Goal: Task Accomplishment & Management: Manage account settings

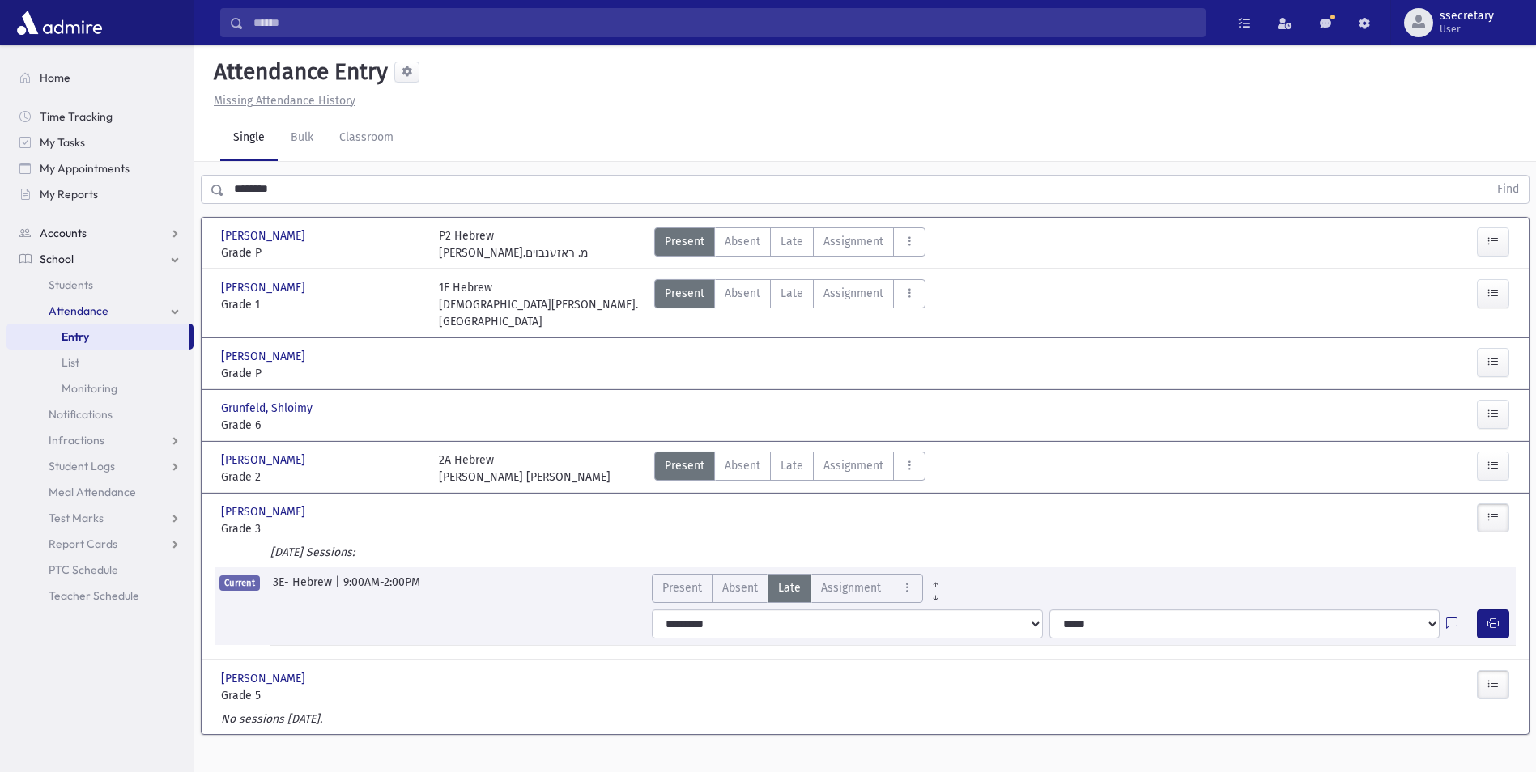
click at [85, 232] on span "Accounts" at bounding box center [63, 233] width 47 height 15
click at [72, 311] on span "School" at bounding box center [57, 311] width 34 height 15
click at [83, 309] on span "Attendance" at bounding box center [79, 311] width 60 height 15
click at [104, 418] on span "Notifications" at bounding box center [81, 414] width 64 height 15
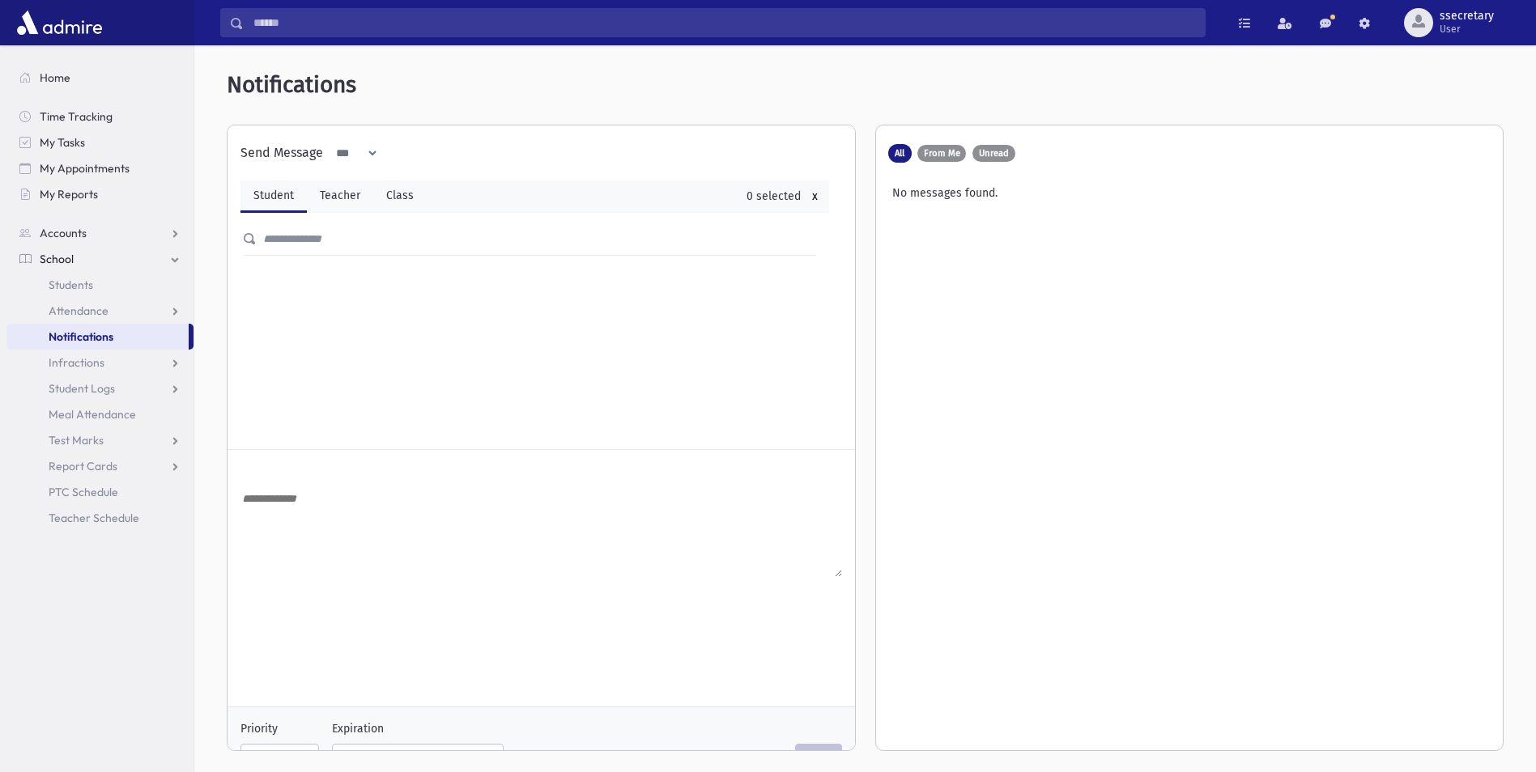
click at [967, 198] on div "No messages found." at bounding box center [1190, 189] width 602 height 23
click at [957, 154] on span "From Me" at bounding box center [942, 153] width 36 height 9
click at [899, 151] on span "All" at bounding box center [900, 153] width 10 height 9
click at [347, 294] on div "**********" at bounding box center [534, 287] width 614 height 324
click at [317, 534] on textarea at bounding box center [541, 533] width 602 height 88
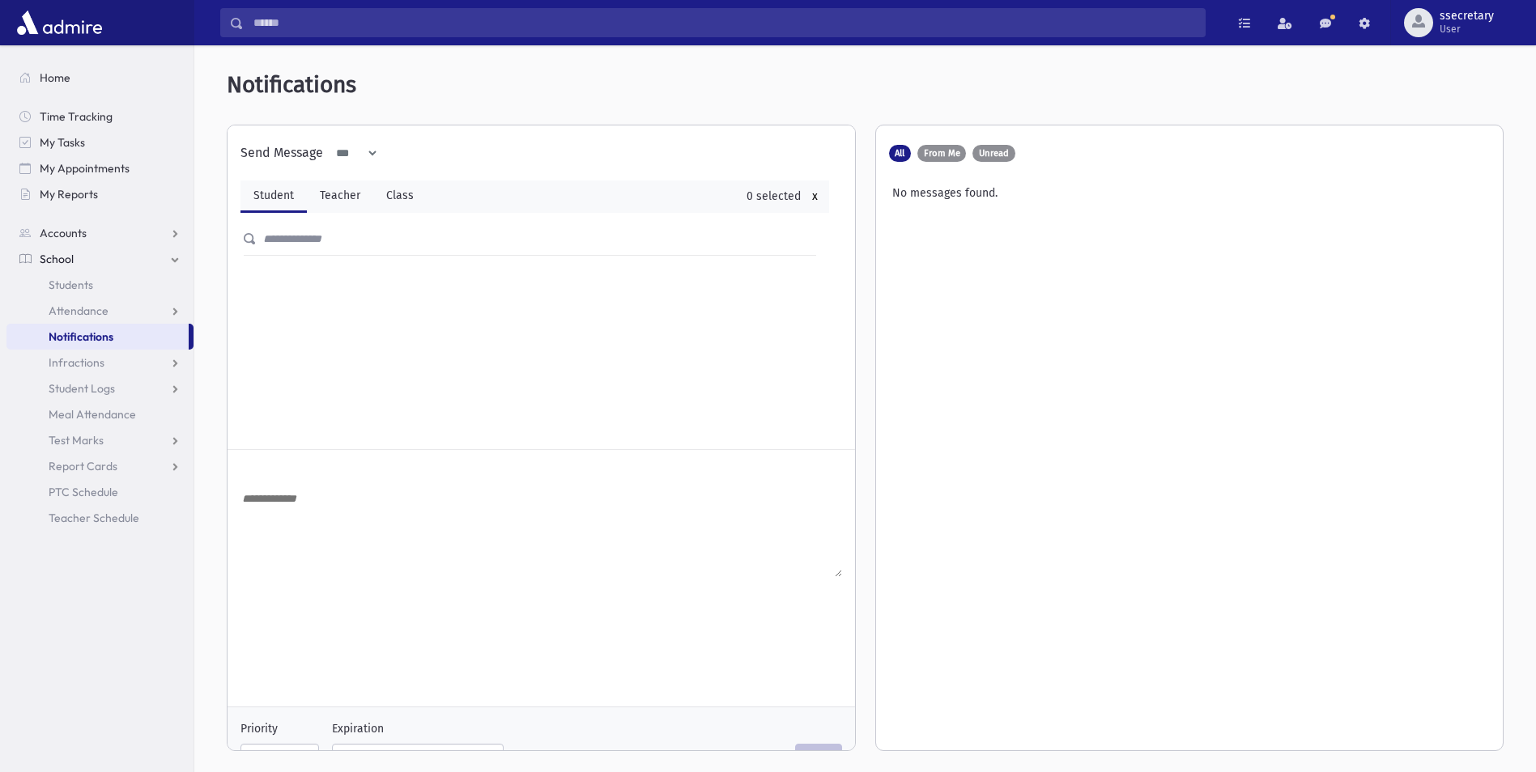
scroll to position [42, 0]
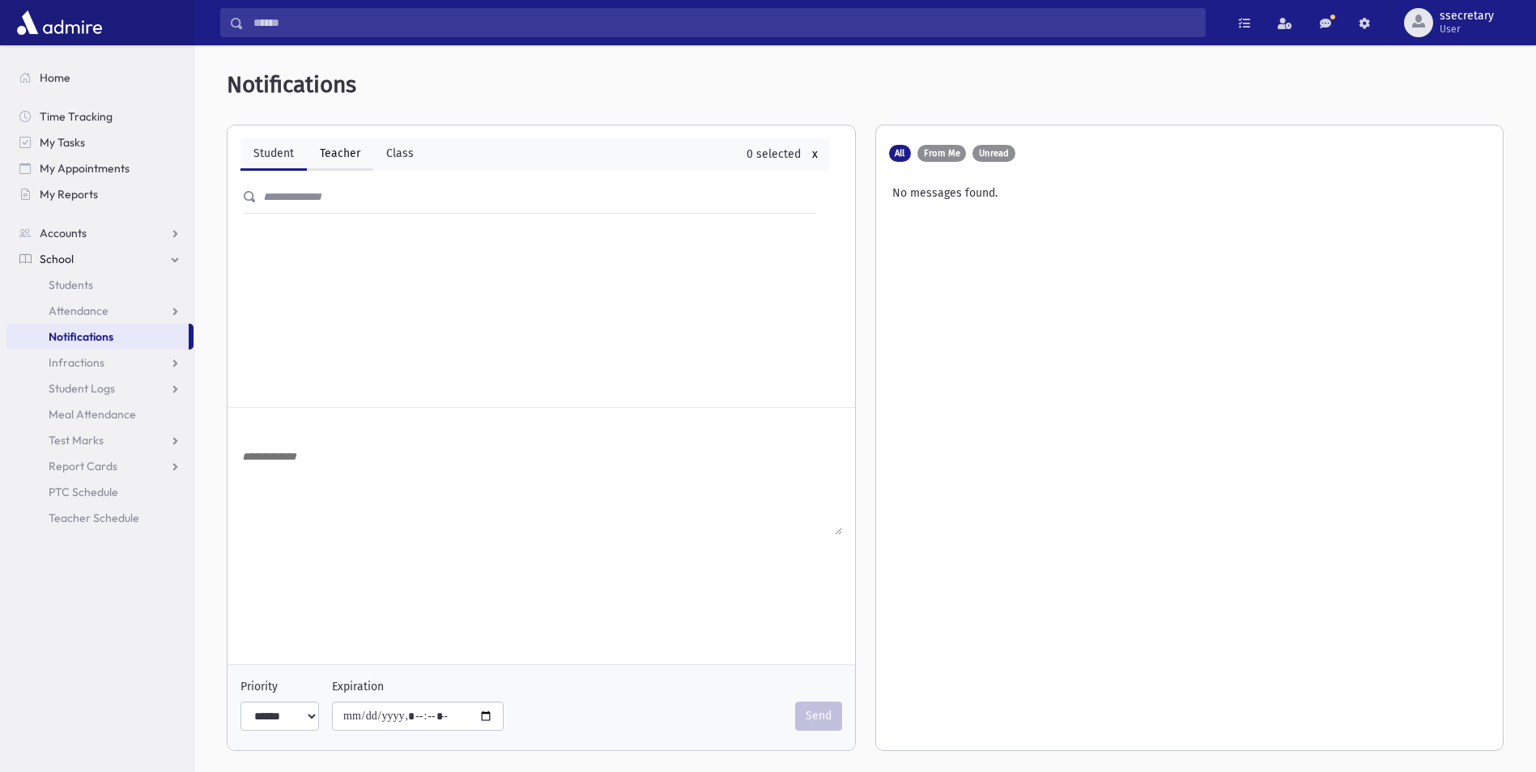
click at [337, 161] on link "Teacher" at bounding box center [340, 154] width 66 height 32
select select
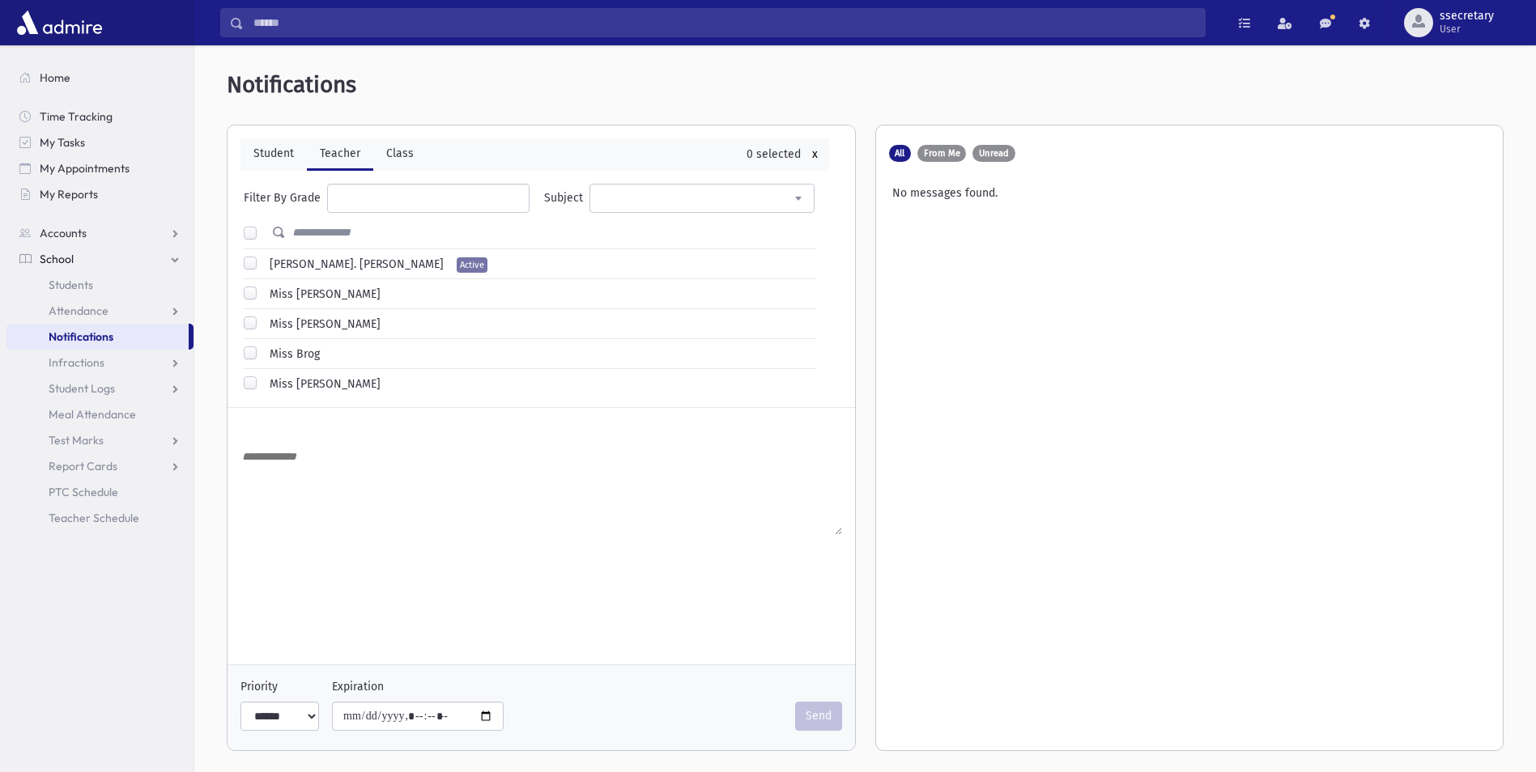
click at [300, 297] on label "Miss Bloch" at bounding box center [321, 294] width 117 height 17
click at [273, 317] on label "Miss Brody" at bounding box center [321, 324] width 117 height 17
click at [309, 350] on label "Miss Brog" at bounding box center [291, 354] width 57 height 17
drag, startPoint x: 298, startPoint y: 395, endPoint x: 310, endPoint y: 401, distance: 13.4
click at [300, 395] on div "**********" at bounding box center [534, 245] width 614 height 324
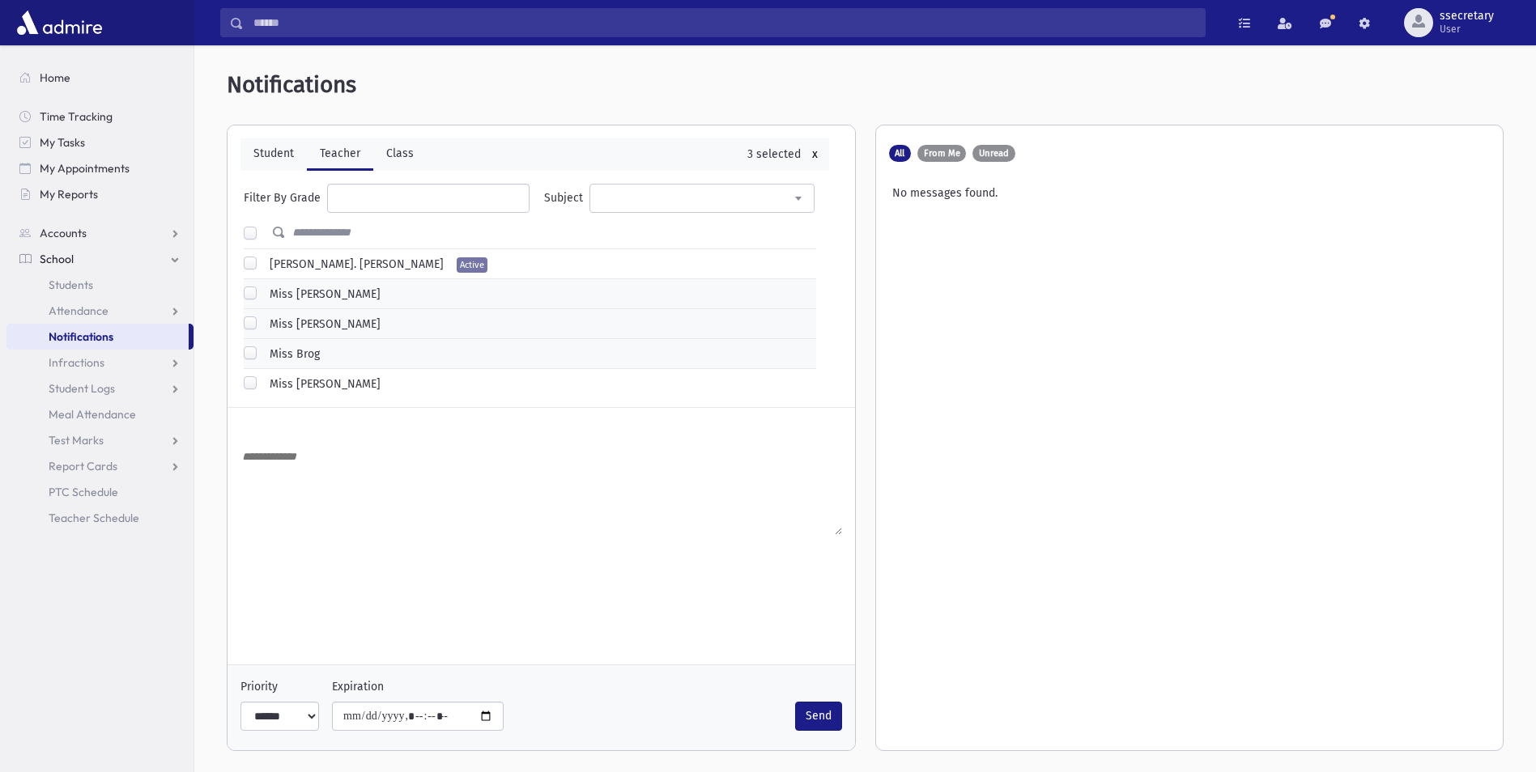
click at [301, 383] on label "Miss Epstein" at bounding box center [321, 384] width 117 height 17
click at [271, 263] on label "רבי י. פערלשטיין" at bounding box center [353, 264] width 181 height 17
click at [289, 235] on input "text" at bounding box center [551, 233] width 530 height 29
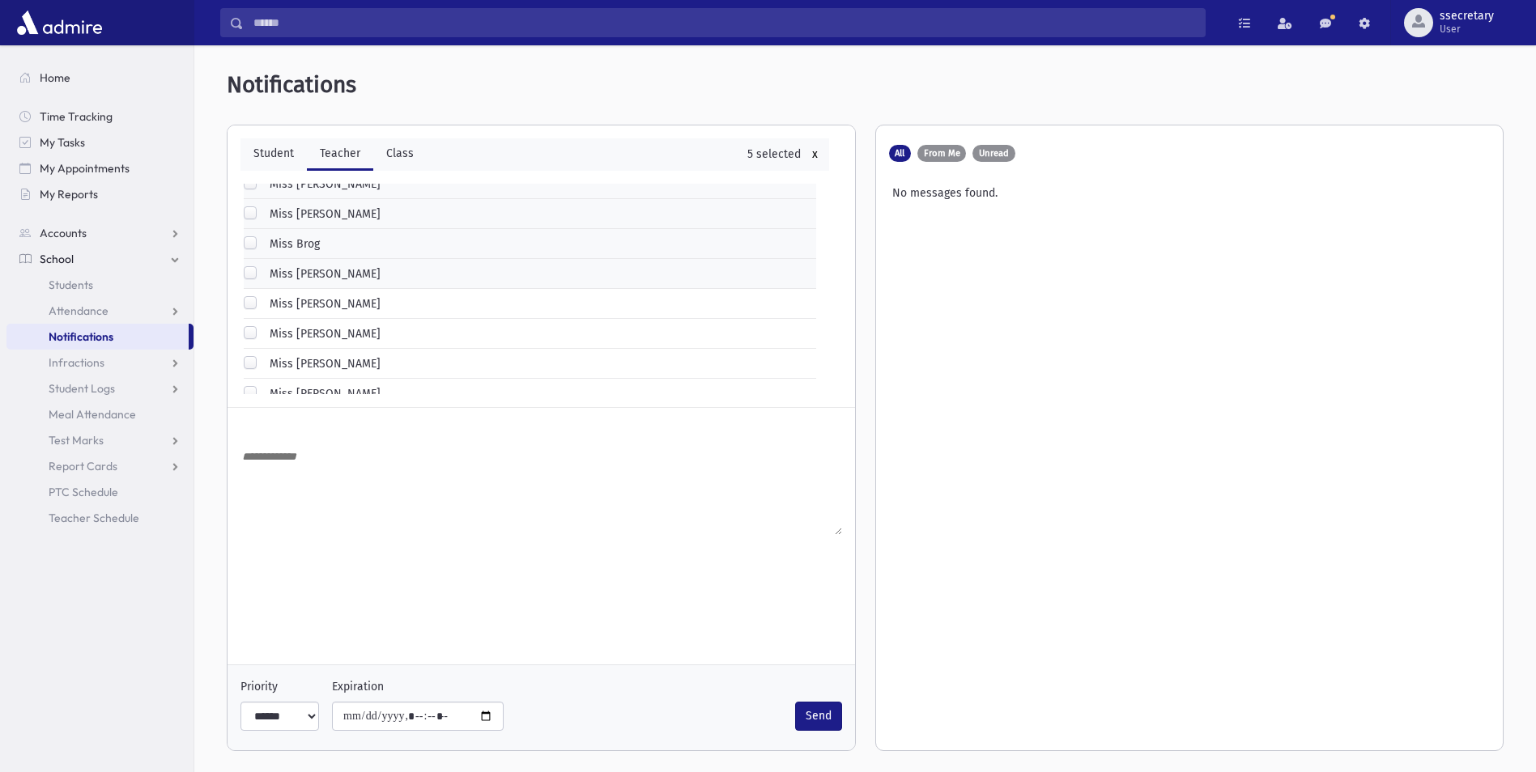
click at [491, 303] on div "Miss Kirzner Active" at bounding box center [530, 305] width 572 height 19
click at [468, 306] on div "Miss Kirzner Active" at bounding box center [530, 305] width 572 height 19
click at [277, 305] on label "Miss Kirzner" at bounding box center [321, 304] width 117 height 17
drag, startPoint x: 282, startPoint y: 327, endPoint x: 287, endPoint y: 351, distance: 24.9
click at [283, 338] on label "Miss Klein" at bounding box center [321, 333] width 117 height 17
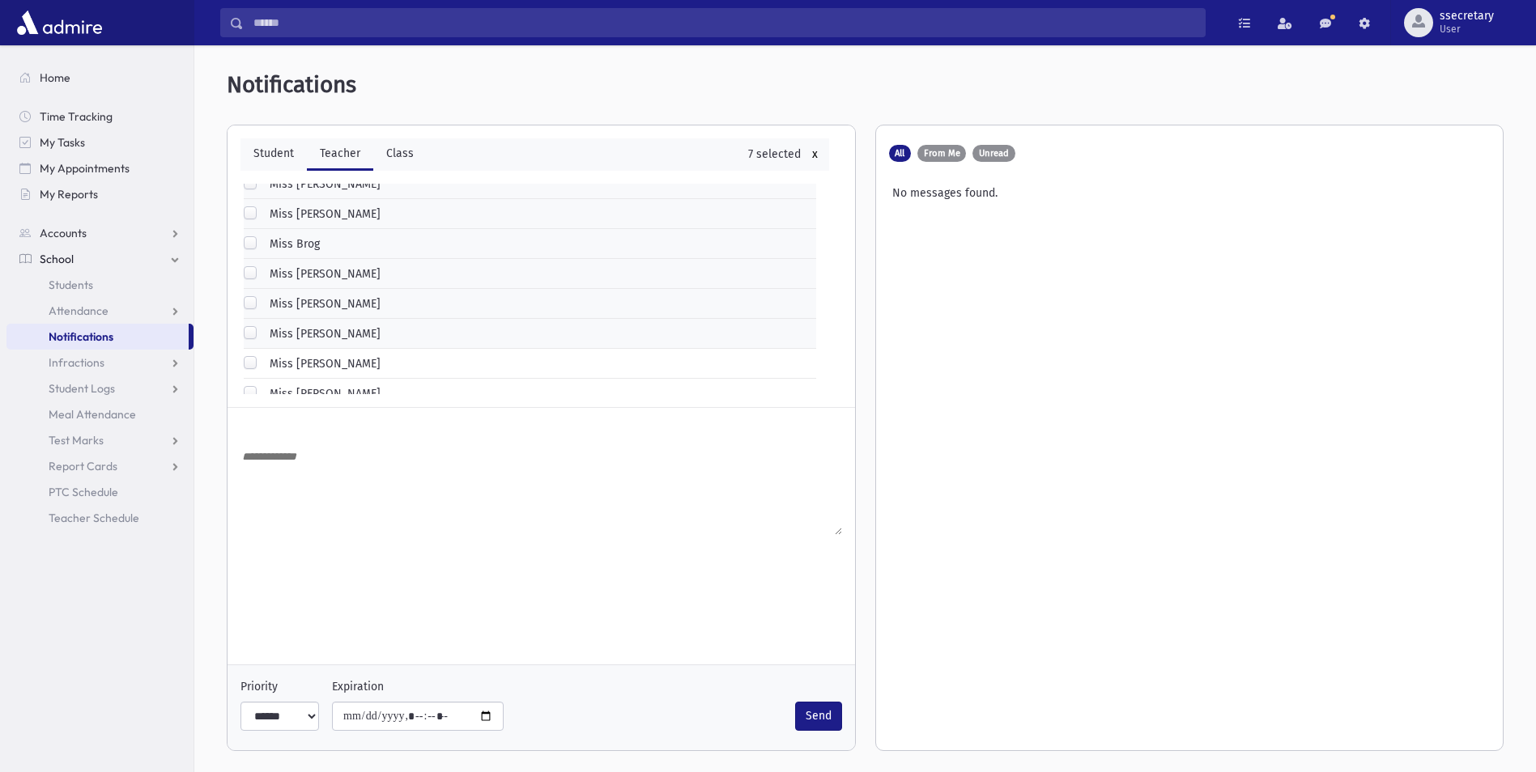
click at [304, 368] on label "Miss Krohn" at bounding box center [321, 363] width 117 height 17
click at [310, 357] on label "Miss Krohn" at bounding box center [321, 363] width 117 height 17
click at [303, 325] on label "Miss Klein" at bounding box center [321, 333] width 117 height 17
click at [305, 307] on label "Miss Kirzner" at bounding box center [321, 304] width 117 height 17
click at [312, 278] on label "Miss Epstein" at bounding box center [321, 274] width 117 height 17
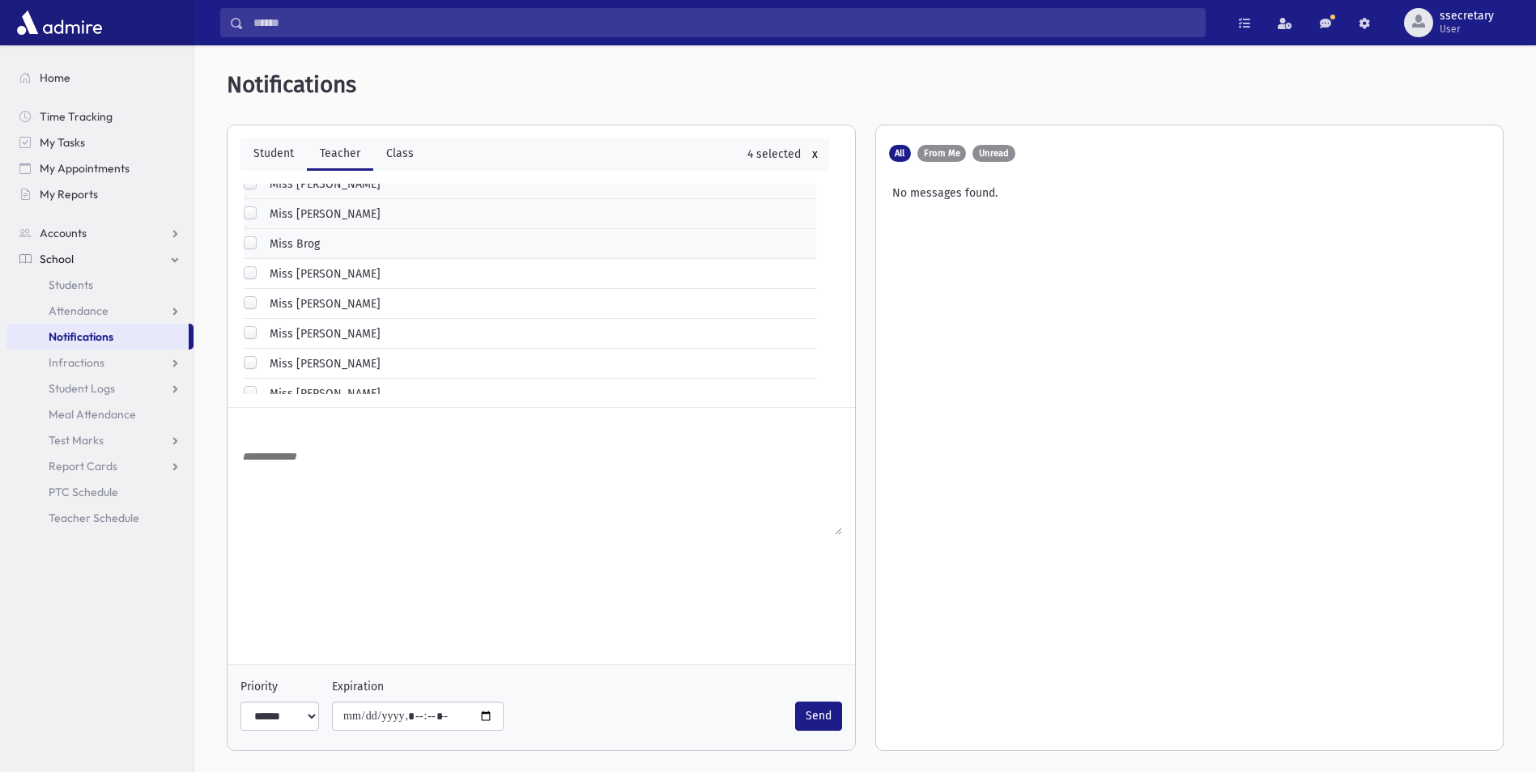
click at [312, 252] on div "Miss Brog" at bounding box center [282, 245] width 76 height 19
drag, startPoint x: 312, startPoint y: 251, endPoint x: 300, endPoint y: 244, distance: 13.1
click at [300, 244] on label "Miss Brog" at bounding box center [291, 244] width 57 height 17
click at [300, 223] on div "Miss Brody" at bounding box center [312, 215] width 137 height 19
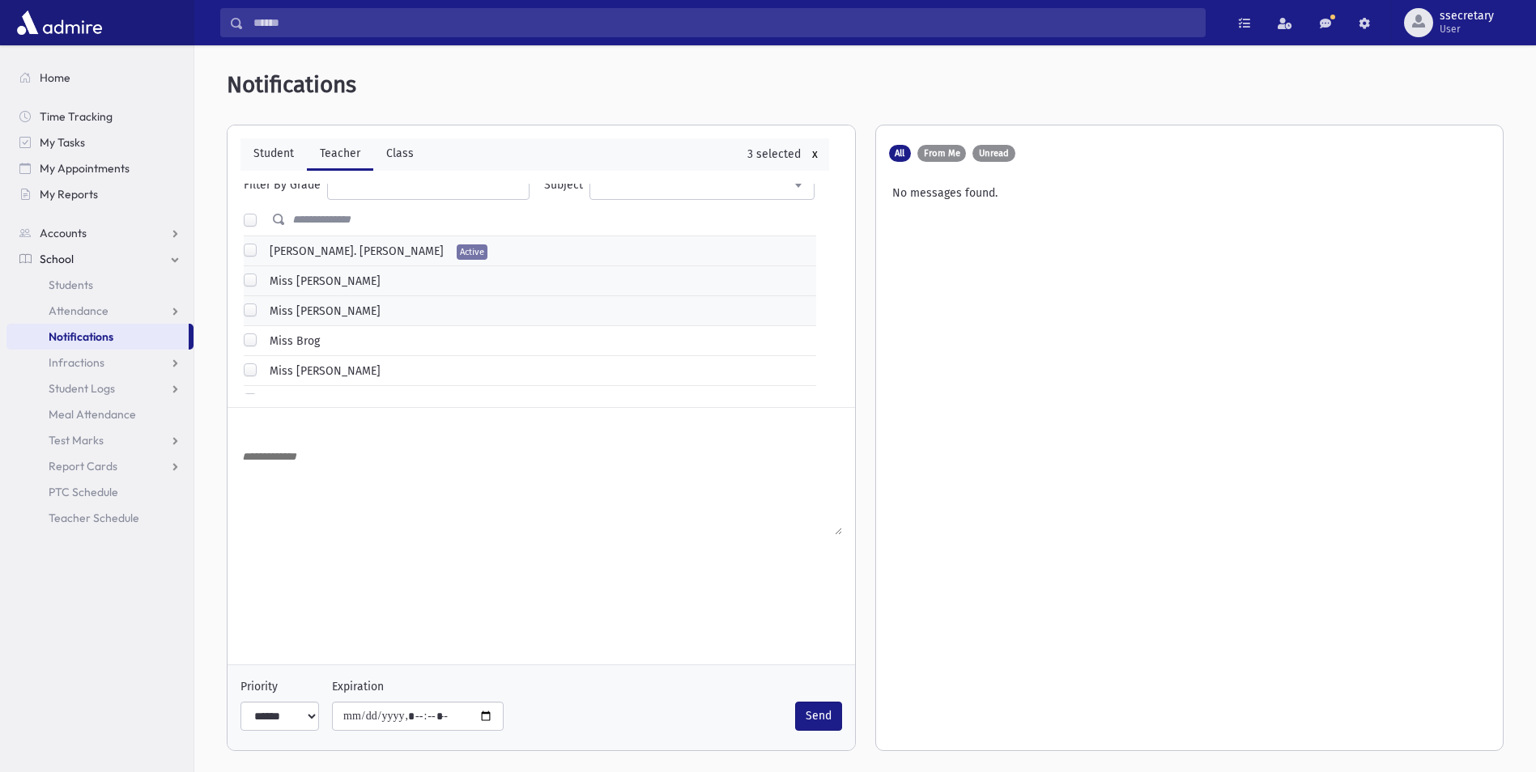
scroll to position [0, 0]
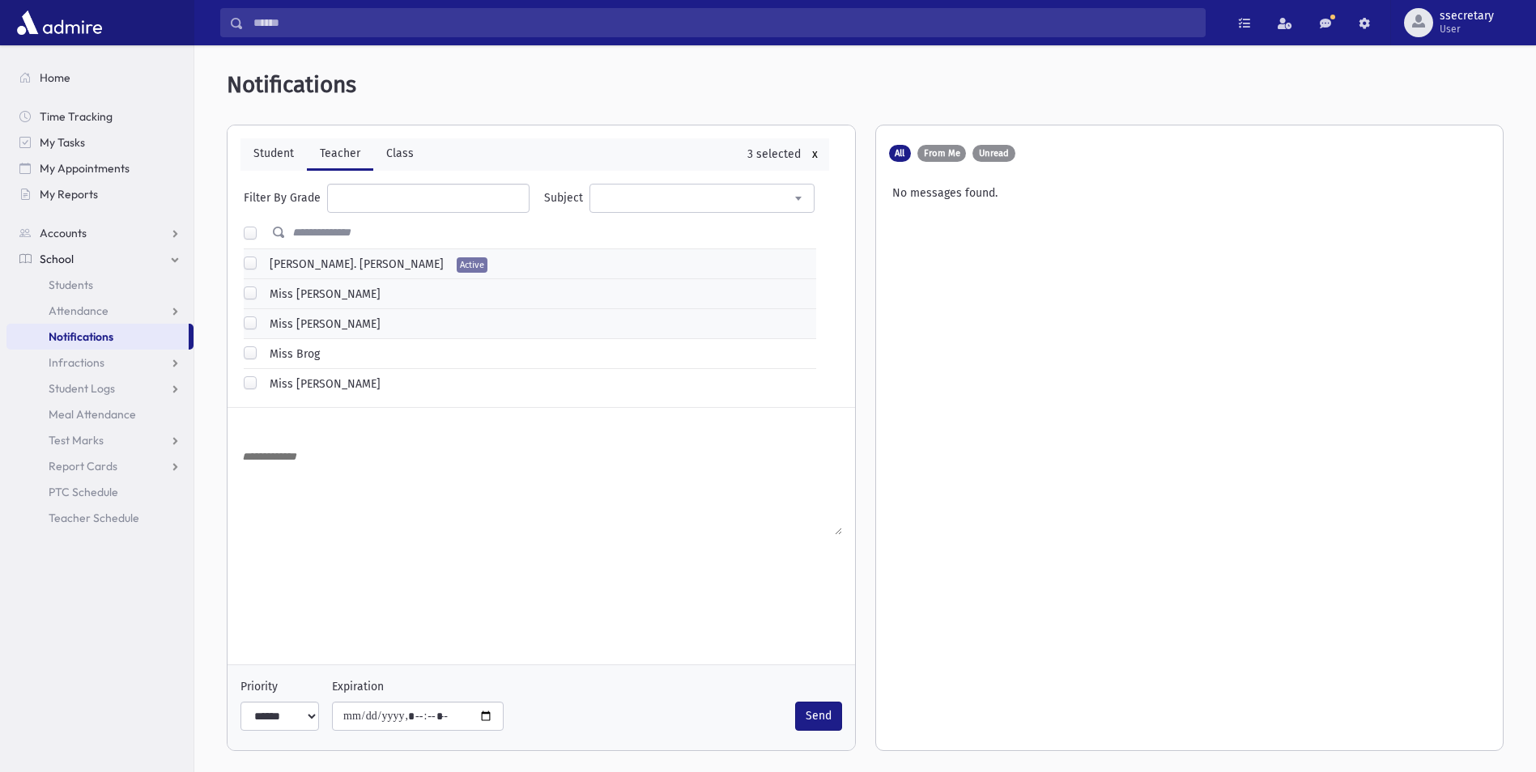
click at [297, 325] on label "Miss Brody" at bounding box center [321, 324] width 117 height 17
click at [301, 283] on div "Miss Bloch Active" at bounding box center [530, 293] width 572 height 29
click at [300, 290] on label "Miss Bloch" at bounding box center [321, 294] width 117 height 17
click at [301, 266] on label "רבי י. פערלשטיין" at bounding box center [353, 264] width 181 height 17
click at [129, 363] on link "Infractions" at bounding box center [99, 363] width 187 height 26
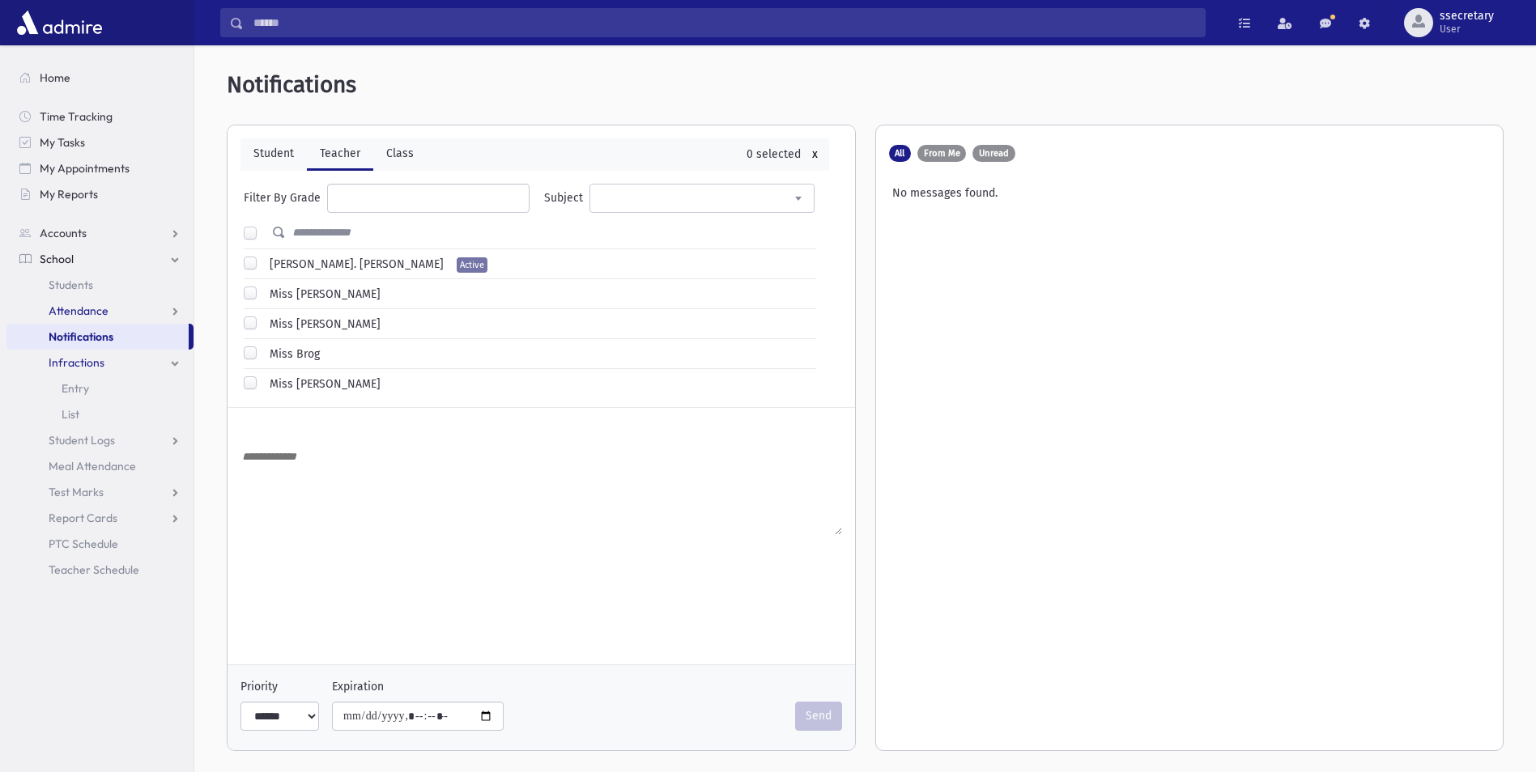
click at [134, 314] on link "Attendance" at bounding box center [99, 311] width 187 height 26
click at [138, 337] on link "Entry" at bounding box center [99, 337] width 187 height 26
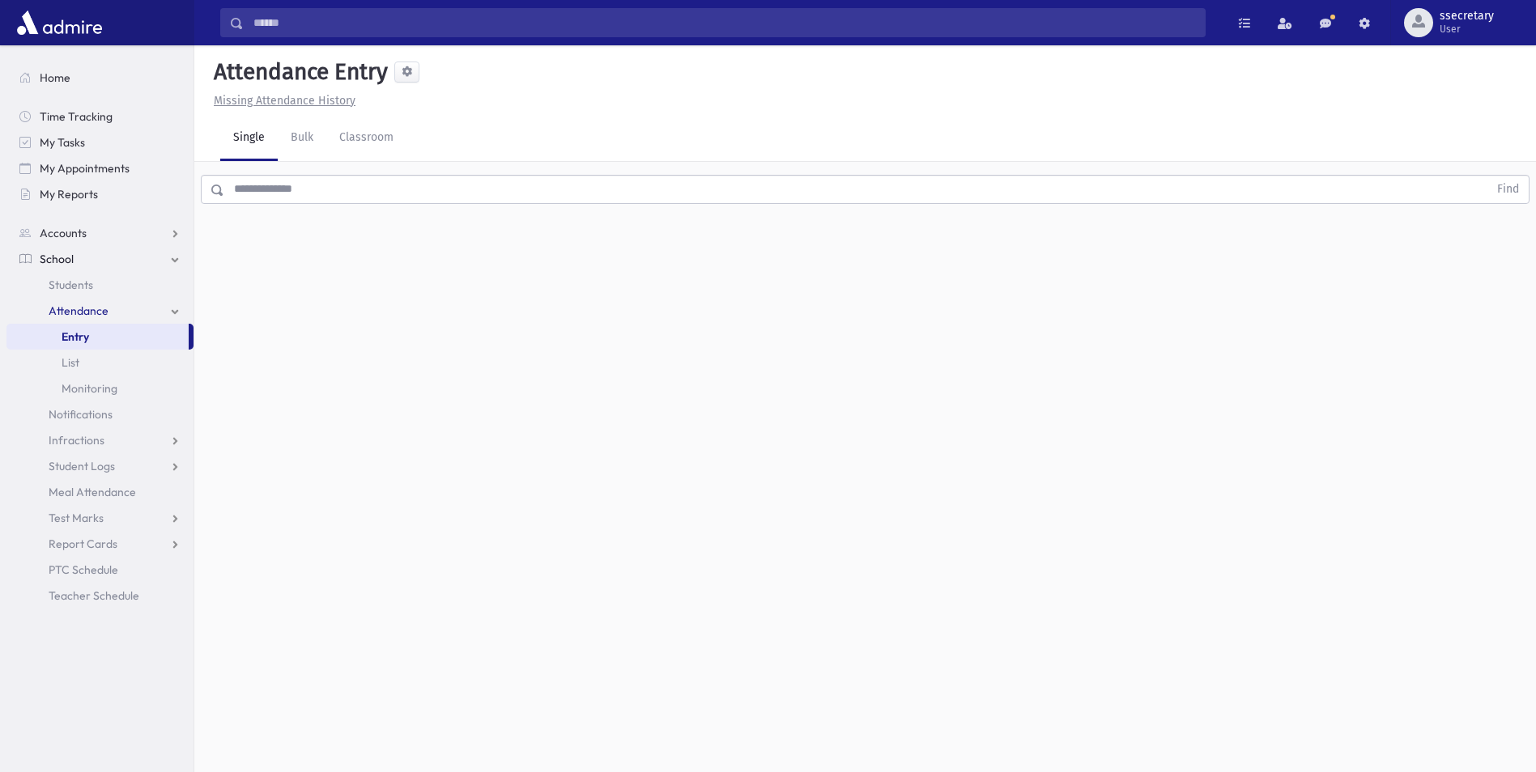
click at [274, 196] on input "text" at bounding box center [856, 189] width 1264 height 29
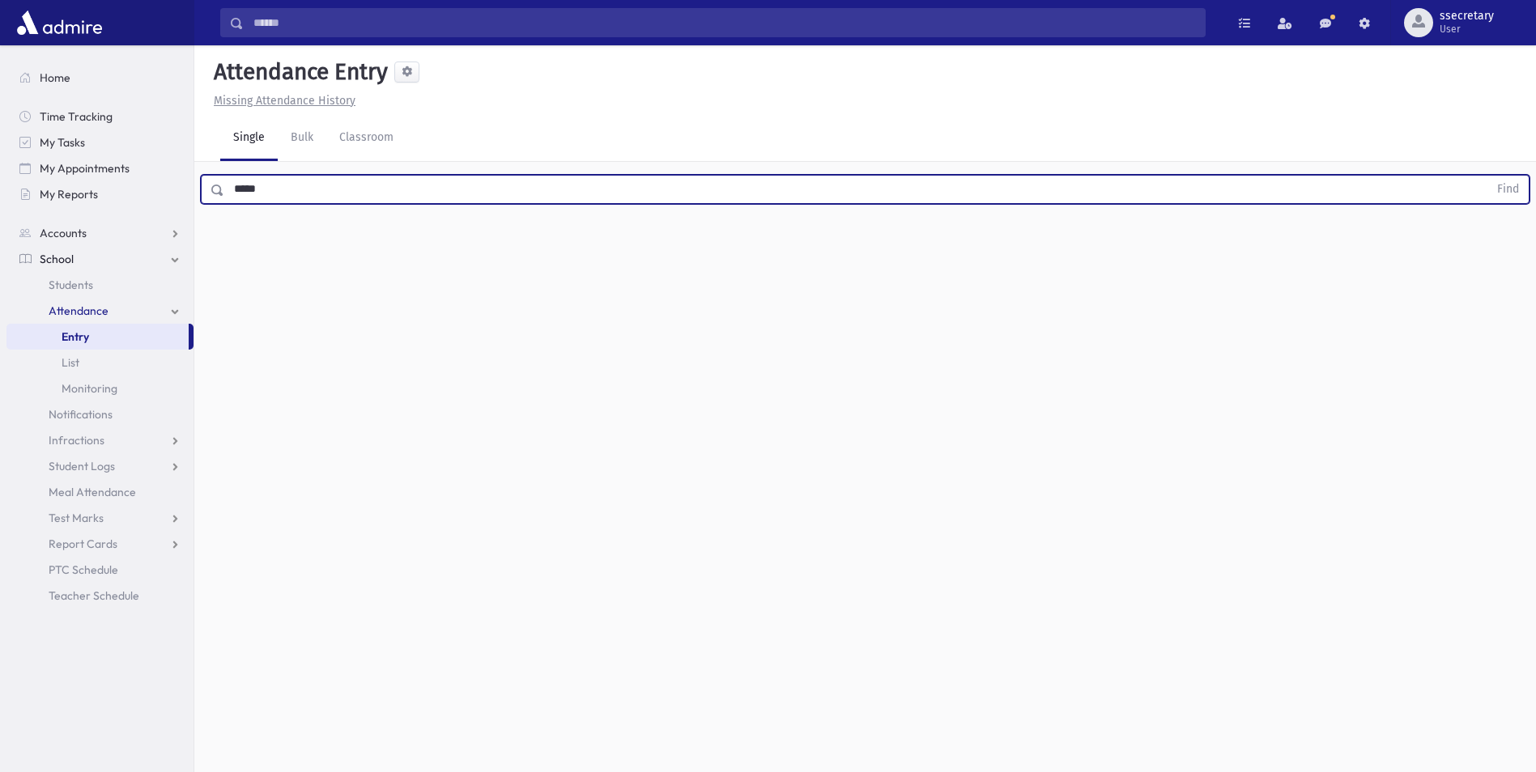
click at [1487, 176] on button "Find" at bounding box center [1507, 190] width 41 height 28
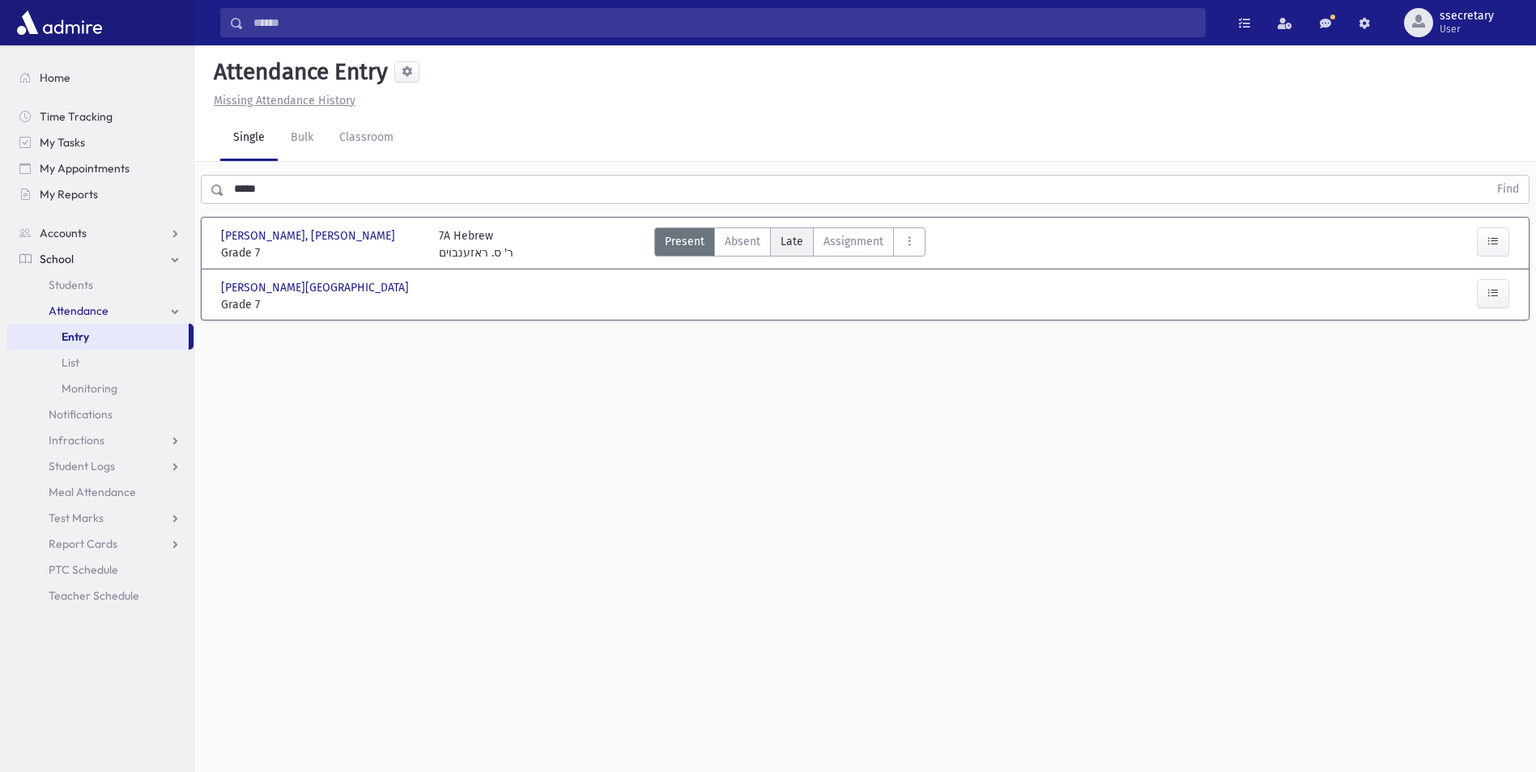
click at [788, 238] on span "Late" at bounding box center [791, 241] width 23 height 17
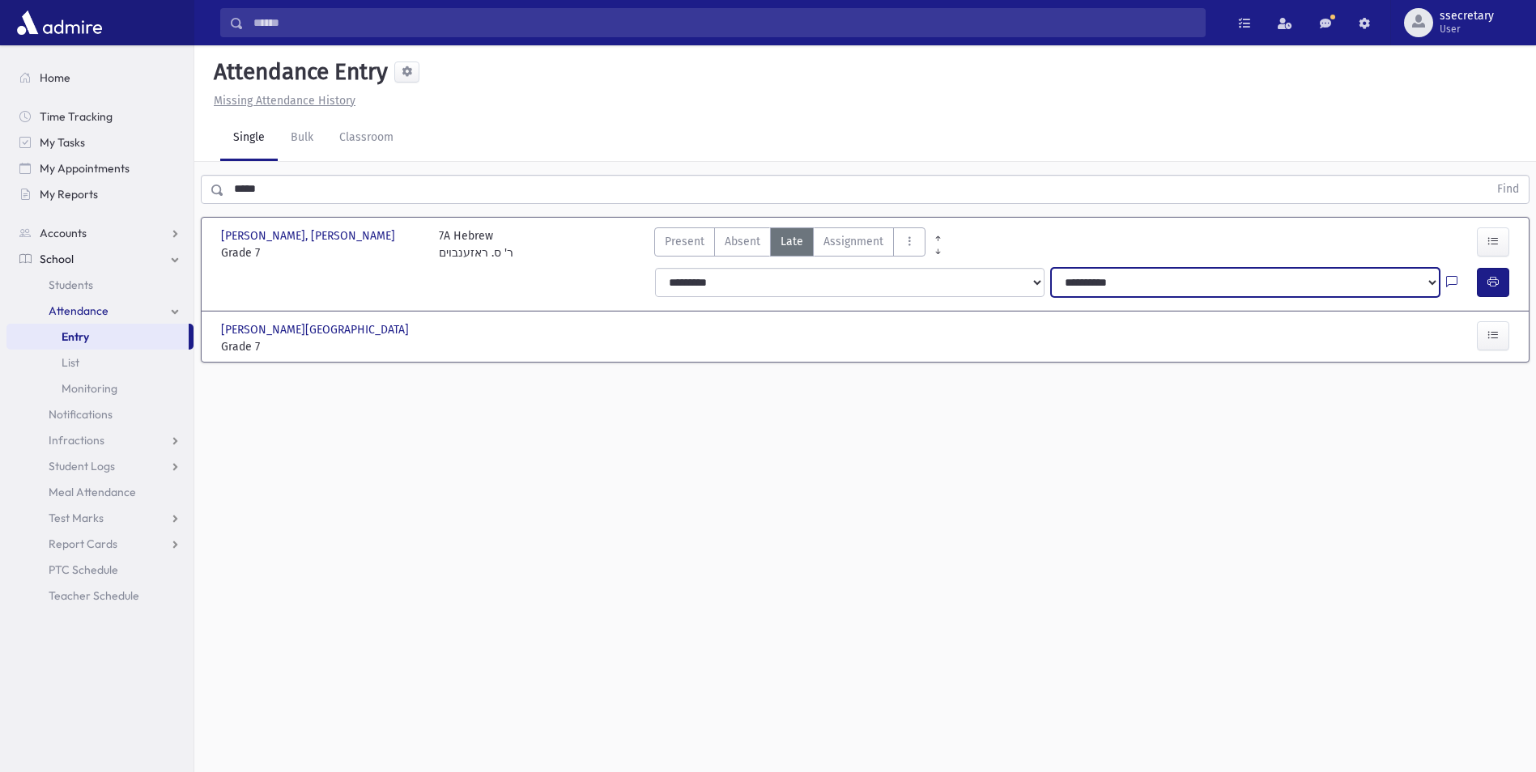
click at [1433, 291] on select "**********" at bounding box center [1245, 282] width 389 height 29
click at [814, 440] on div "Attendance Entry Missing Attendance History Single Bulk Classroom ***** Find Da…" at bounding box center [864, 408] width 1341 height 727
click at [283, 182] on input "*****" at bounding box center [856, 189] width 1264 height 29
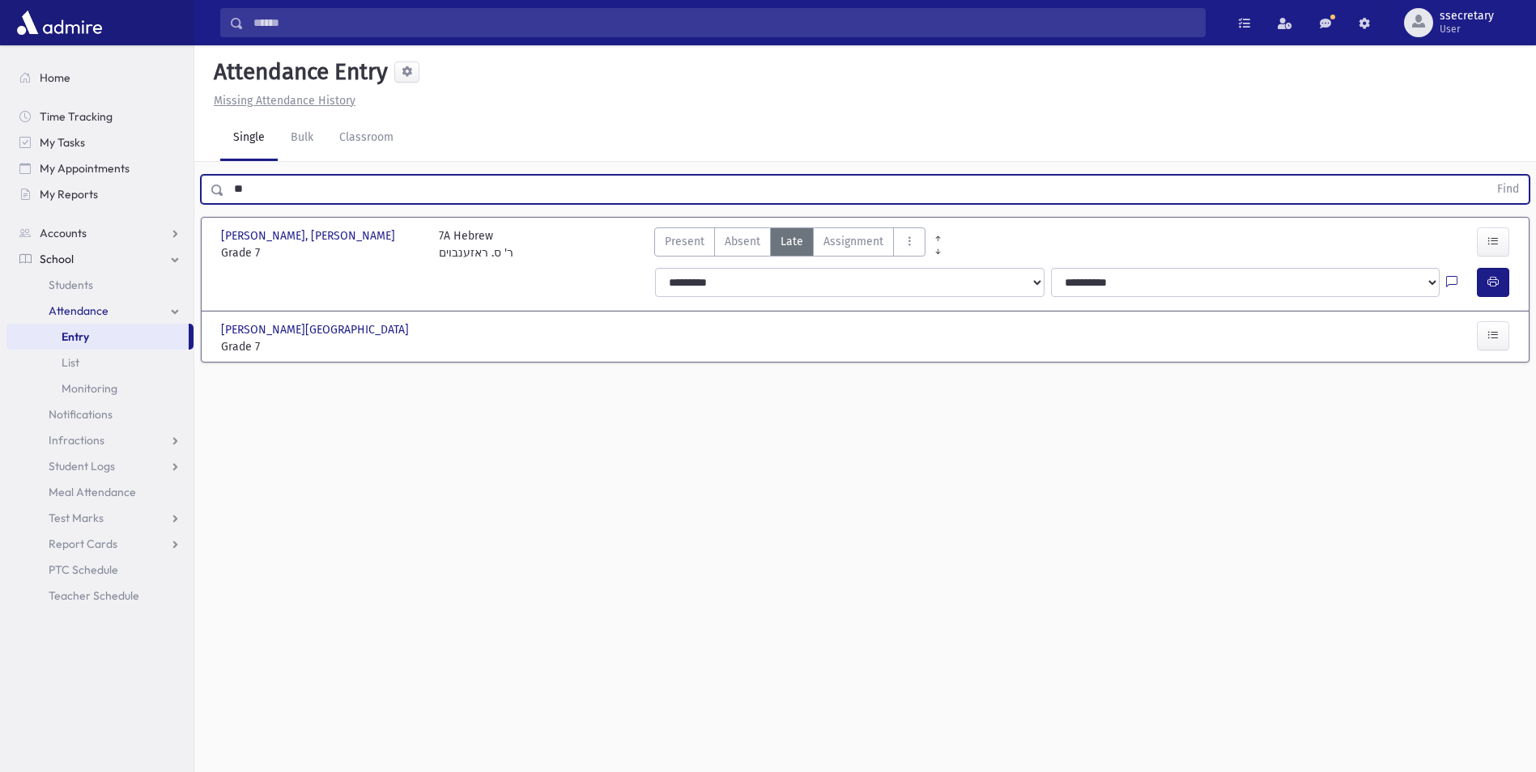
type input "*"
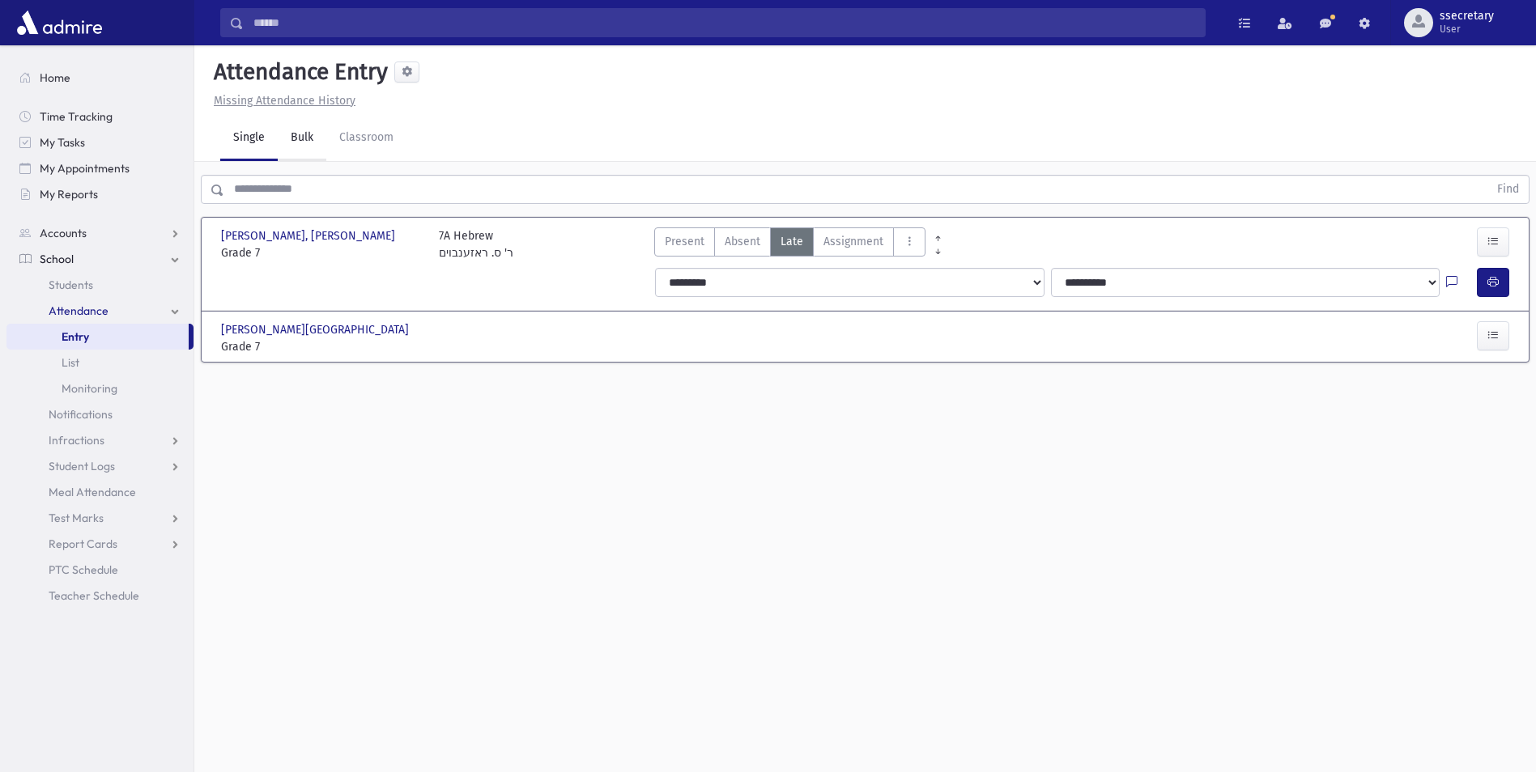
click at [295, 143] on link "Bulk" at bounding box center [302, 138] width 49 height 45
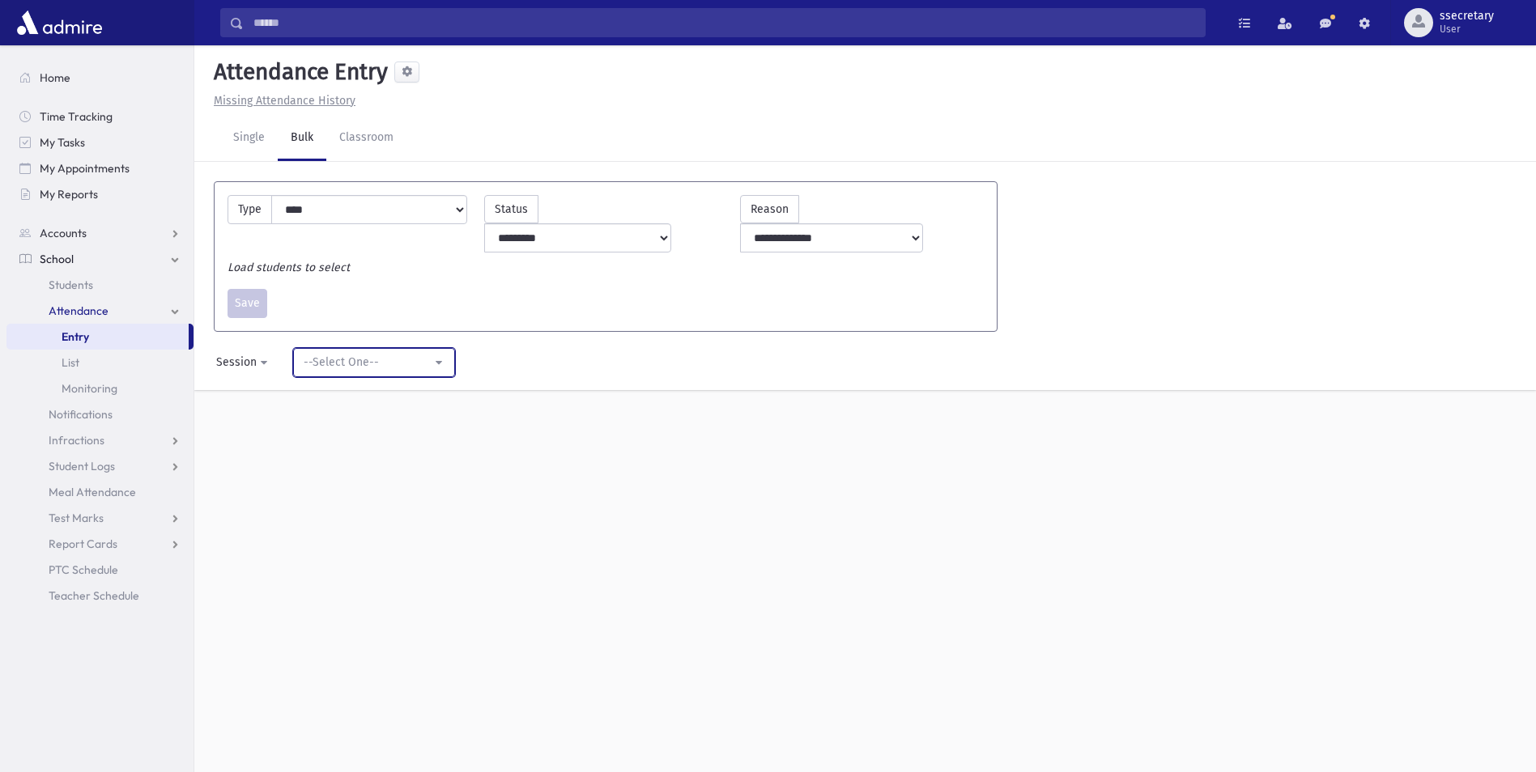
click at [432, 348] on button "--Select One--" at bounding box center [374, 362] width 162 height 29
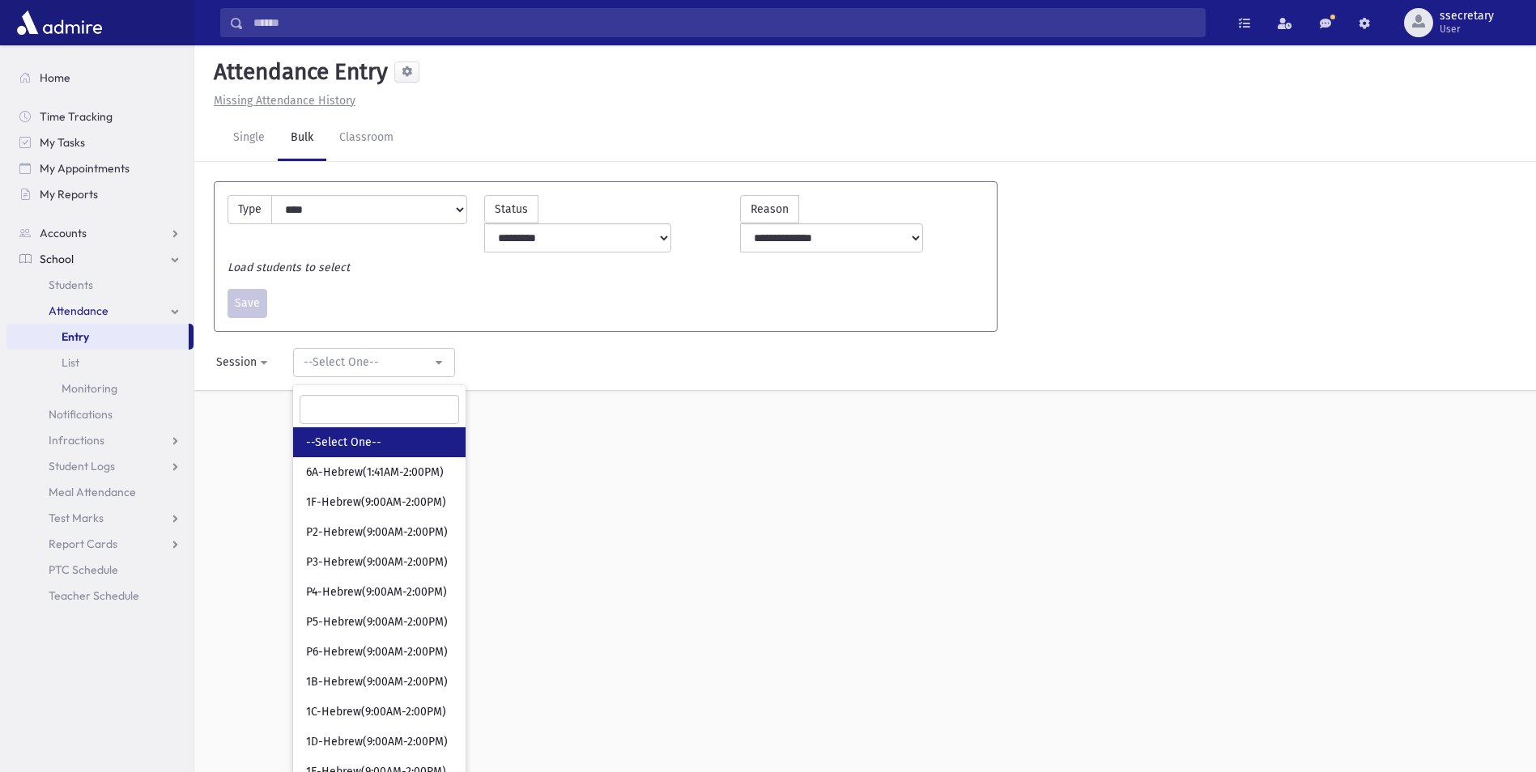
click at [437, 427] on link "--Select One--" at bounding box center [379, 442] width 172 height 30
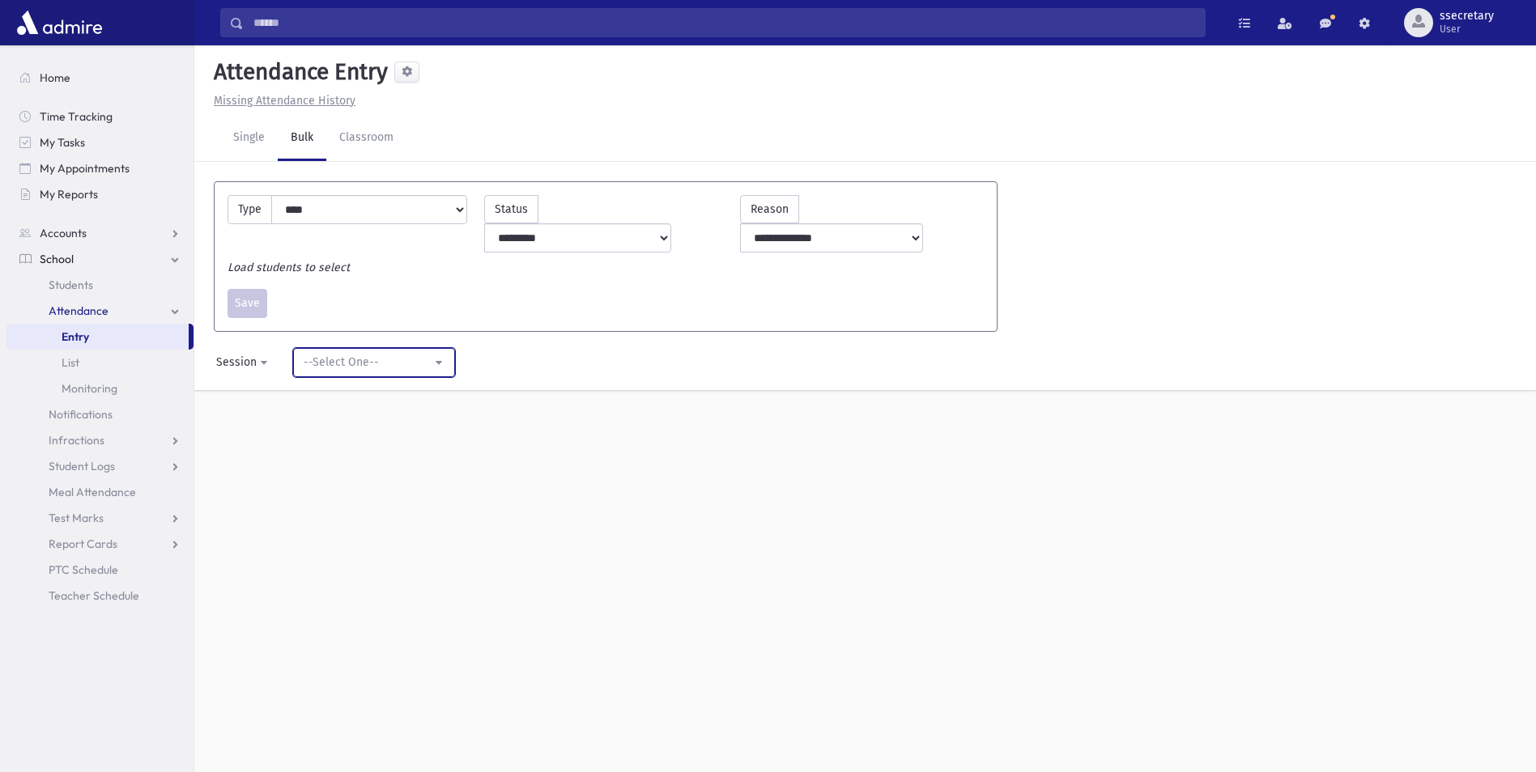
click at [442, 348] on button "--Select One--" at bounding box center [374, 362] width 162 height 29
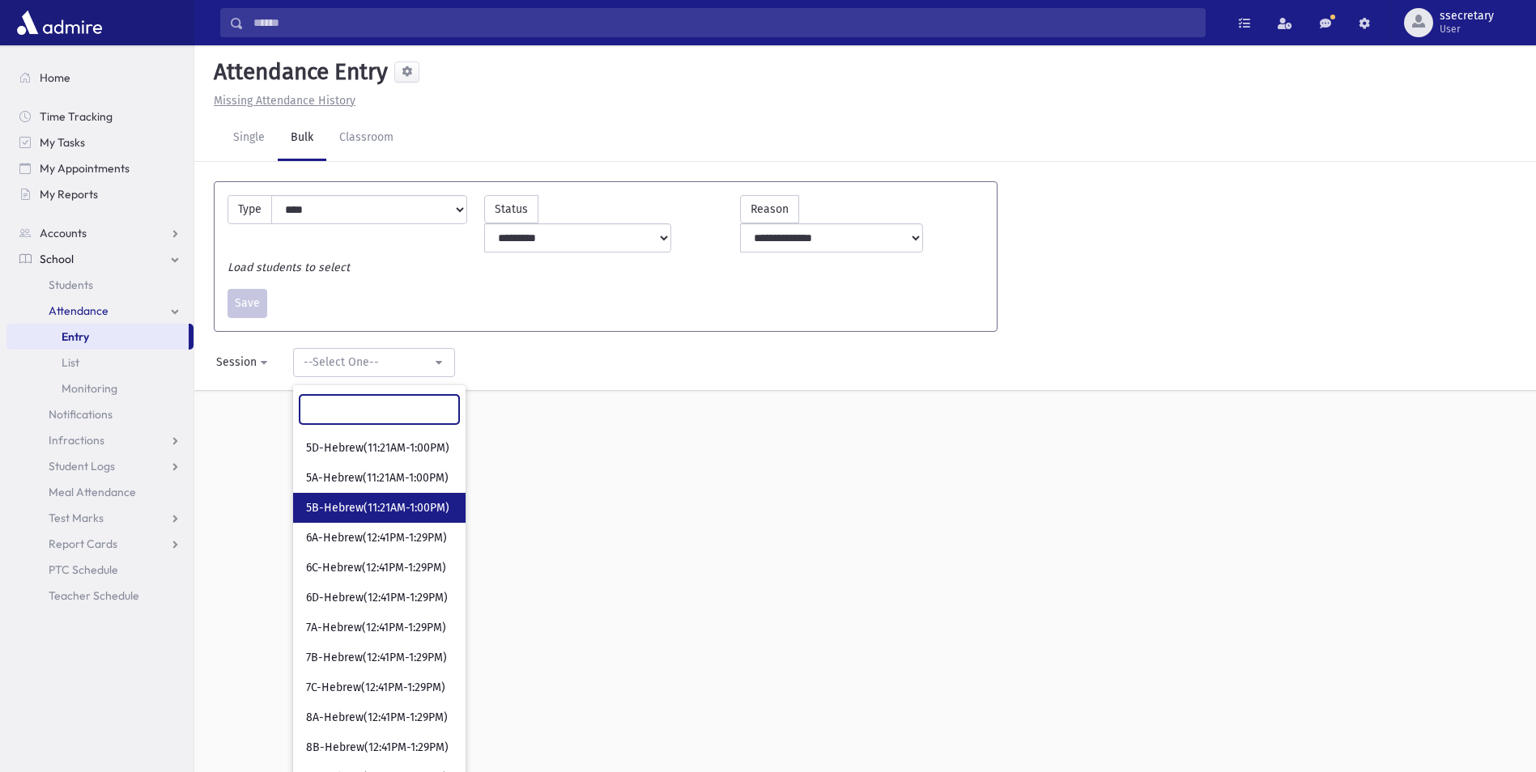
scroll to position [816, 0]
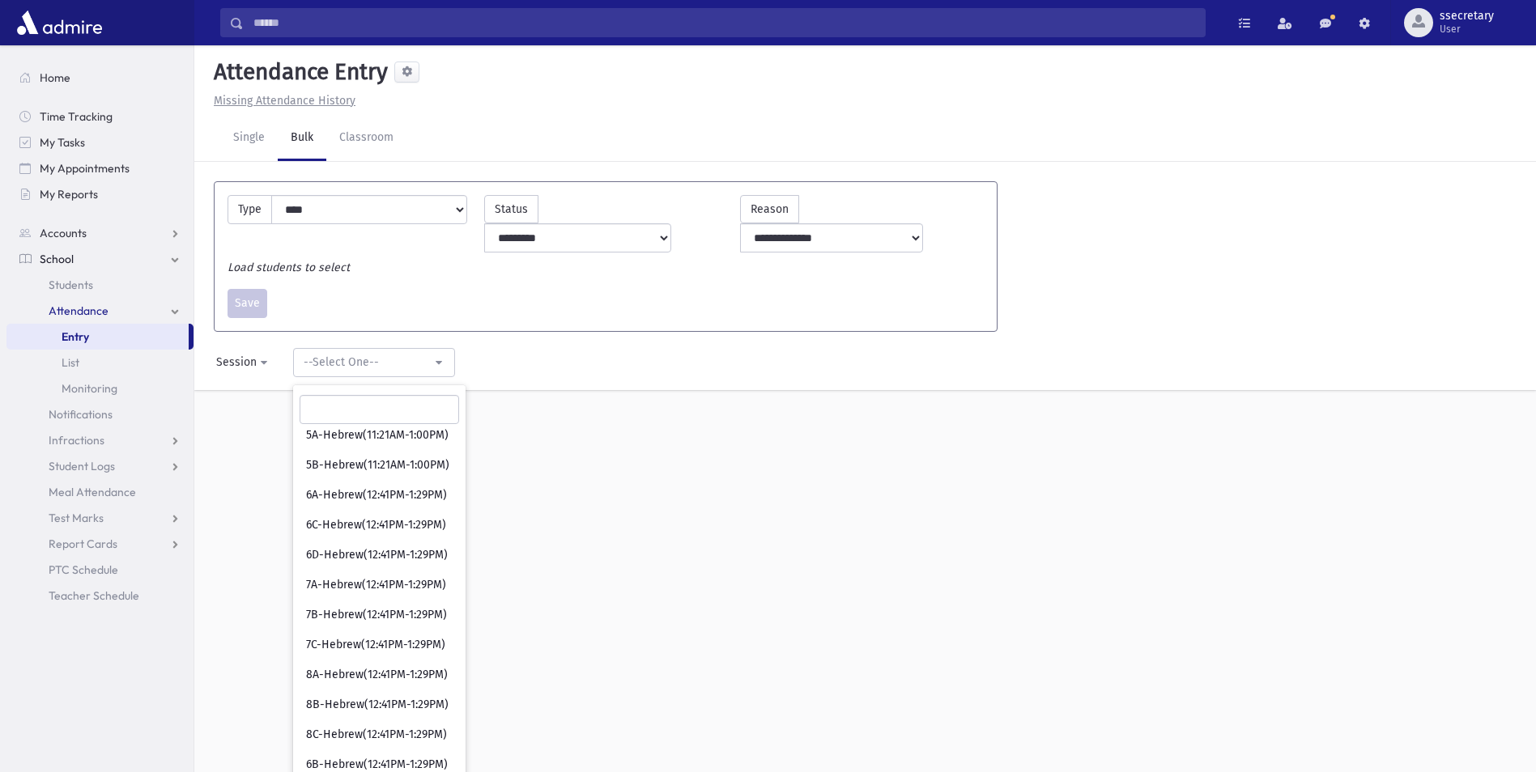
click at [517, 589] on div "**********" at bounding box center [864, 408] width 1341 height 727
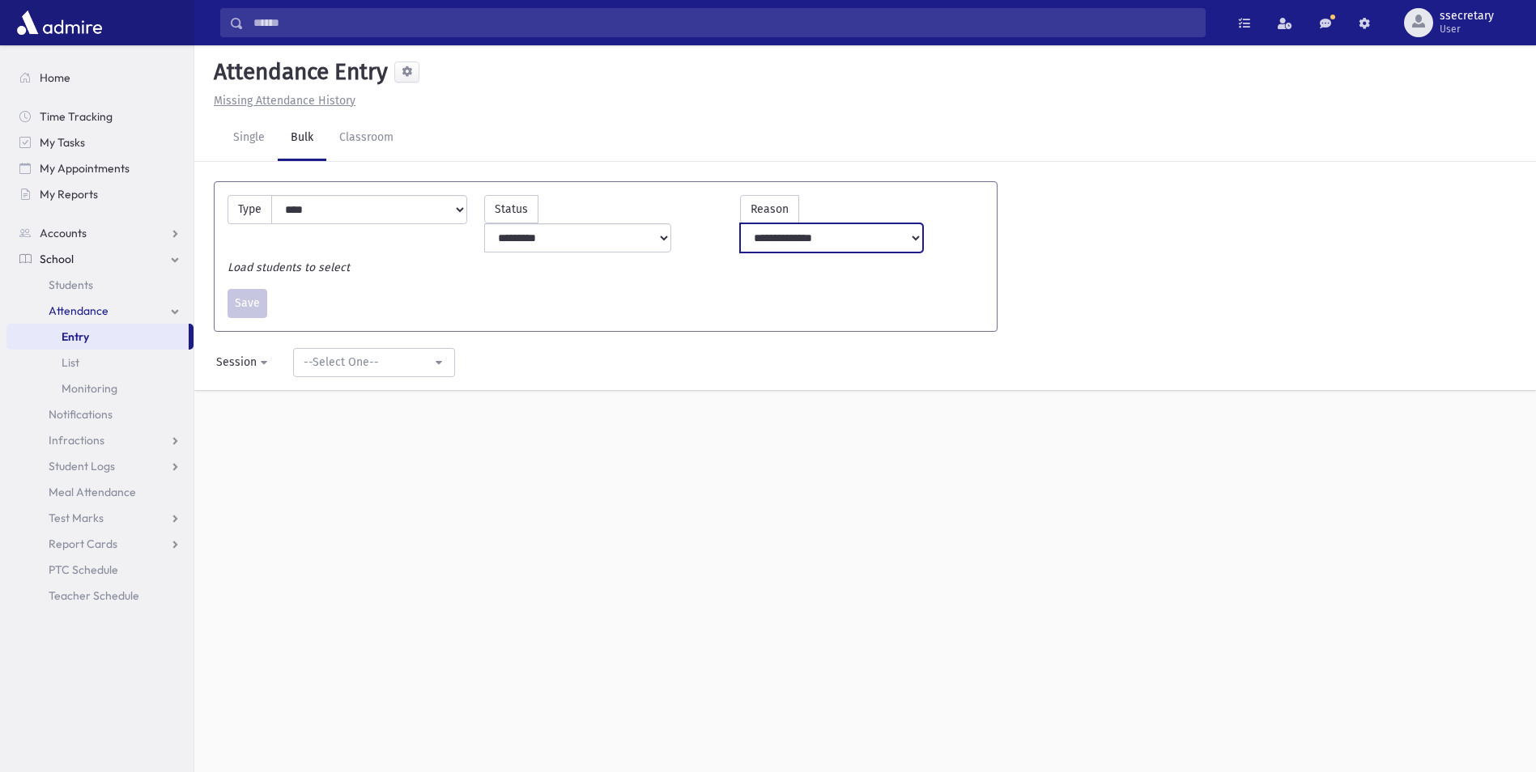
click at [923, 223] on select "**********" at bounding box center [831, 237] width 183 height 29
select select "**********"
click at [797, 223] on select "**********" at bounding box center [831, 237] width 183 height 29
click at [659, 223] on select "**********" at bounding box center [578, 237] width 188 height 29
click at [536, 223] on select "**********" at bounding box center [578, 237] width 188 height 29
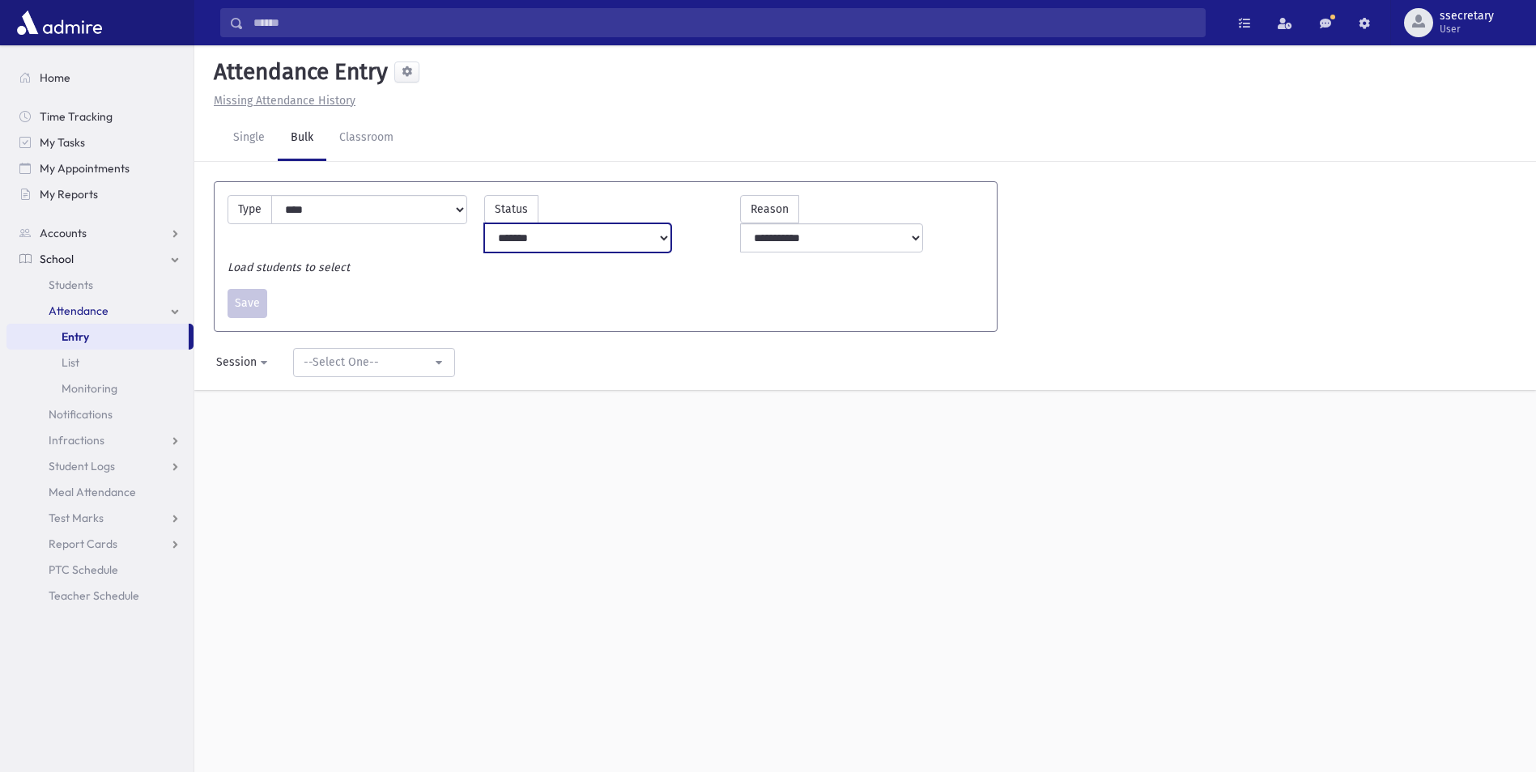
click at [663, 223] on select "**********" at bounding box center [578, 237] width 188 height 29
select select "*******"
click at [536, 223] on select "**********" at bounding box center [578, 237] width 188 height 29
click at [372, 199] on select "**********" at bounding box center [369, 209] width 196 height 29
select select "*****"
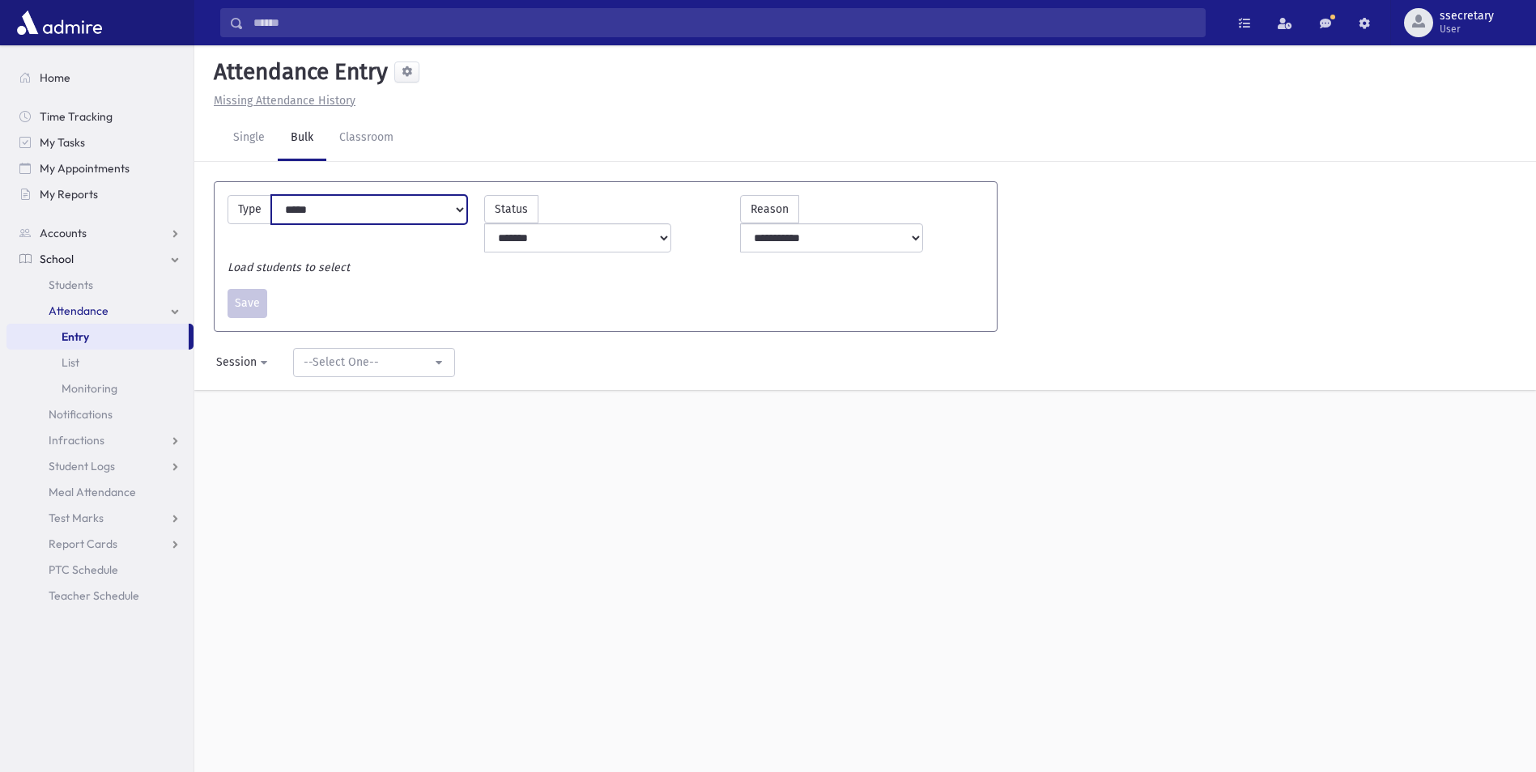
click at [271, 195] on select "**********" at bounding box center [369, 209] width 196 height 29
drag, startPoint x: 281, startPoint y: 210, endPoint x: 307, endPoint y: 219, distance: 27.1
click at [307, 219] on div "**********" at bounding box center [347, 209] width 240 height 29
click at [372, 153] on link "Classroom" at bounding box center [366, 138] width 80 height 45
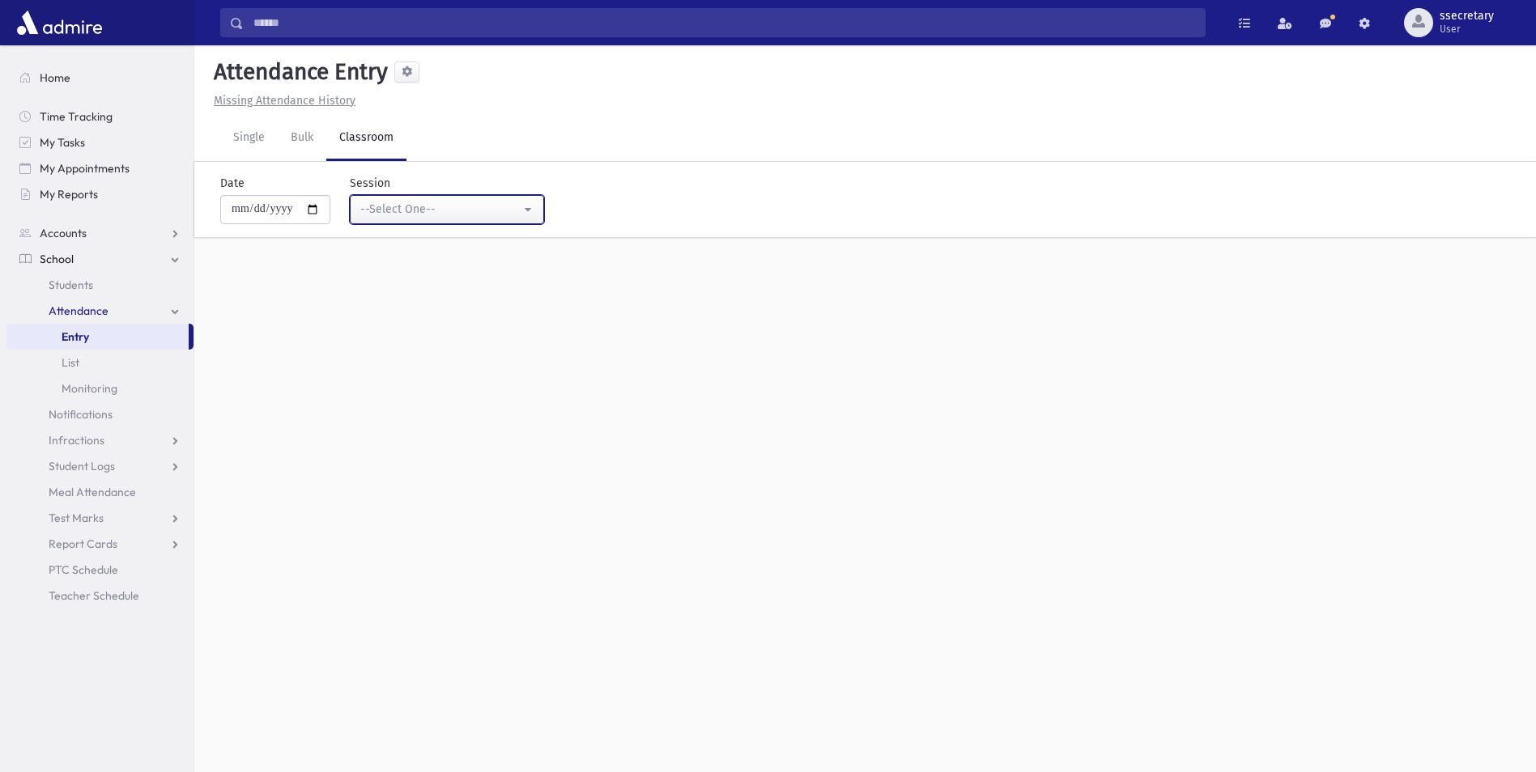
click at [452, 208] on div "--Select One--" at bounding box center [440, 209] width 160 height 17
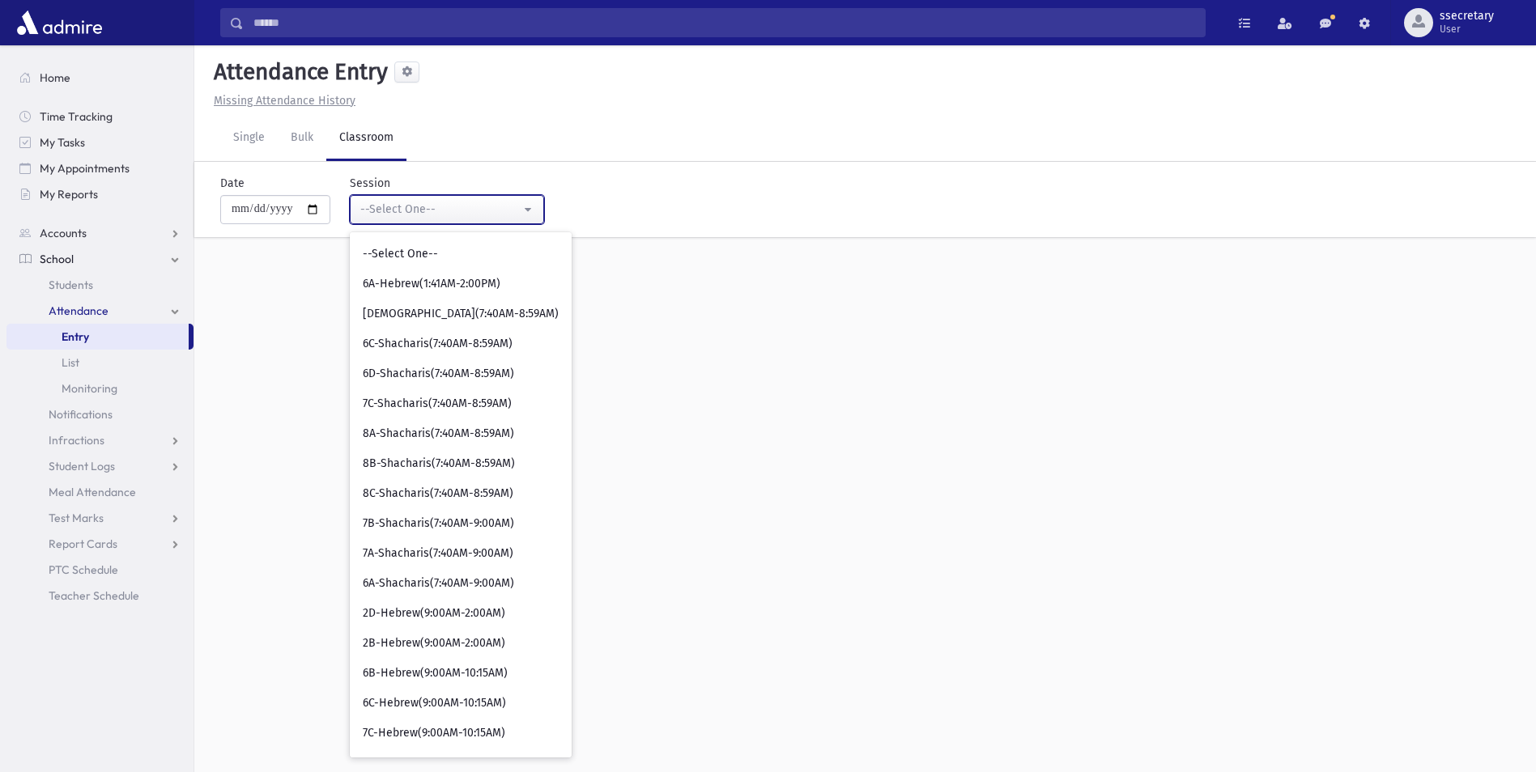
click at [437, 204] on div "--Select One--" at bounding box center [440, 209] width 160 height 17
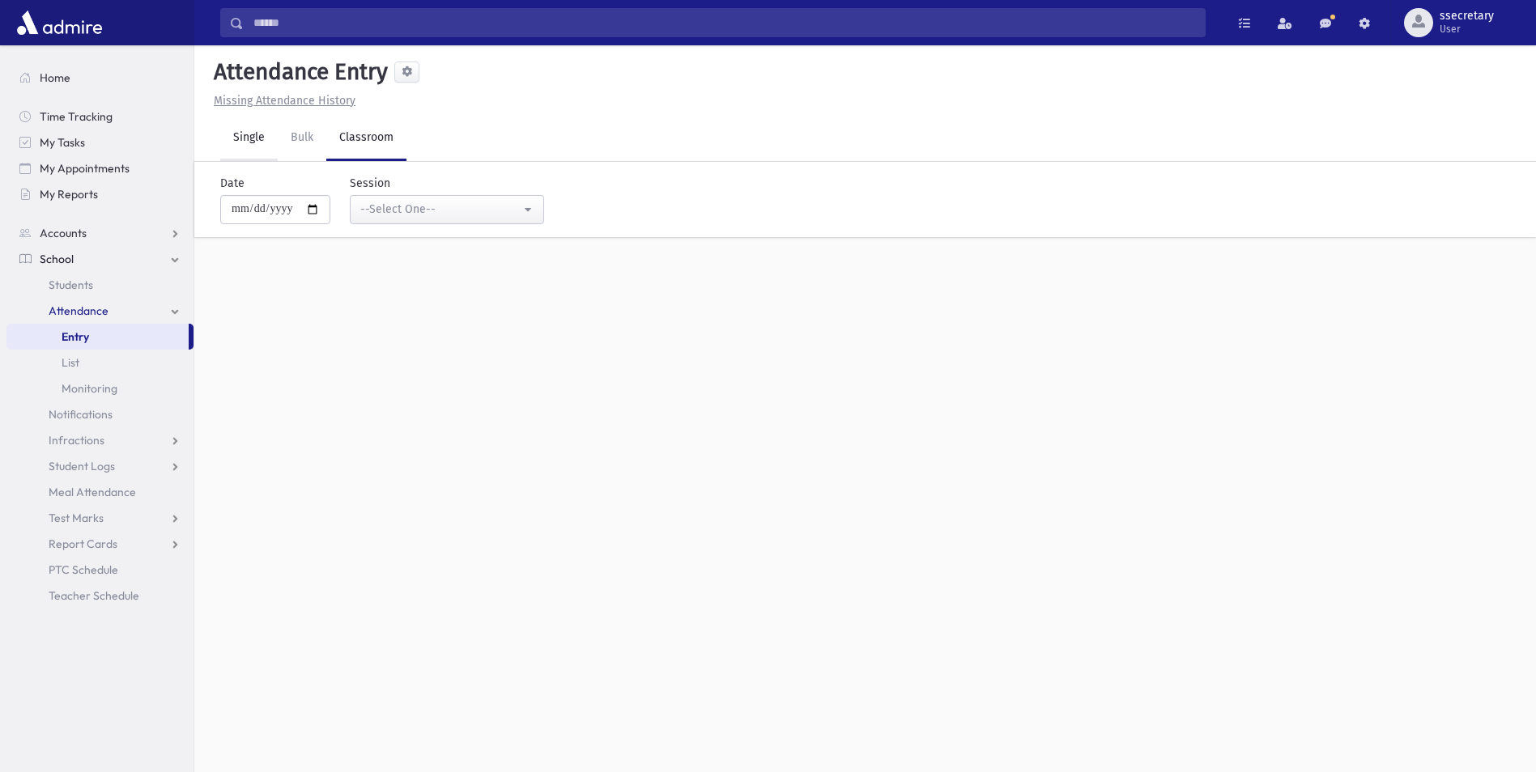
click at [253, 141] on link "Single" at bounding box center [248, 138] width 57 height 45
click at [347, 189] on input "text" at bounding box center [856, 189] width 1264 height 29
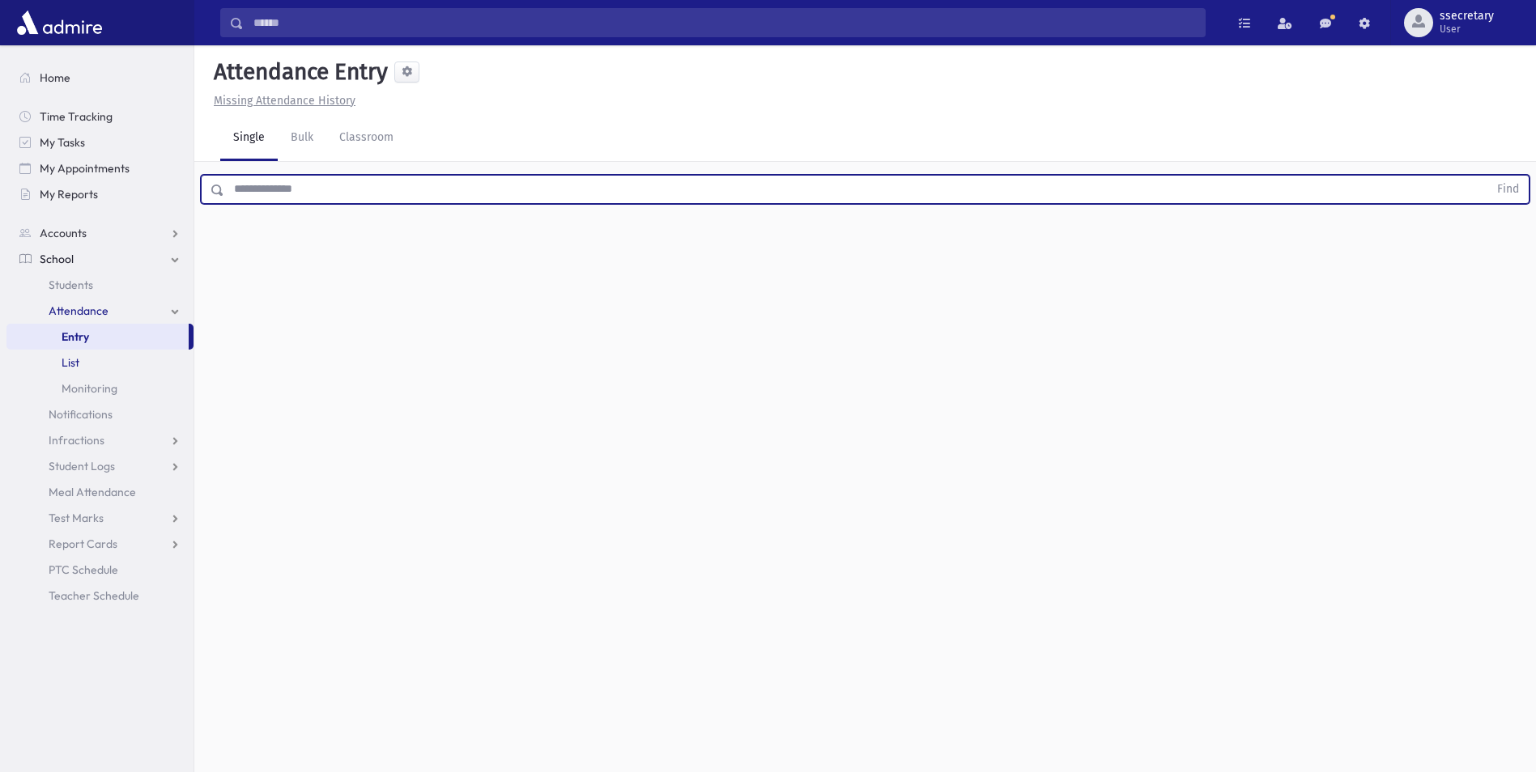
click at [104, 365] on link "List" at bounding box center [99, 363] width 187 height 26
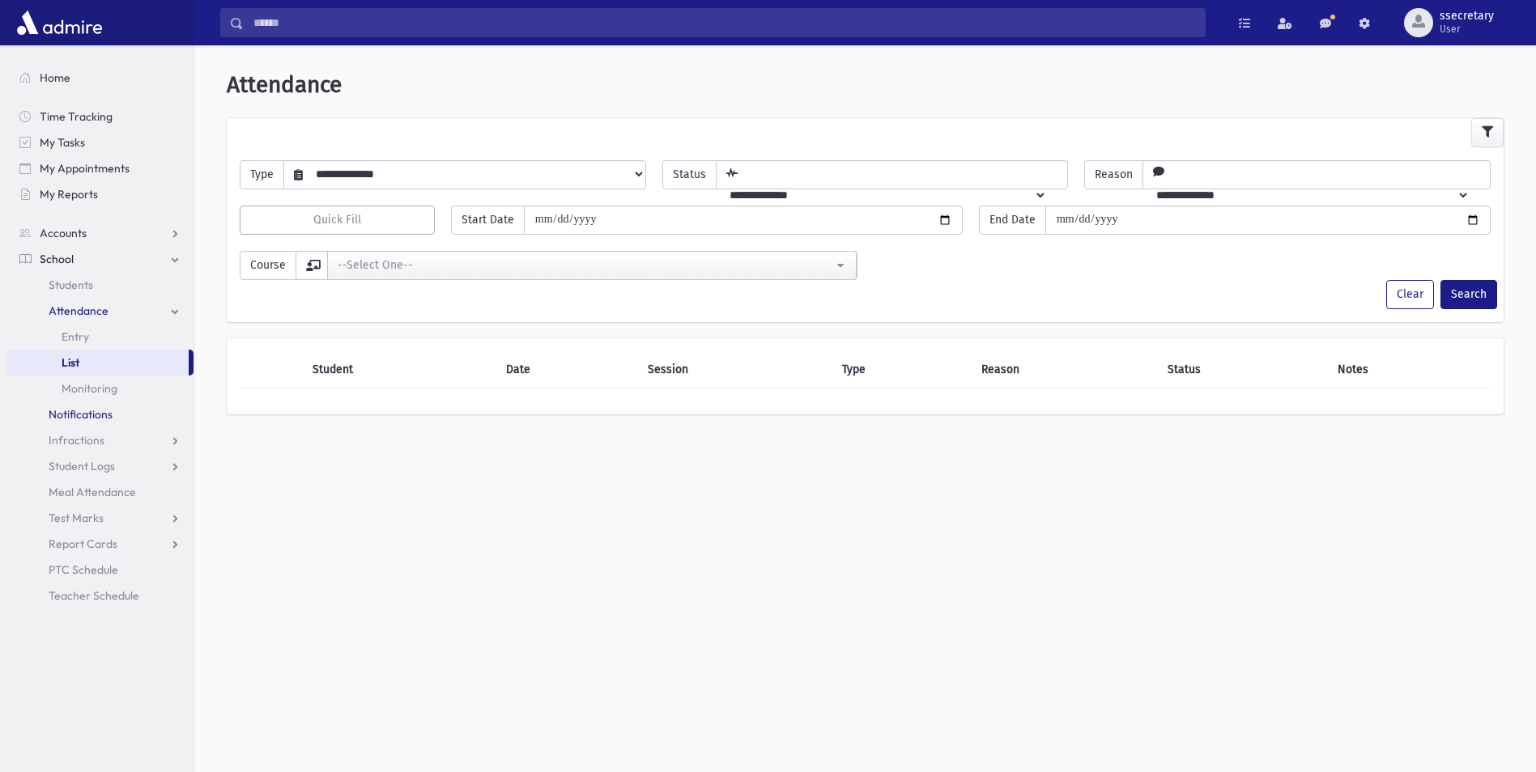
click at [117, 413] on link "Notifications" at bounding box center [99, 415] width 187 height 26
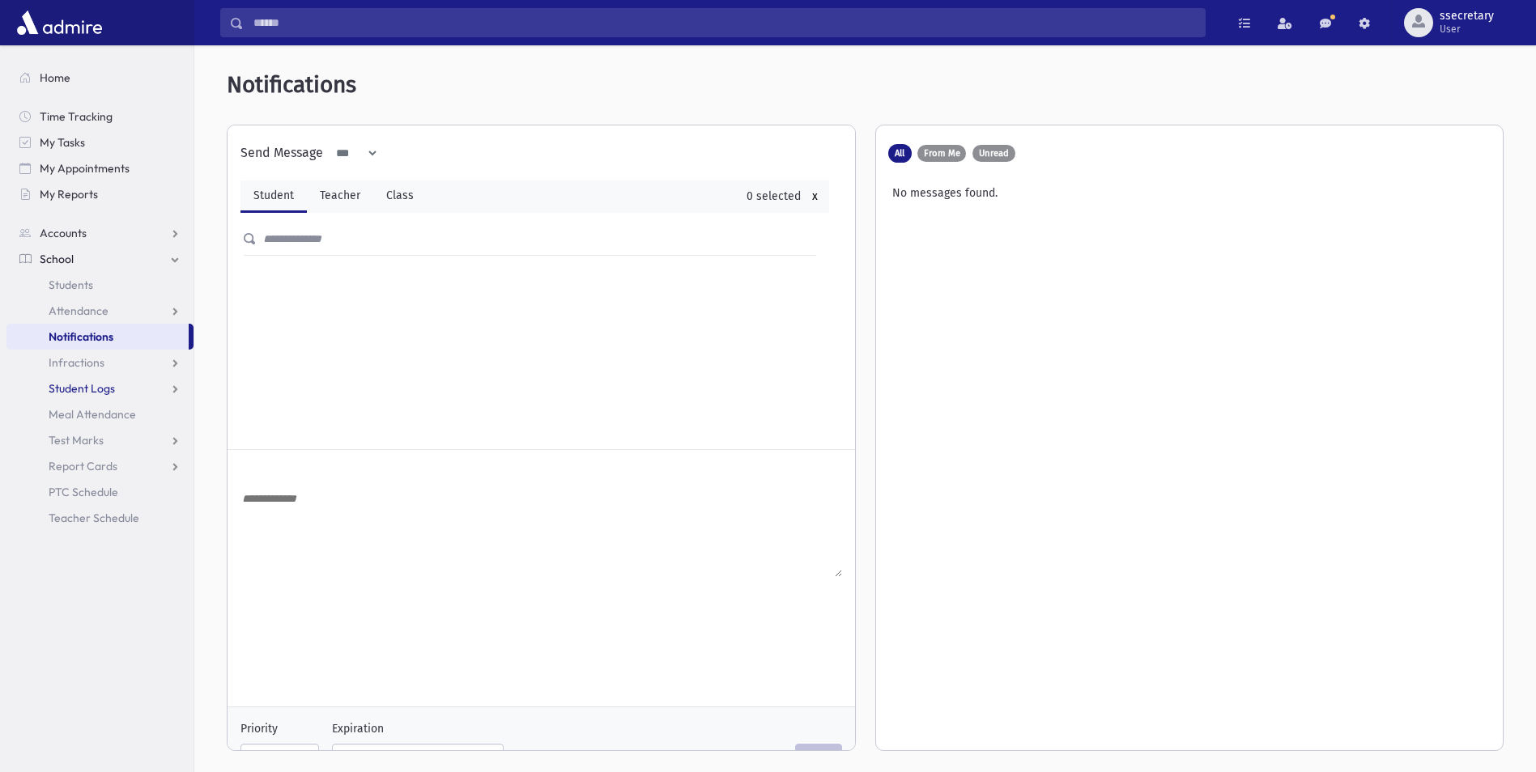
click at [121, 388] on link "Student Logs" at bounding box center [99, 389] width 187 height 26
click at [166, 286] on link "Students" at bounding box center [99, 285] width 187 height 26
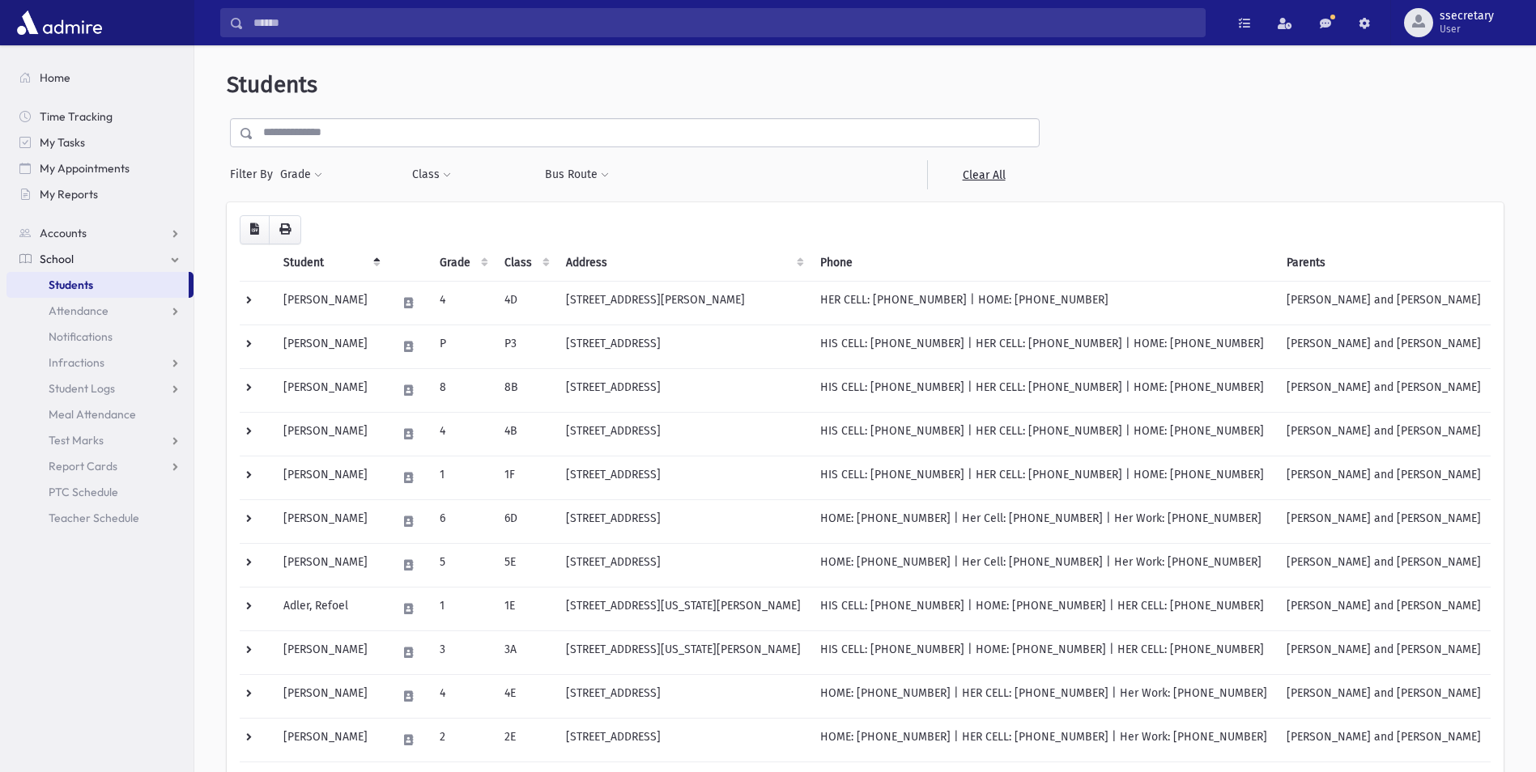
click at [377, 134] on input "text" at bounding box center [645, 132] width 785 height 29
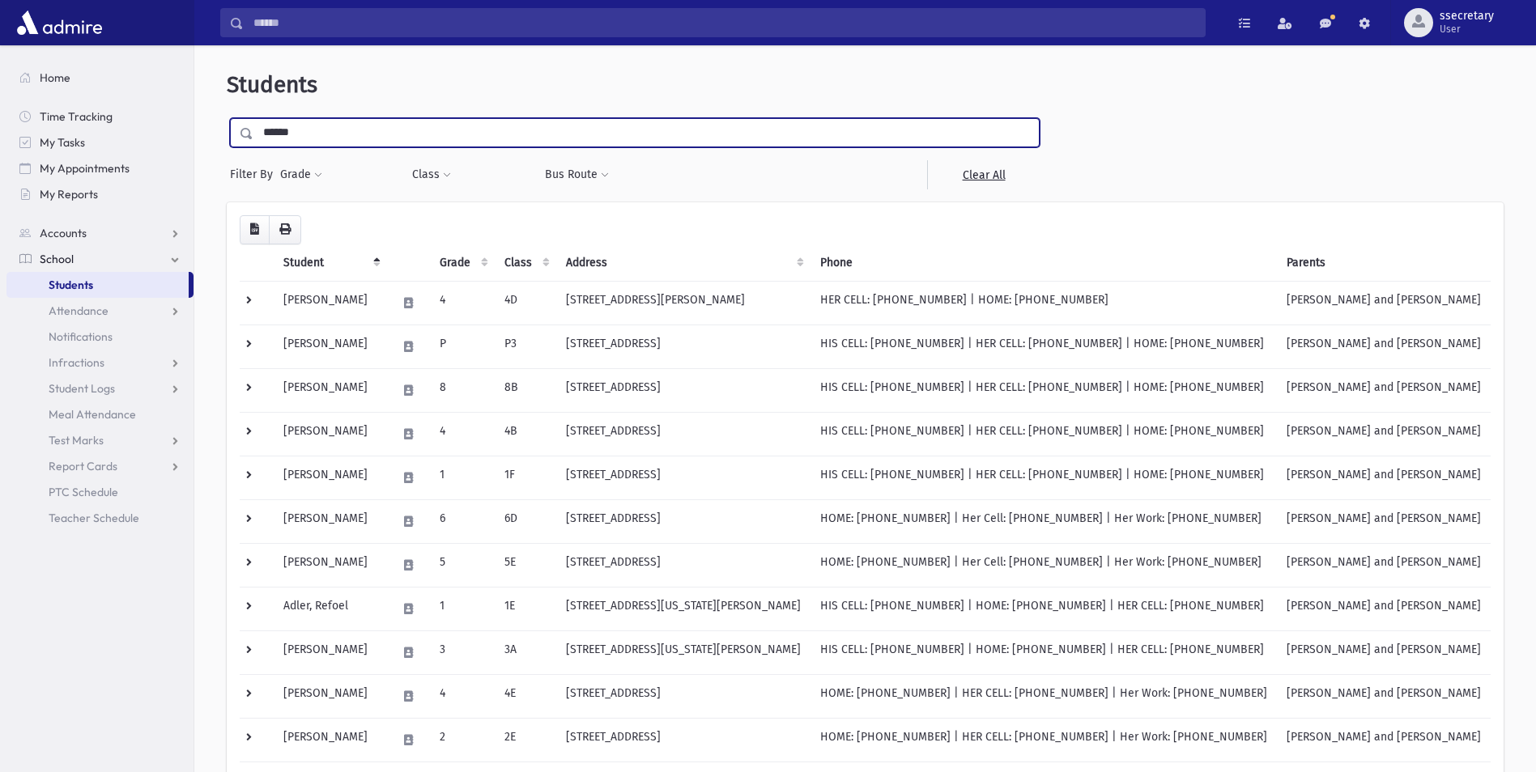
type input "*****"
click at [227, 118] on input "submit" at bounding box center [249, 129] width 45 height 22
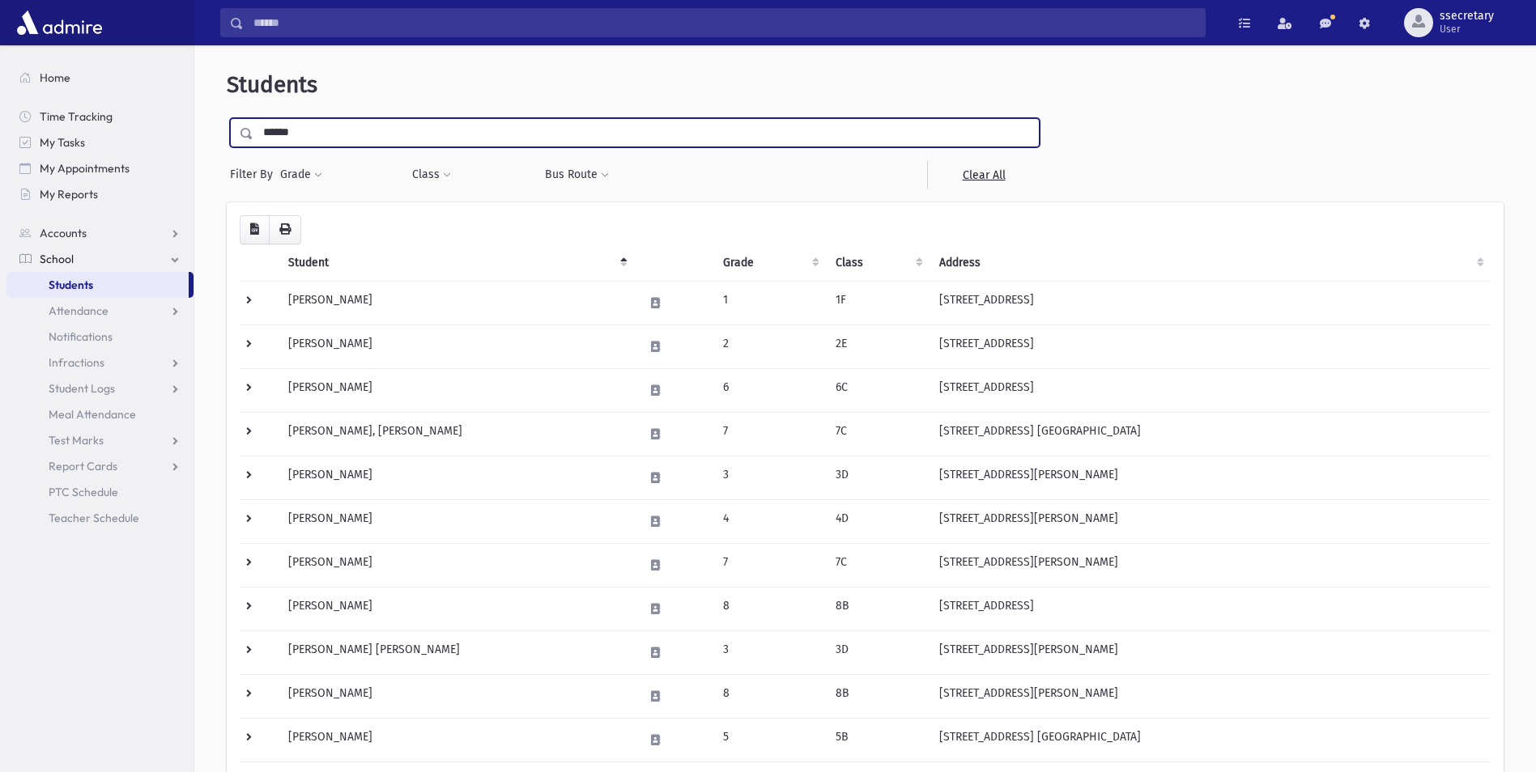
click at [343, 138] on input "*****" at bounding box center [645, 132] width 785 height 29
type input "*"
type input "*****"
click at [227, 118] on input "submit" at bounding box center [249, 129] width 45 height 22
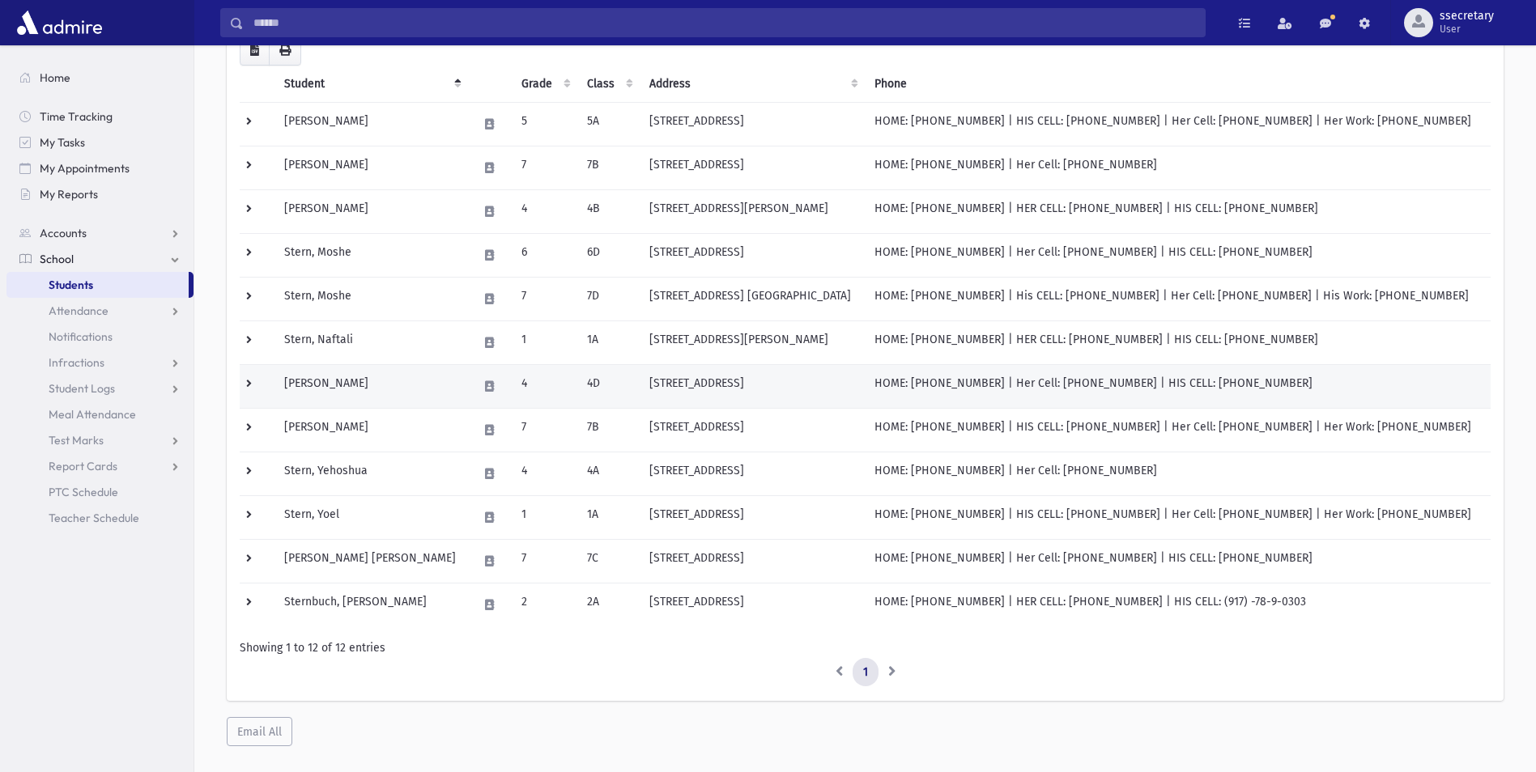
scroll to position [209, 0]
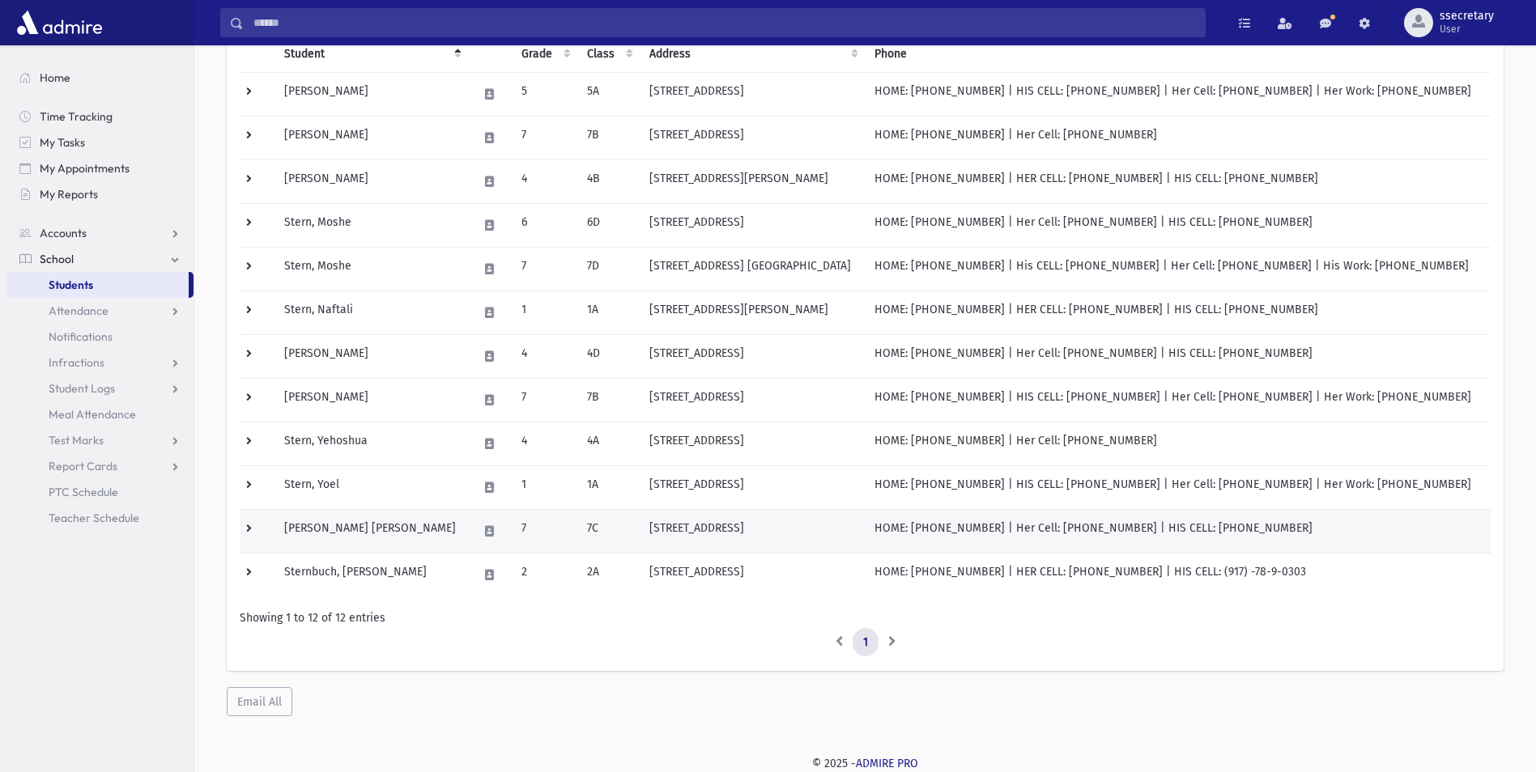
click at [676, 532] on td "73 Bradhurst Ave Lakewood, NJ 08701" at bounding box center [752, 531] width 225 height 44
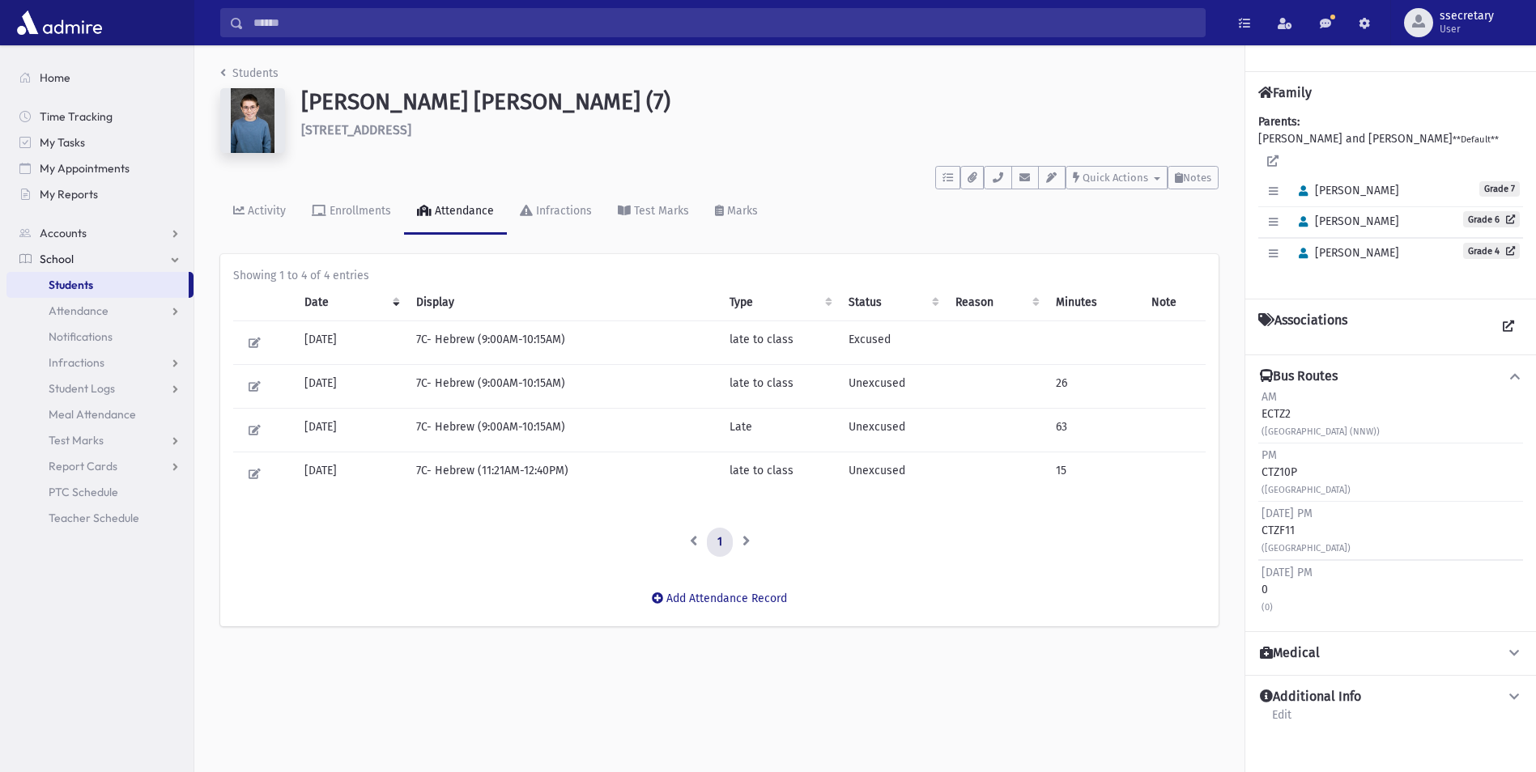
drag, startPoint x: 704, startPoint y: 500, endPoint x: 1407, endPoint y: 369, distance: 714.7
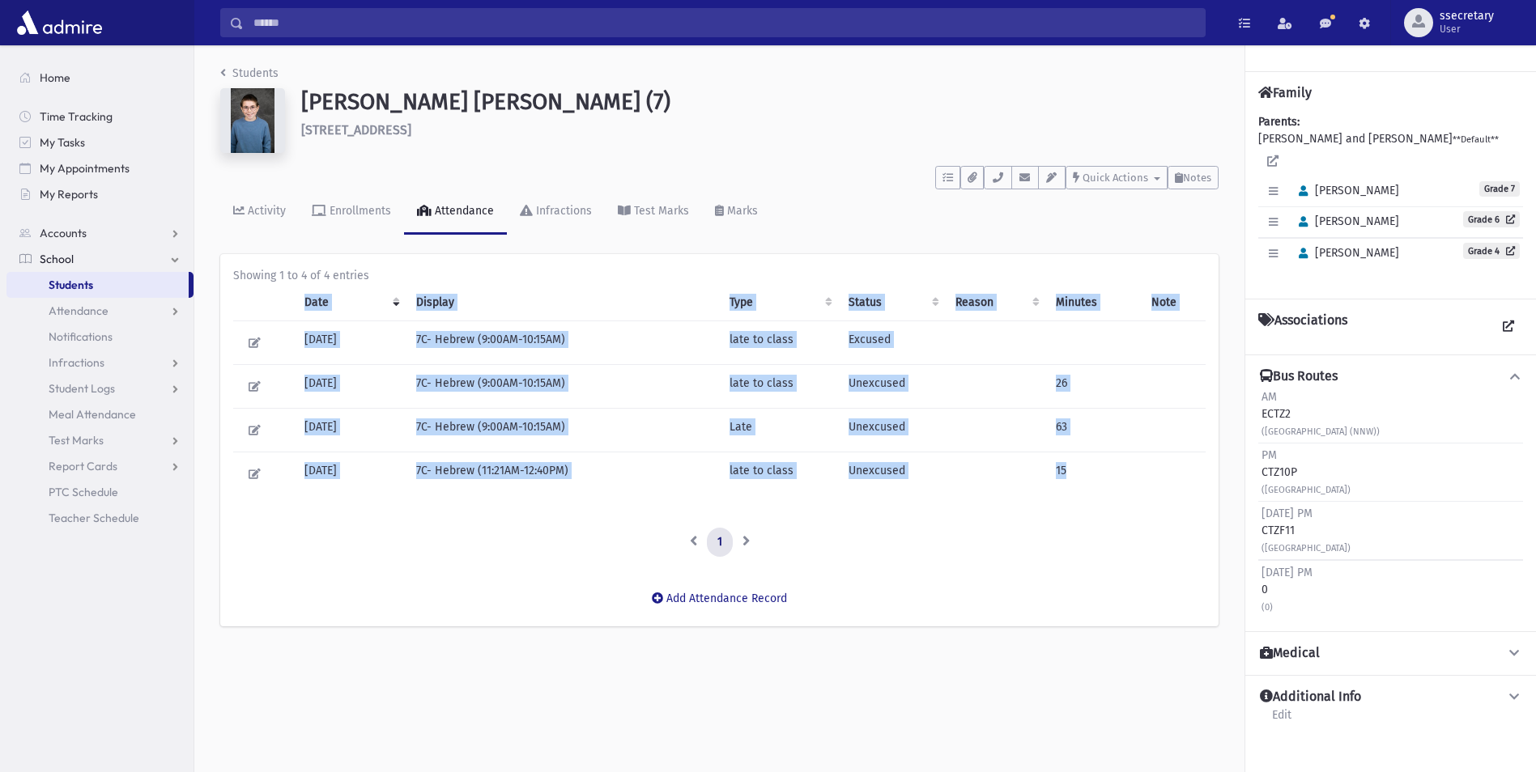
drag, startPoint x: 1407, startPoint y: 369, endPoint x: 1179, endPoint y: 507, distance: 266.6
click at [1179, 507] on div "Date Display Type Status Reason Minutes Note 09/05/2025 7C- Hebrew (9:00AM-10:1…" at bounding box center [719, 396] width 972 height 224
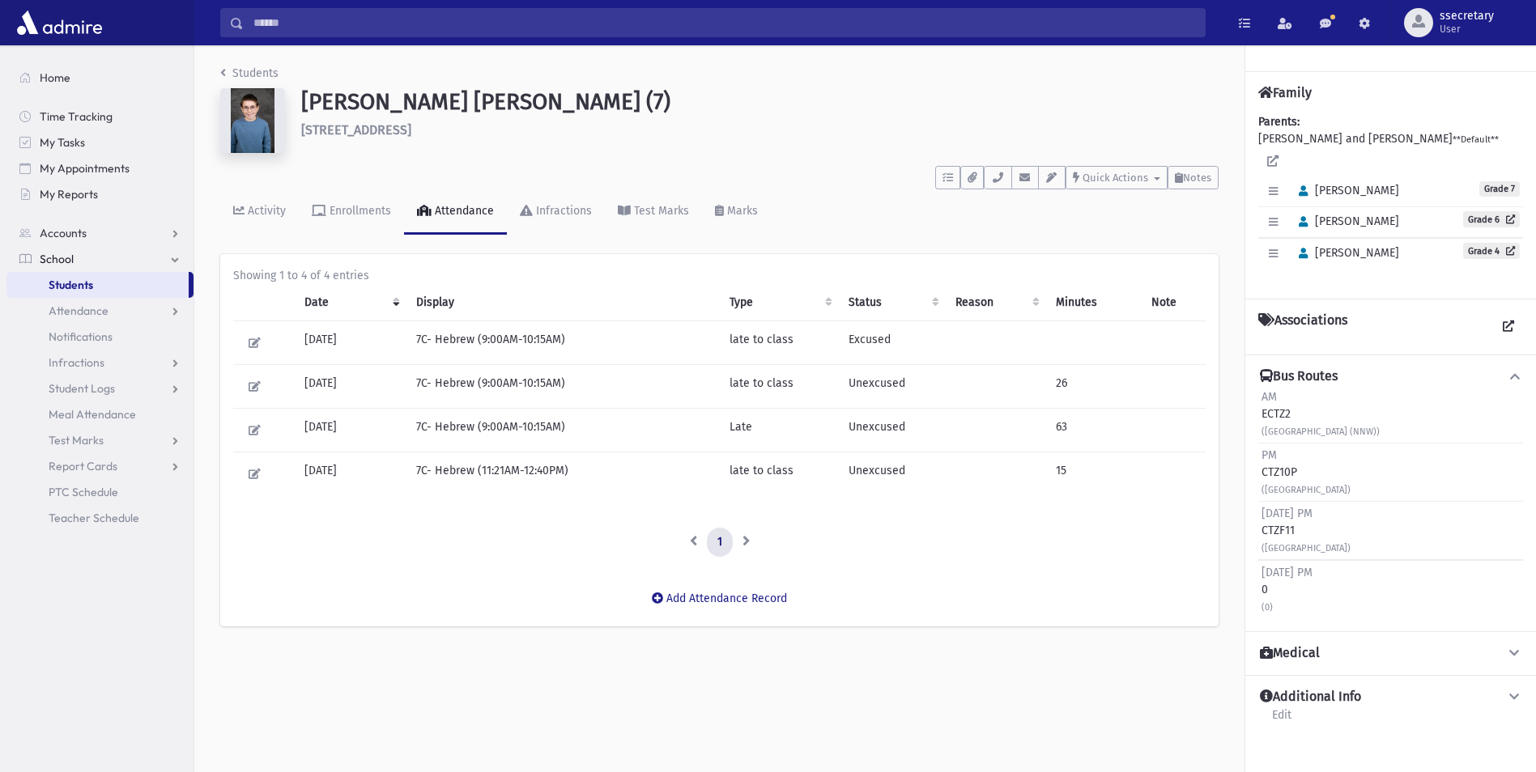
click at [1293, 416] on div "AM ECTZ2 (Argyle Ave & Bradhurst Avenue (NNW))" at bounding box center [1320, 414] width 118 height 51
click at [1274, 417] on div "AM ECTZ2 (Argyle Ave & Bradhurst Avenue (NNW))" at bounding box center [1320, 414] width 118 height 51
click at [1269, 402] on span "AM" at bounding box center [1268, 397] width 15 height 14
click at [1282, 424] on div "(Argyle Ave & Bradhurst Avenue (NNW))" at bounding box center [1320, 431] width 118 height 17
click at [1292, 432] on small "(Argyle Ave & Bradhurst Avenue (NNW))" at bounding box center [1320, 432] width 118 height 11
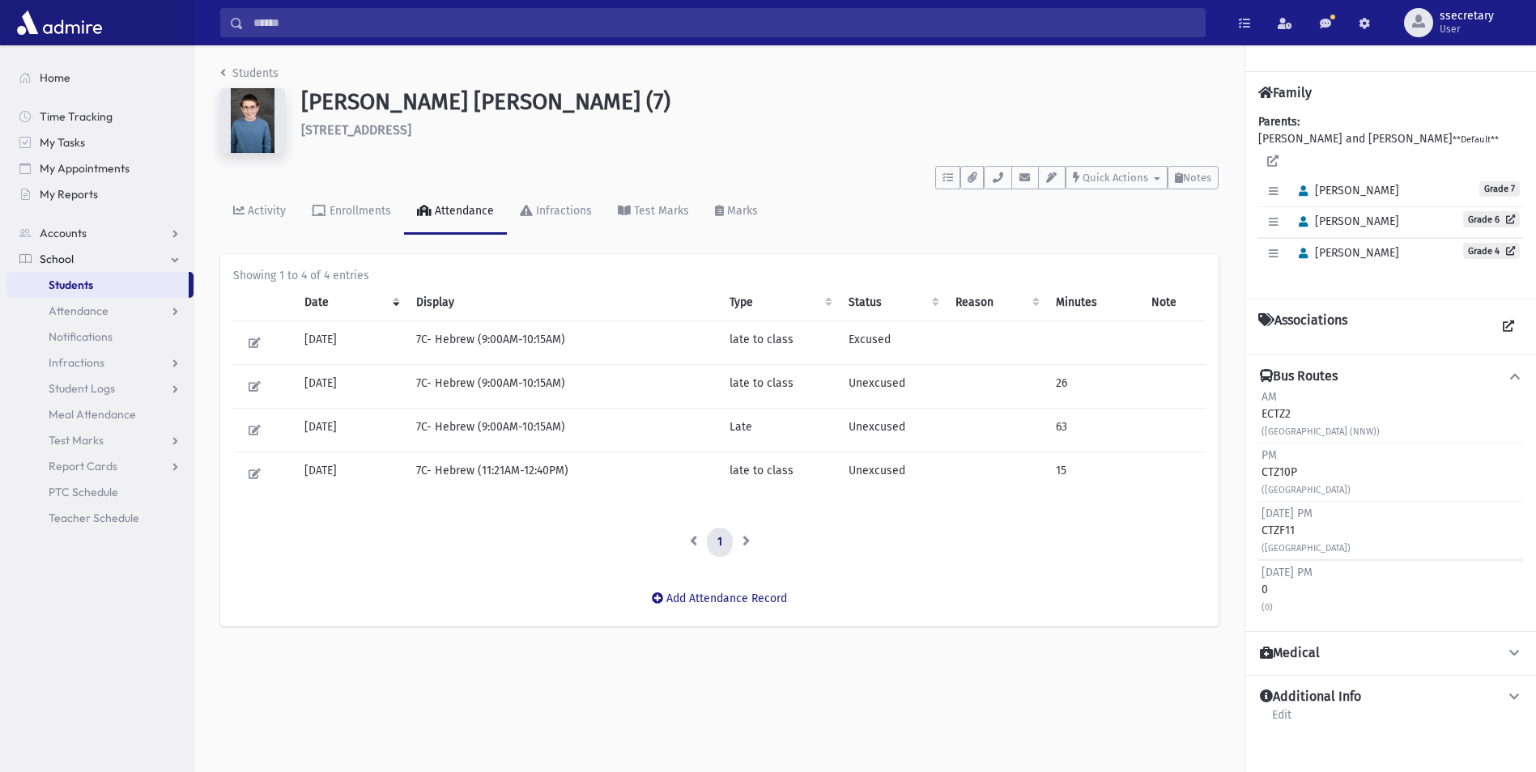
drag, startPoint x: 1413, startPoint y: 432, endPoint x: 1401, endPoint y: 432, distance: 11.3
click at [1380, 432] on small "(Argyle Ave & Bradhurst Avenue (NNW))" at bounding box center [1320, 432] width 118 height 11
drag, startPoint x: 1401, startPoint y: 432, endPoint x: 1359, endPoint y: 432, distance: 42.1
click at [1359, 432] on small "(Argyle Ave & Bradhurst Avenue (NNW))" at bounding box center [1320, 432] width 118 height 11
drag, startPoint x: 988, startPoint y: 596, endPoint x: 877, endPoint y: 565, distance: 115.1
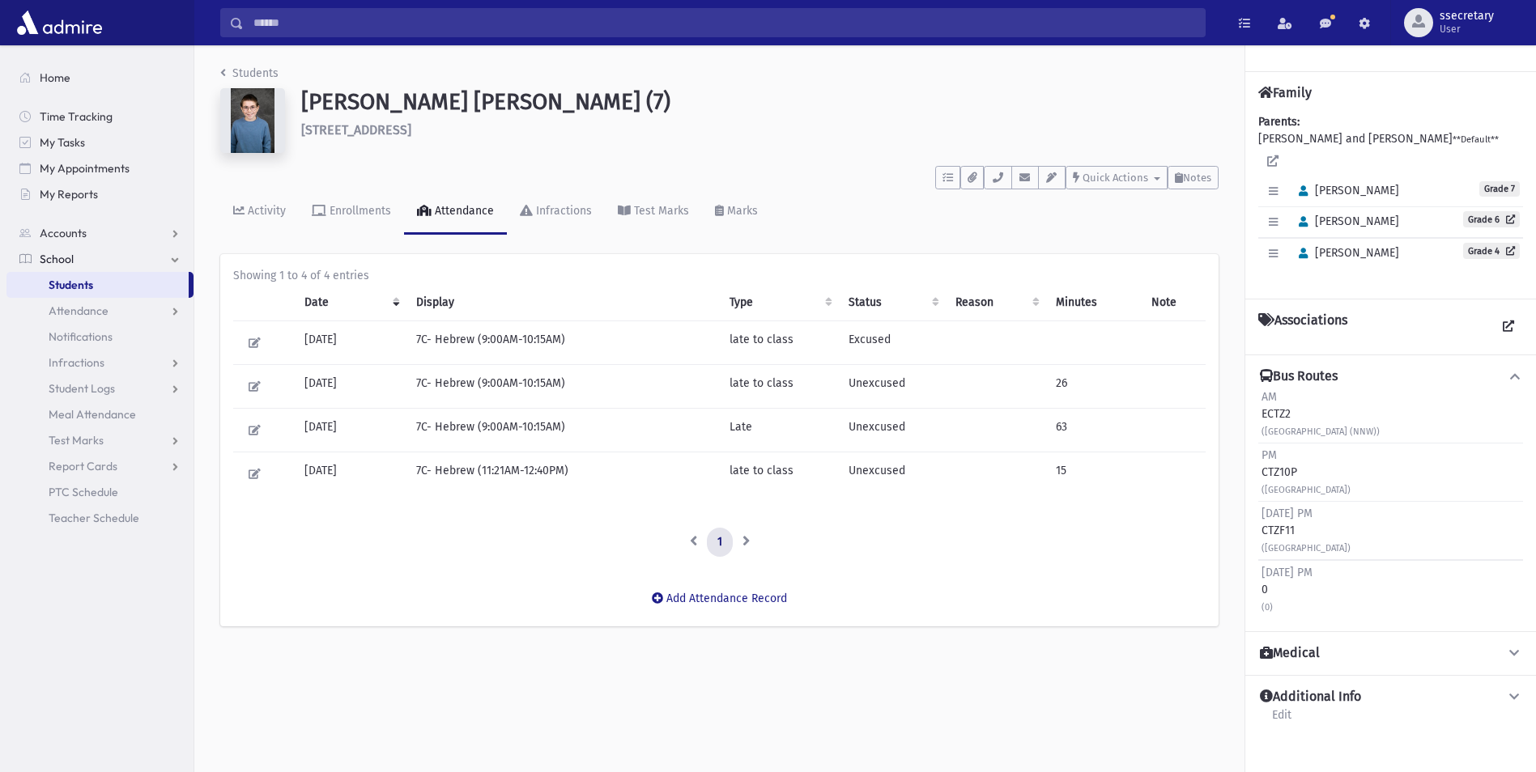
click at [915, 603] on div "Add Attendance Record" at bounding box center [719, 599] width 998 height 55
click at [64, 280] on span "Students" at bounding box center [71, 285] width 45 height 15
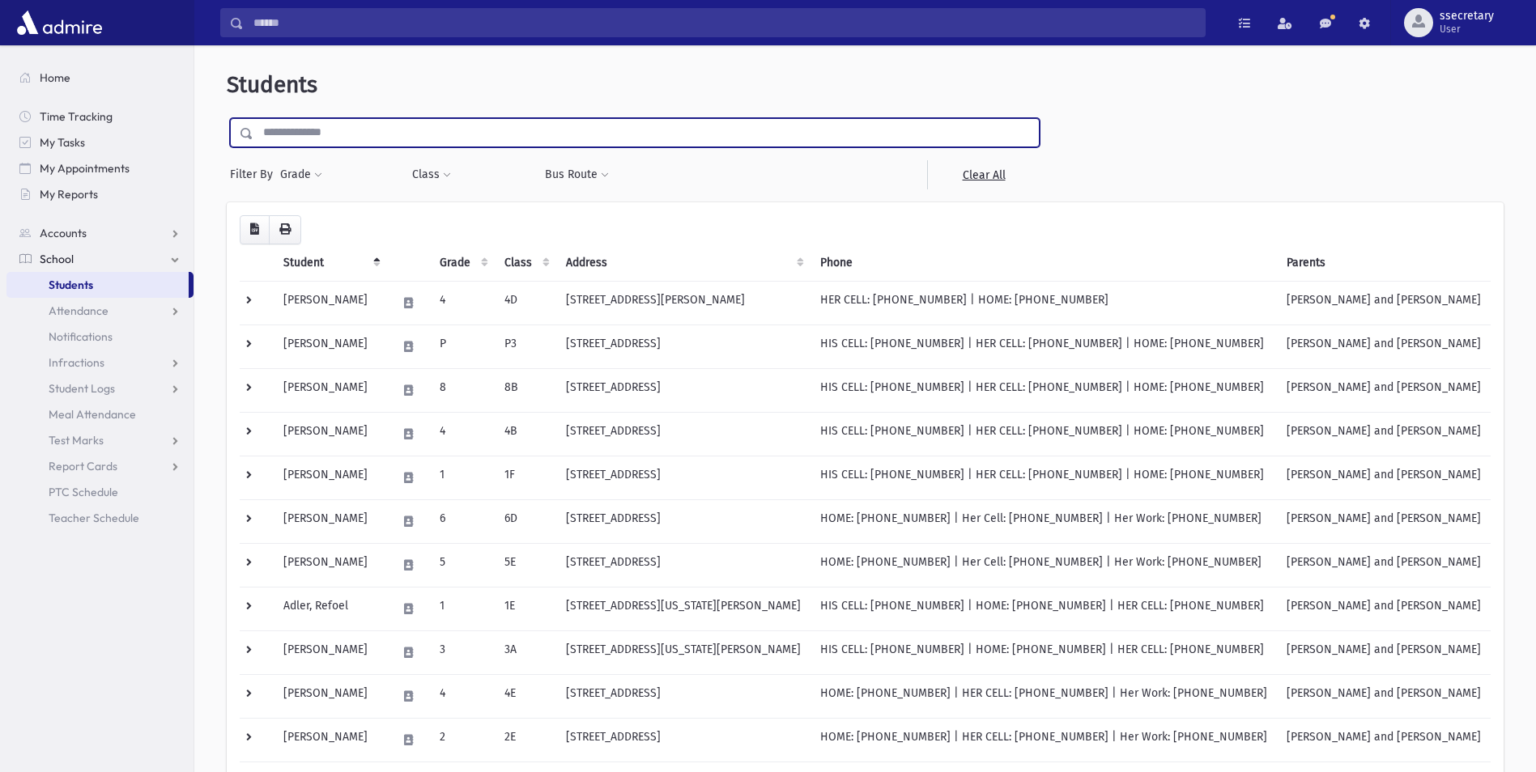
click at [399, 127] on input "text" at bounding box center [645, 132] width 785 height 29
type input "*****"
click at [227, 118] on input "submit" at bounding box center [249, 129] width 45 height 22
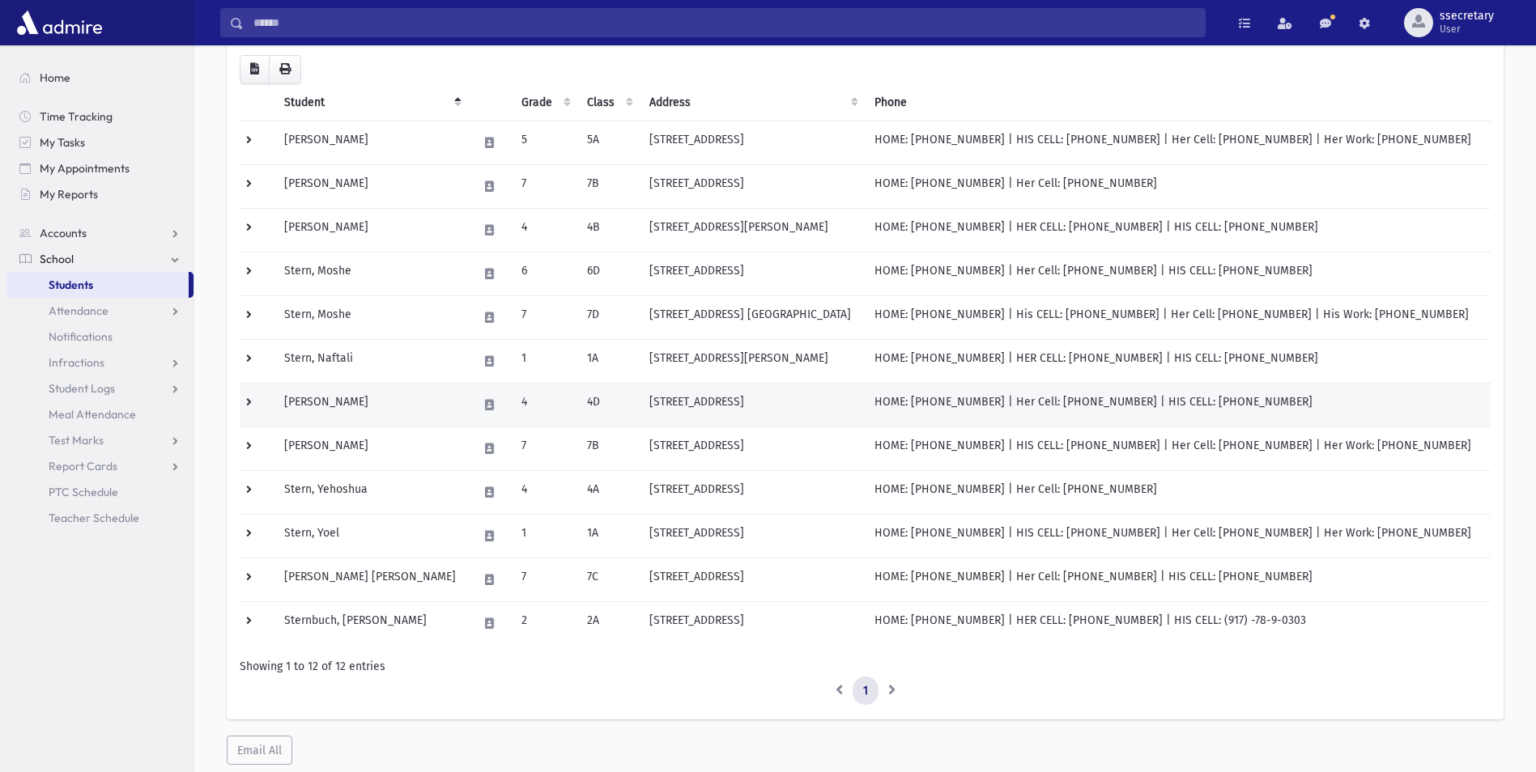
scroll to position [162, 0]
click at [779, 410] on td "[STREET_ADDRESS]" at bounding box center [752, 403] width 225 height 44
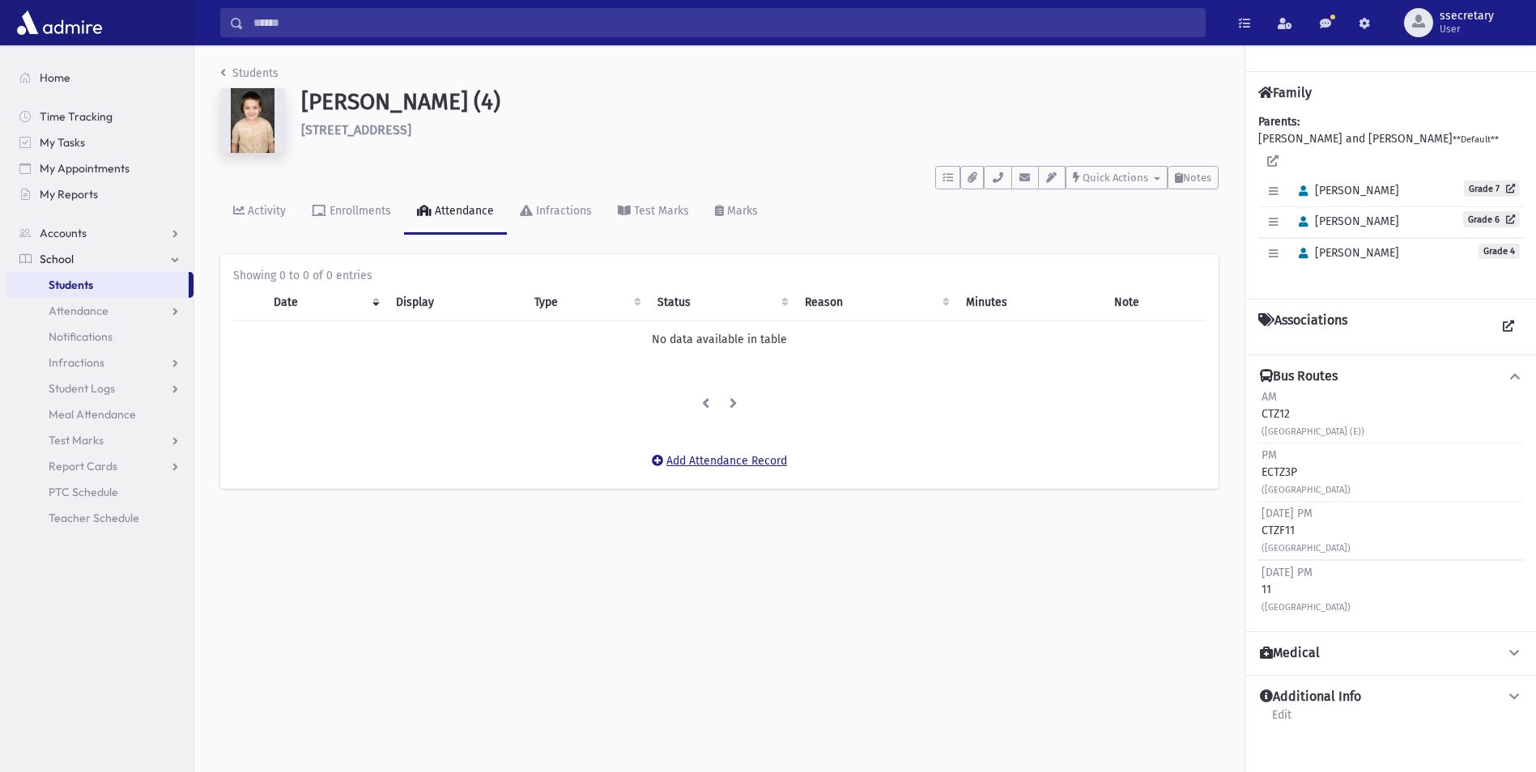
click at [732, 457] on button "Add Attendance Record" at bounding box center [719, 461] width 156 height 29
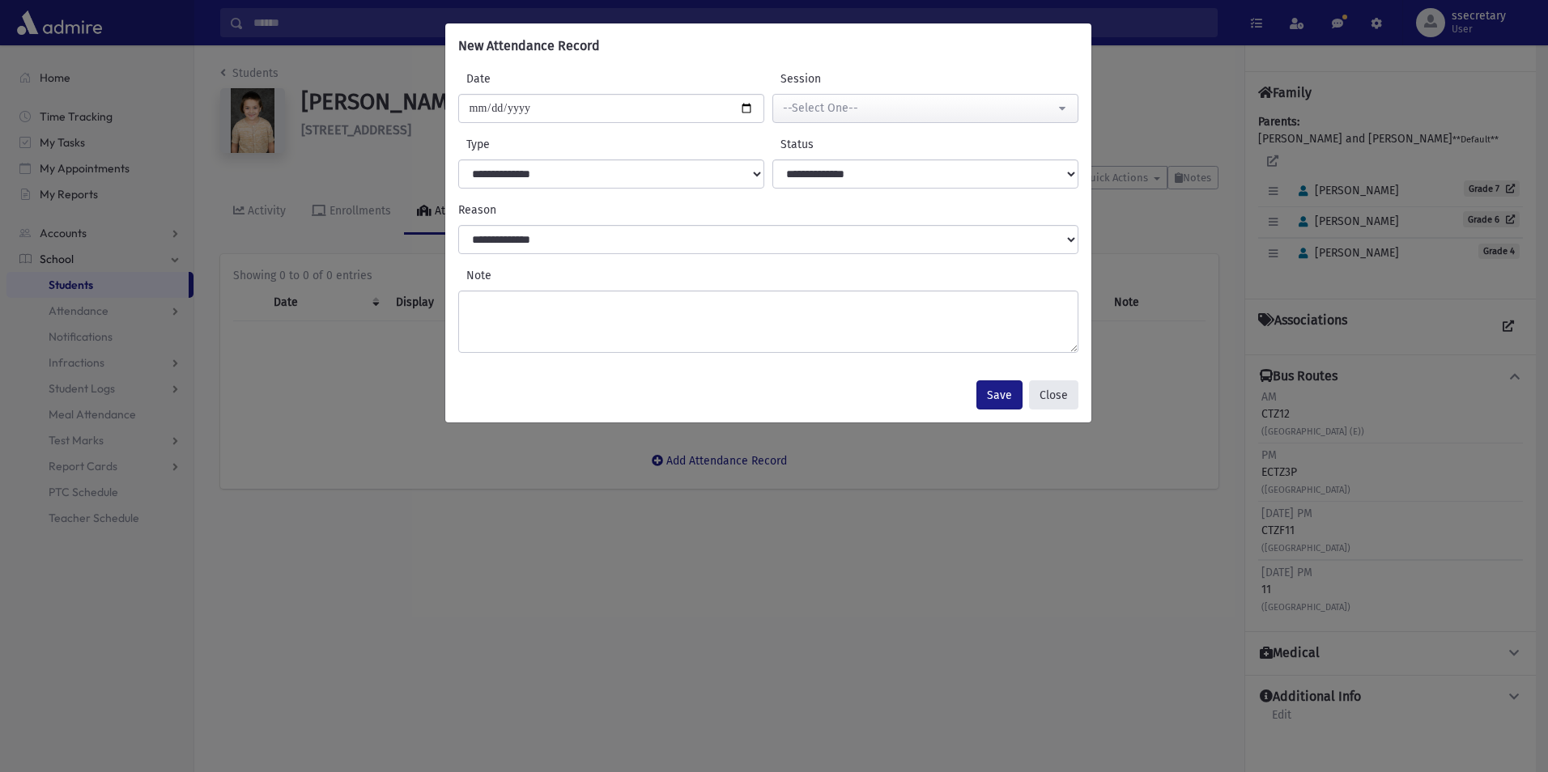
click at [1048, 389] on button "Close" at bounding box center [1053, 395] width 49 height 29
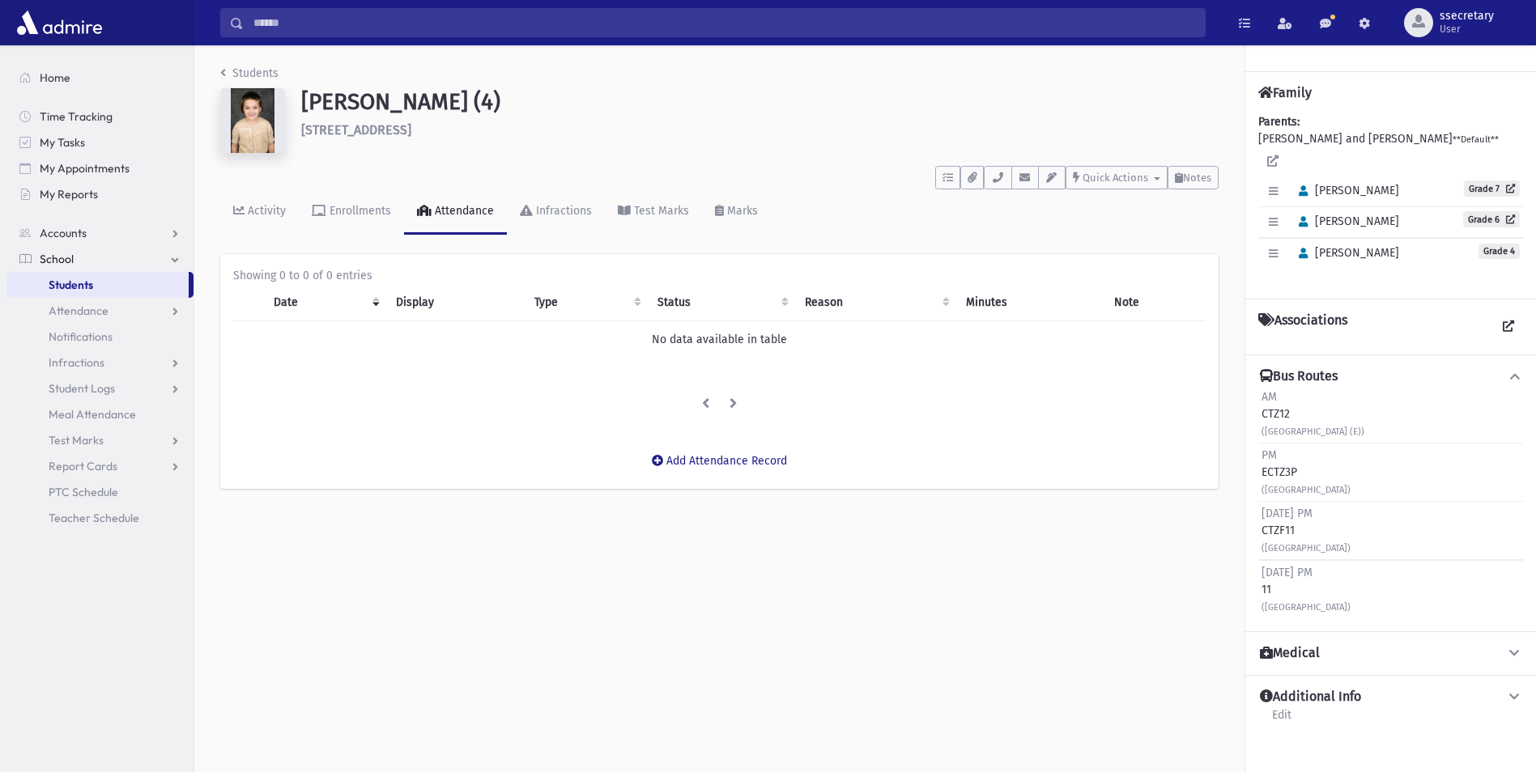
drag, startPoint x: 559, startPoint y: 474, endPoint x: 555, endPoint y: 511, distance: 36.7
drag, startPoint x: 555, startPoint y: 511, endPoint x: 572, endPoint y: 639, distance: 129.0
click at [571, 639] on div "Students [PERSON_NAME] (4) [STREET_ADDRESS] **** To Do's No open tasks Show Lis…" at bounding box center [864, 408] width 1341 height 727
click at [86, 255] on link "School" at bounding box center [99, 259] width 187 height 26
click at [94, 262] on link "School" at bounding box center [99, 259] width 187 height 26
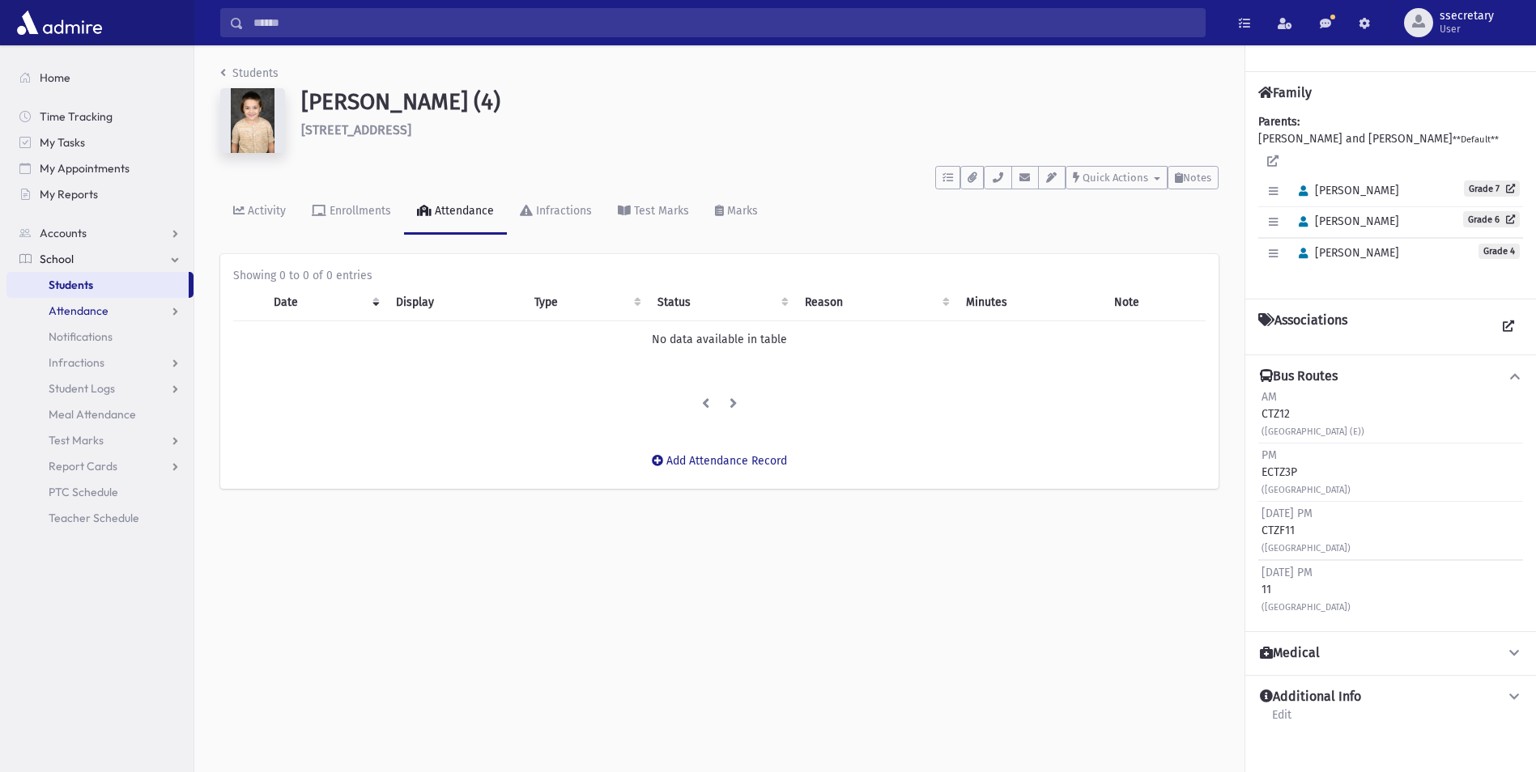
click at [99, 309] on span "Attendance" at bounding box center [79, 311] width 60 height 15
click at [134, 342] on link "Entry" at bounding box center [99, 337] width 187 height 26
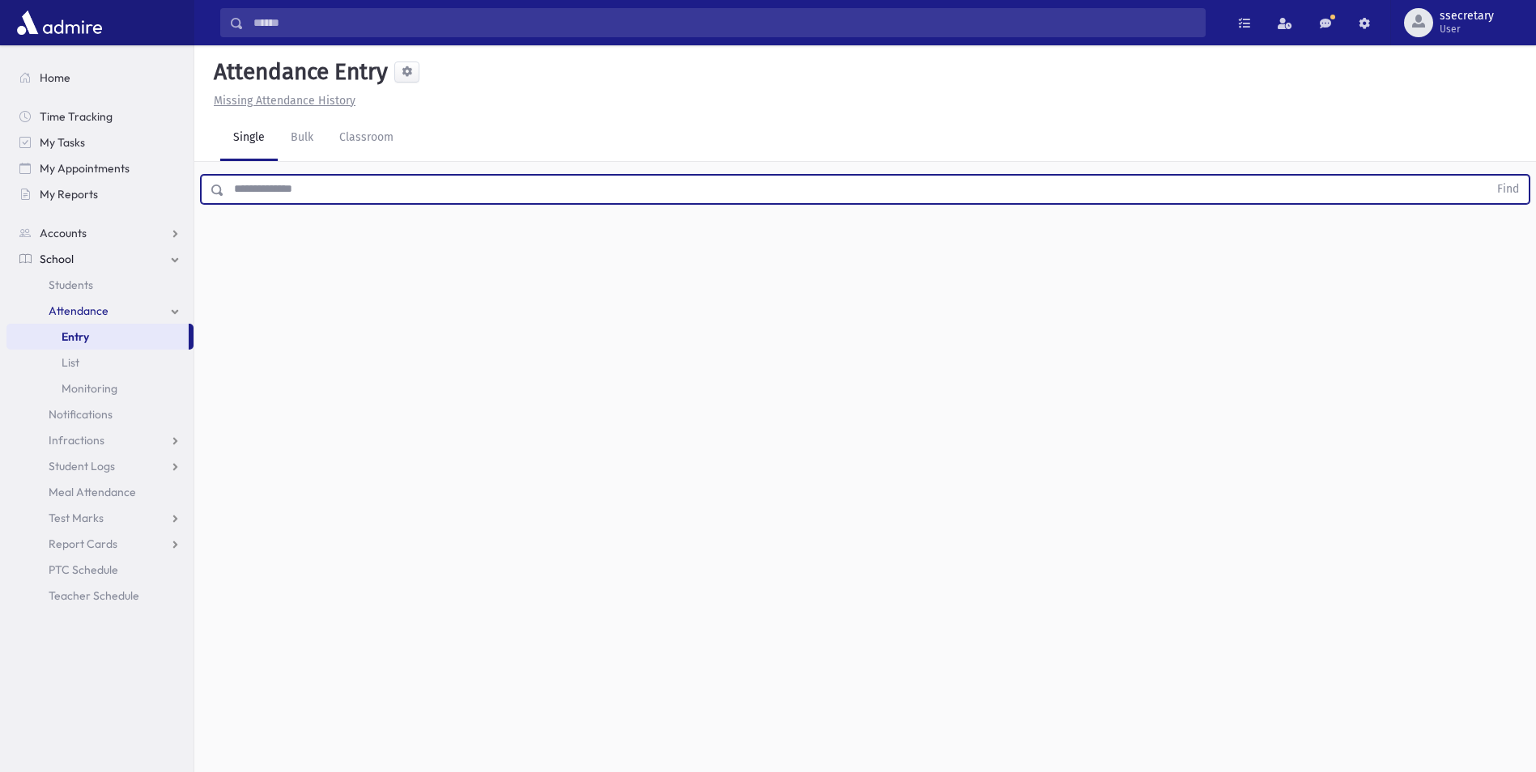
click at [325, 185] on input "text" at bounding box center [856, 189] width 1264 height 29
click at [115, 394] on span "Monitoring" at bounding box center [90, 388] width 56 height 15
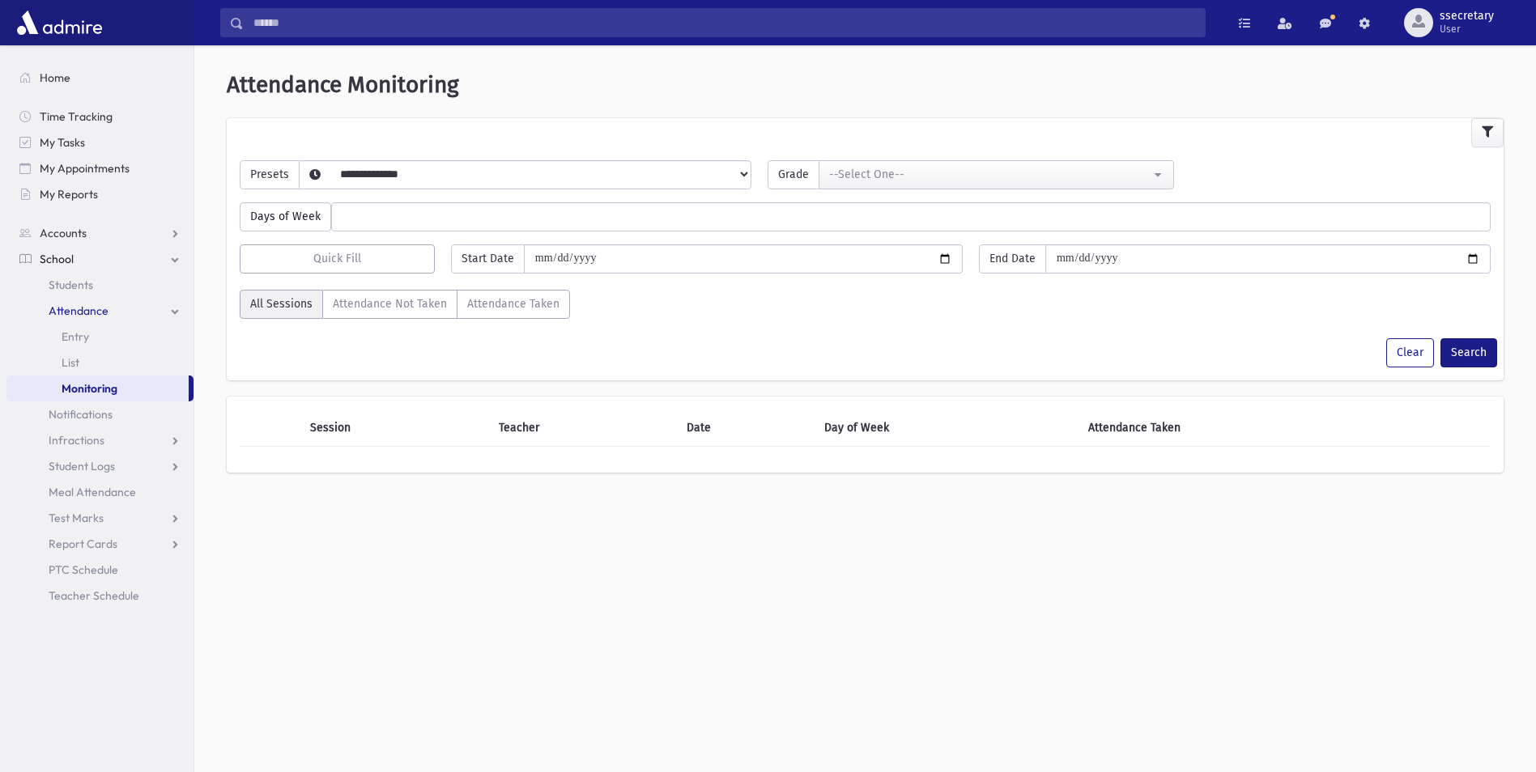
select select
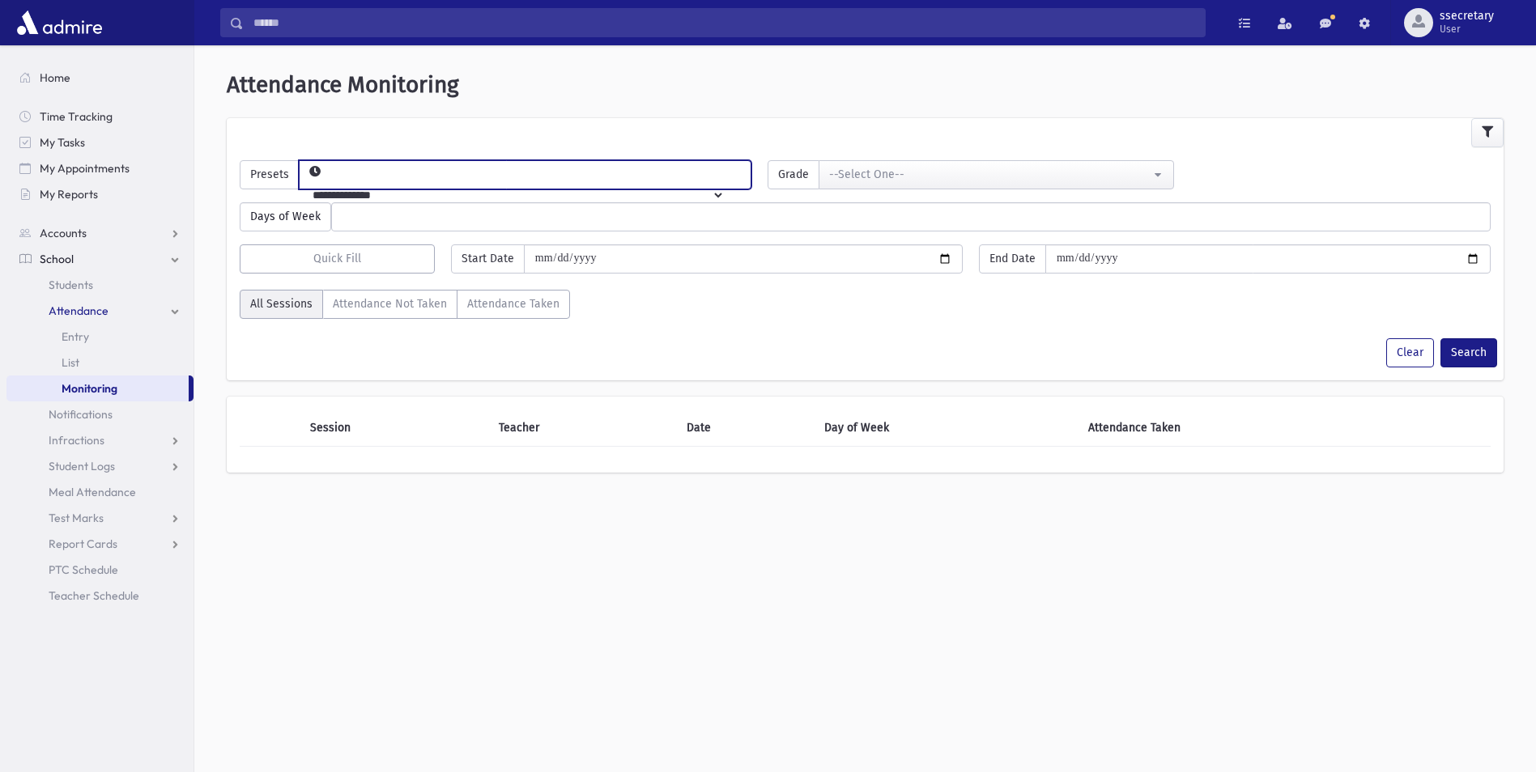
click at [725, 181] on select "**********" at bounding box center [512, 195] width 425 height 28
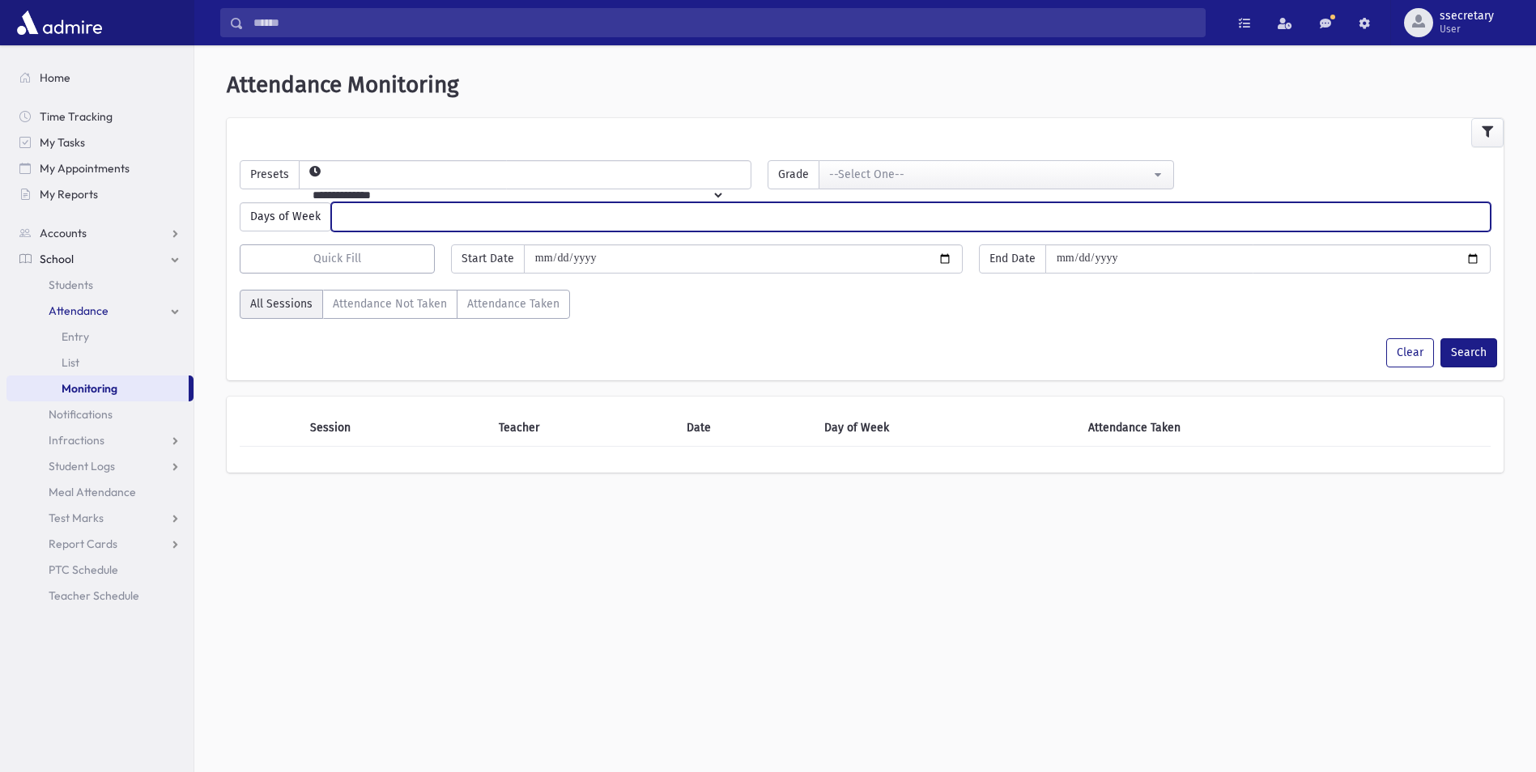
click at [657, 215] on ul at bounding box center [911, 215] width 1158 height 24
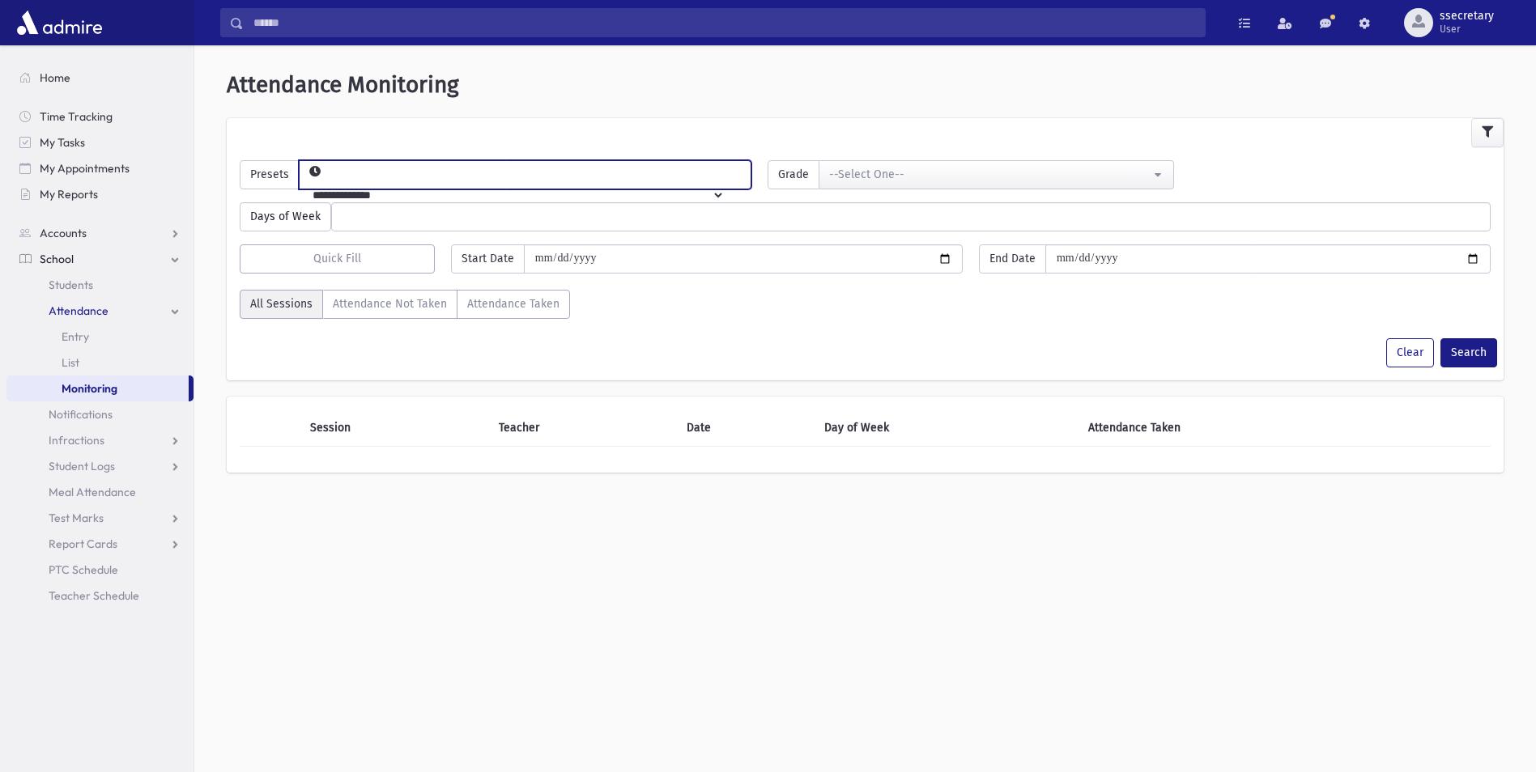
click at [675, 181] on select "**********" at bounding box center [512, 195] width 425 height 28
click at [963, 176] on div "--Select One--" at bounding box center [989, 174] width 321 height 17
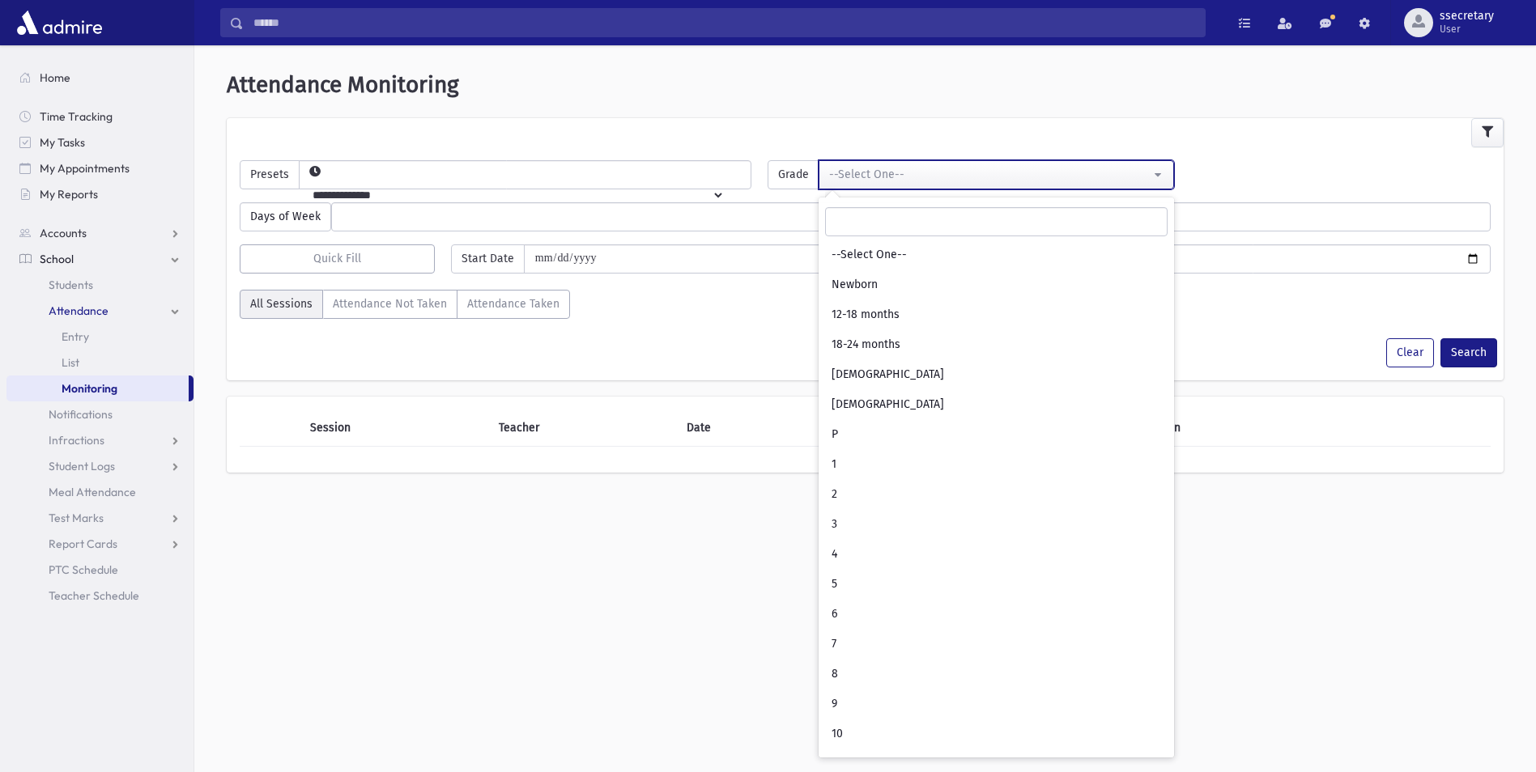
click at [961, 176] on div "--Select One--" at bounding box center [989, 174] width 321 height 17
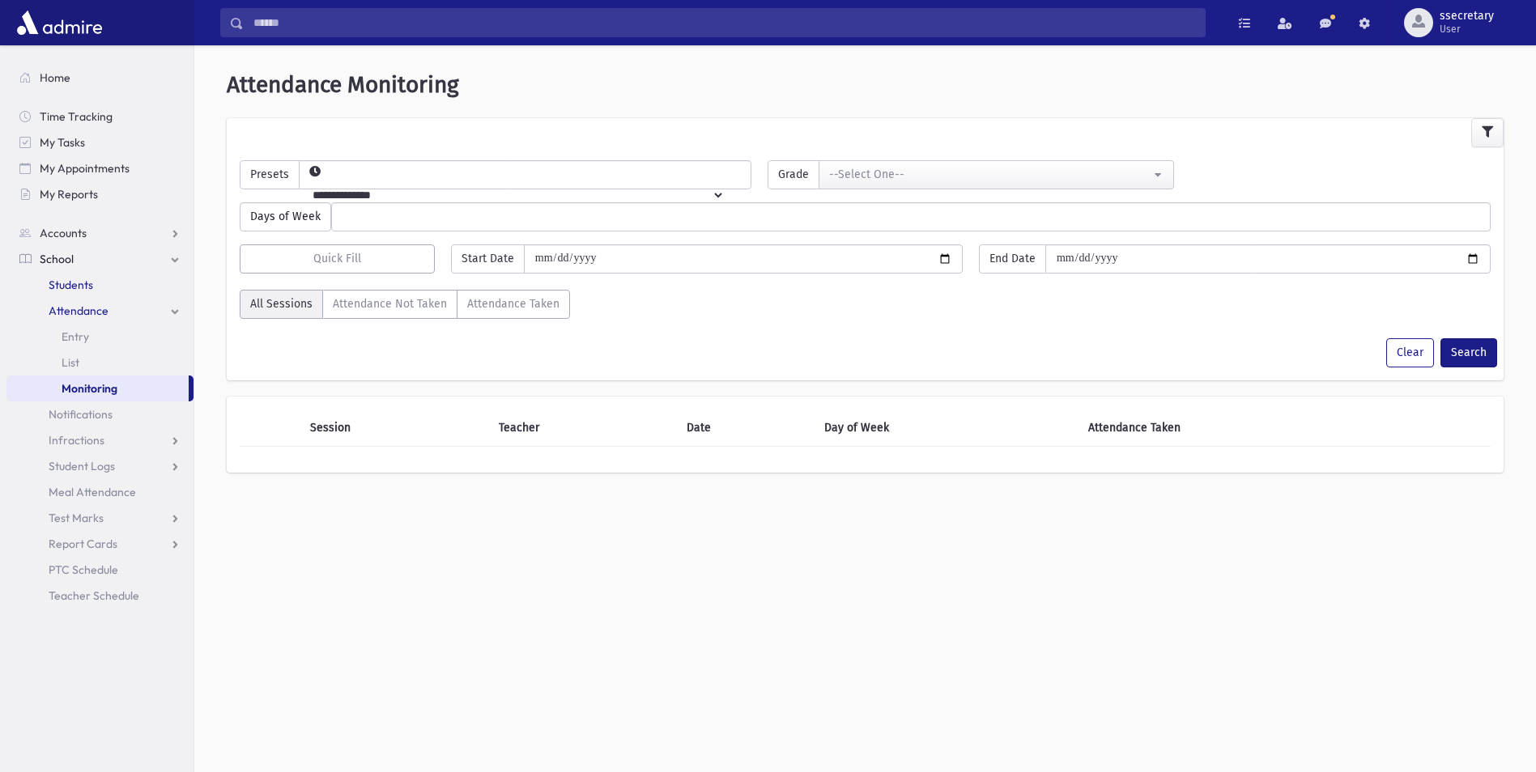
click at [99, 286] on link "Students" at bounding box center [99, 285] width 187 height 26
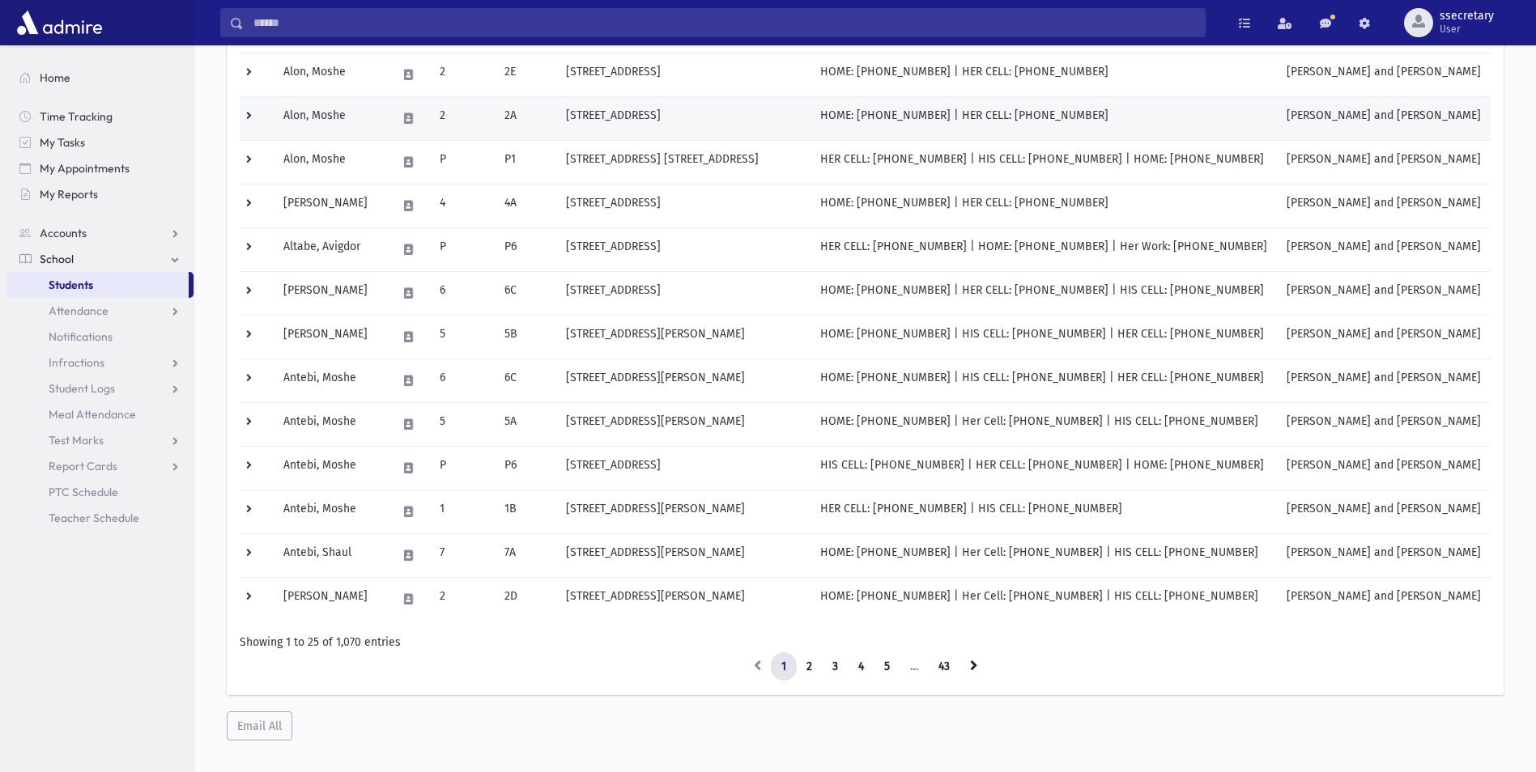
scroll to position [777, 0]
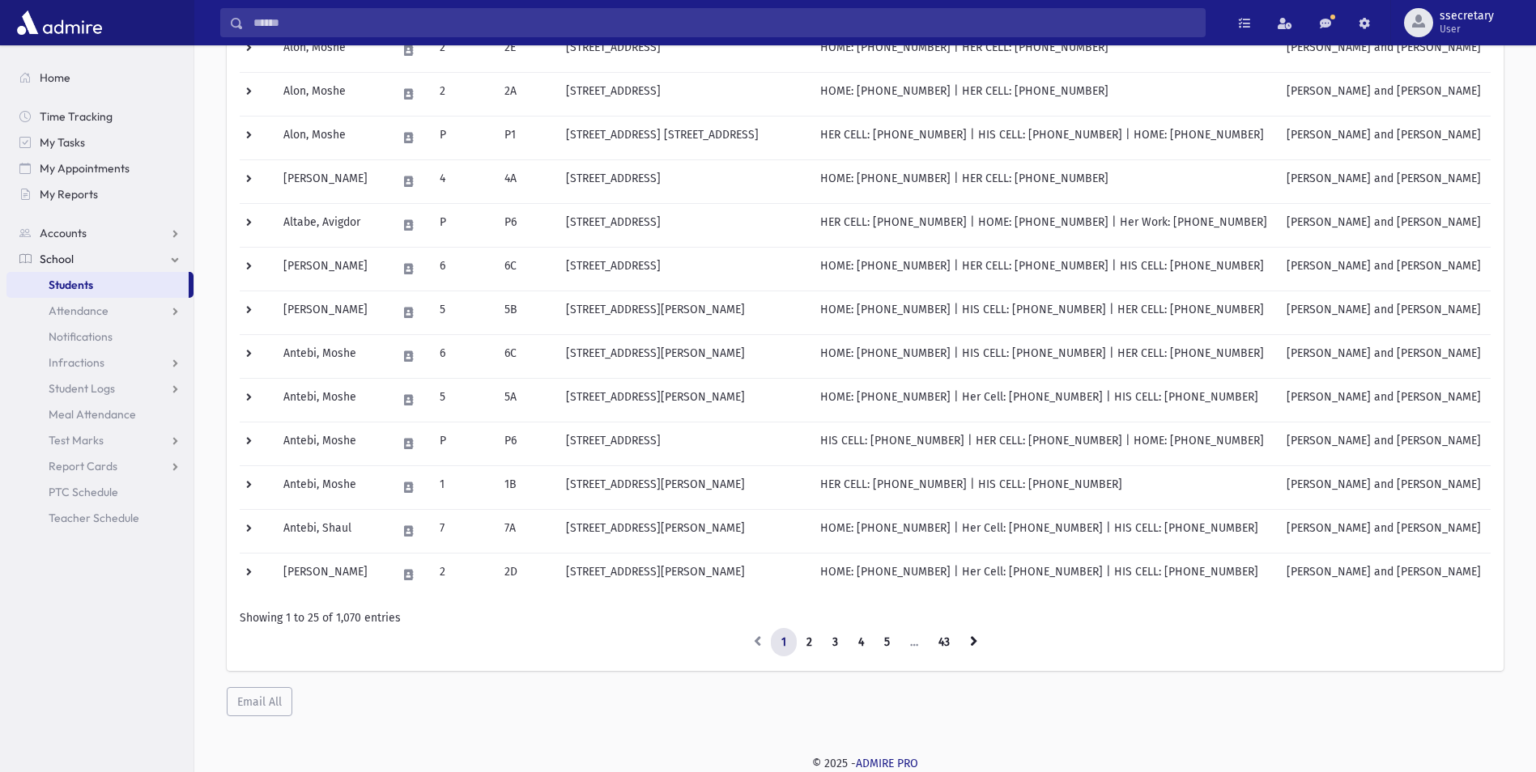
drag, startPoint x: 660, startPoint y: 166, endPoint x: 509, endPoint y: 682, distance: 537.2
click at [509, 682] on div "Loading... Student Grade Class Address Phone Parents Email Hebrew First Hebrew …" at bounding box center [865, 71] width 1277 height 1292
click at [128, 281] on link "Students" at bounding box center [97, 285] width 182 height 26
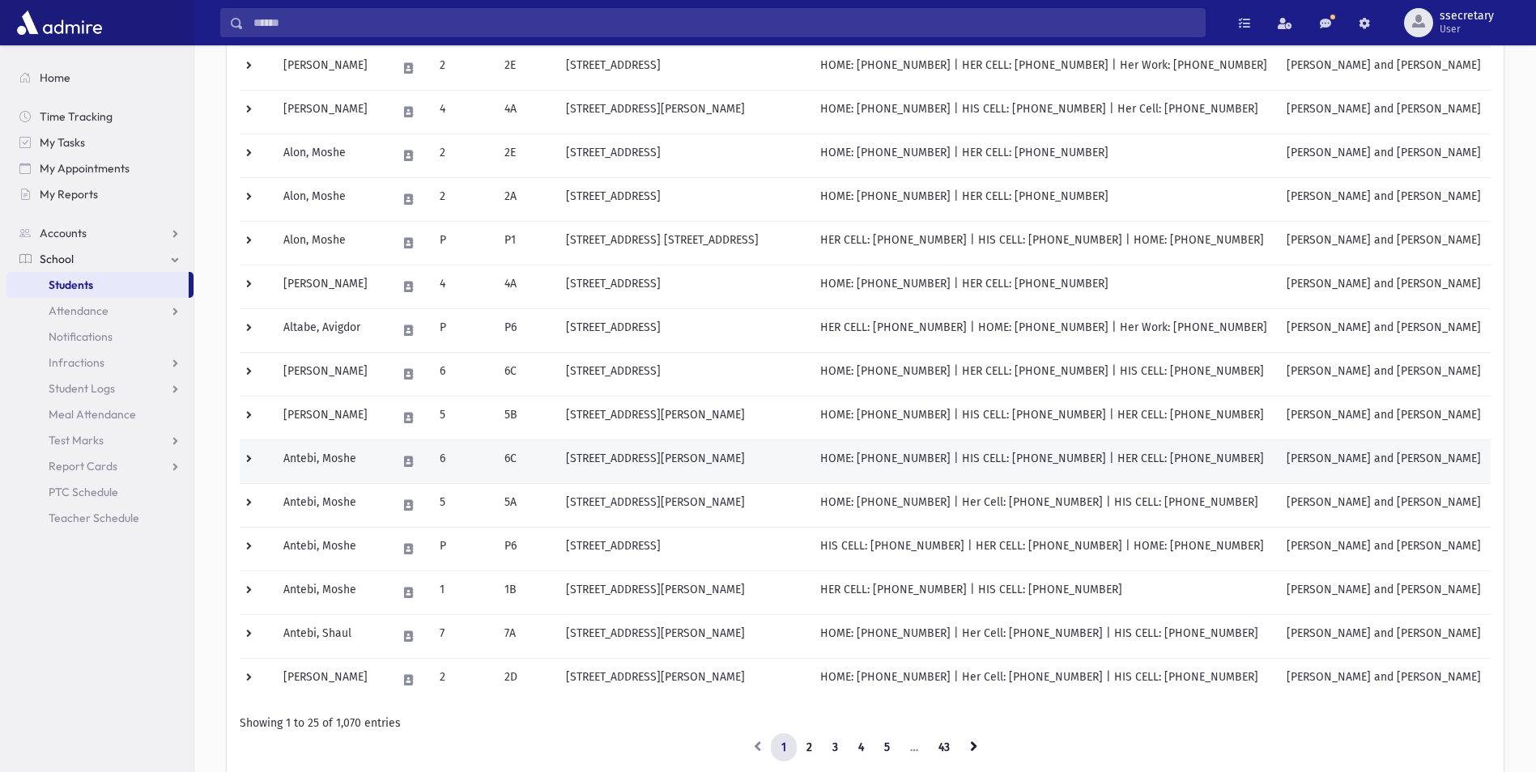
scroll to position [777, 0]
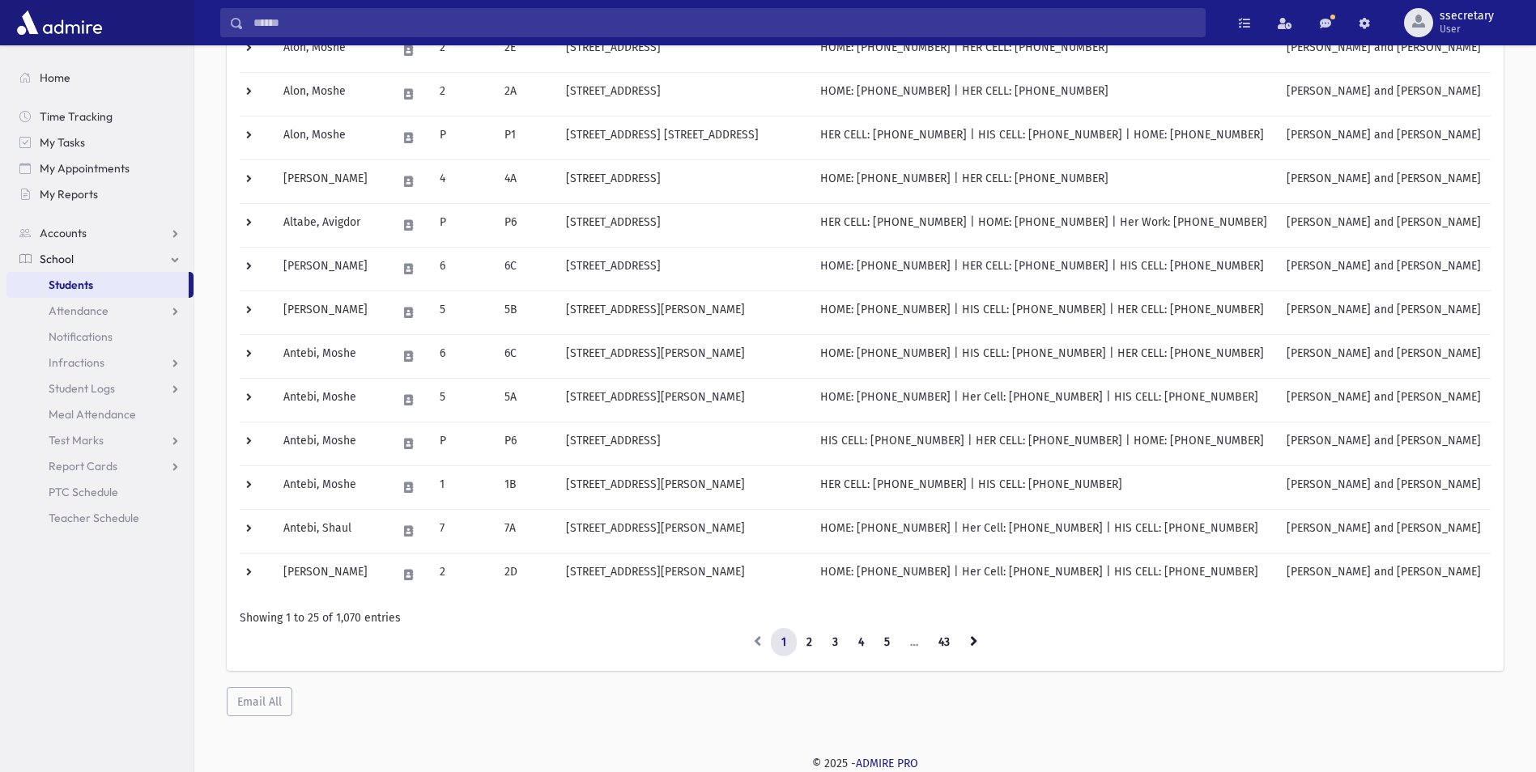
drag, startPoint x: 412, startPoint y: 717, endPoint x: 469, endPoint y: 702, distance: 58.7
click at [469, 702] on div "**********" at bounding box center [865, 5] width 1329 height 1461
drag, startPoint x: 468, startPoint y: 705, endPoint x: 432, endPoint y: 733, distance: 45.5
click at [433, 733] on div "**********" at bounding box center [865, 5] width 1329 height 1461
drag, startPoint x: 438, startPoint y: 729, endPoint x: 471, endPoint y: 716, distance: 35.9
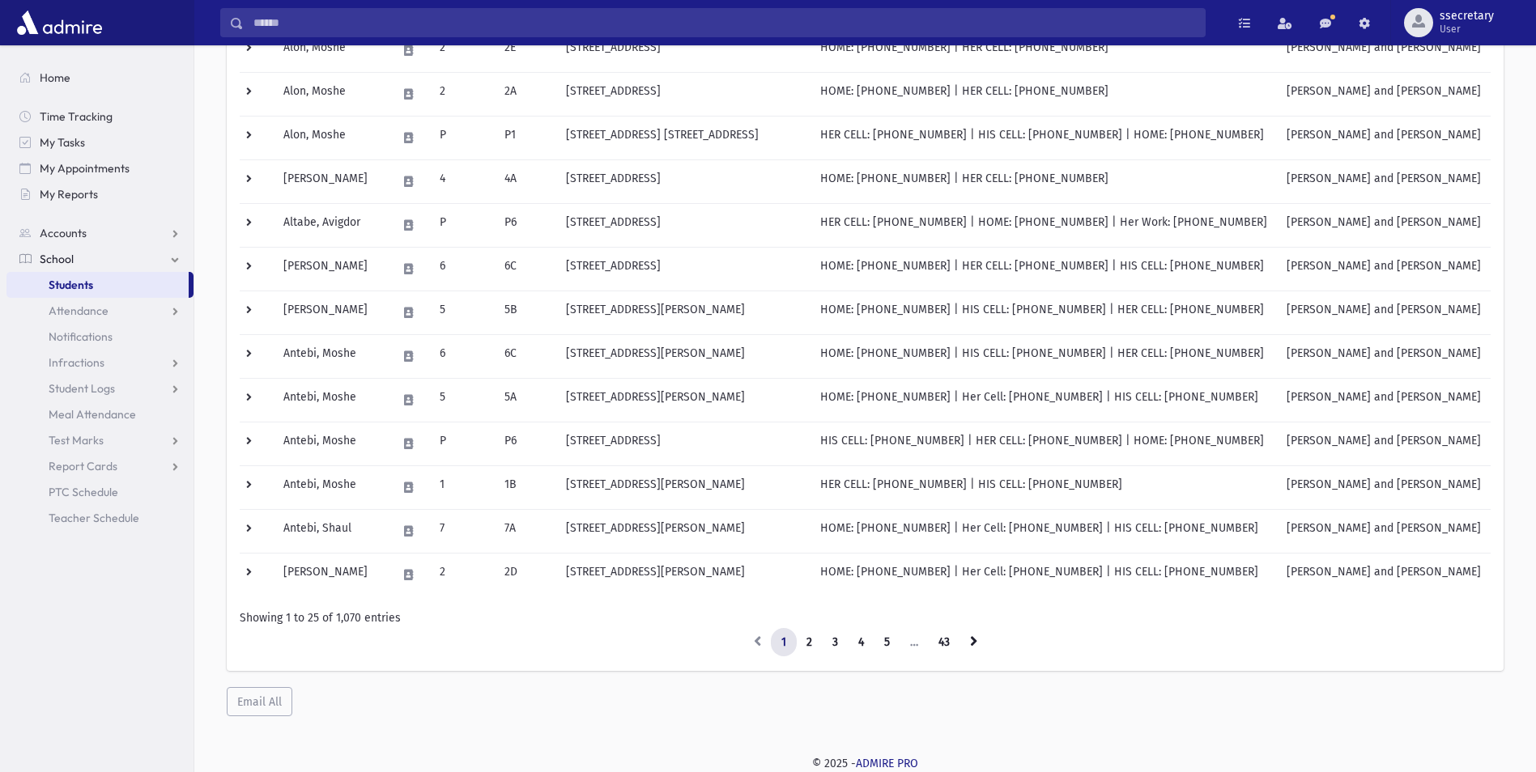
click at [449, 726] on div "**********" at bounding box center [865, 5] width 1329 height 1461
click at [973, 644] on icon at bounding box center [973, 641] width 7 height 11
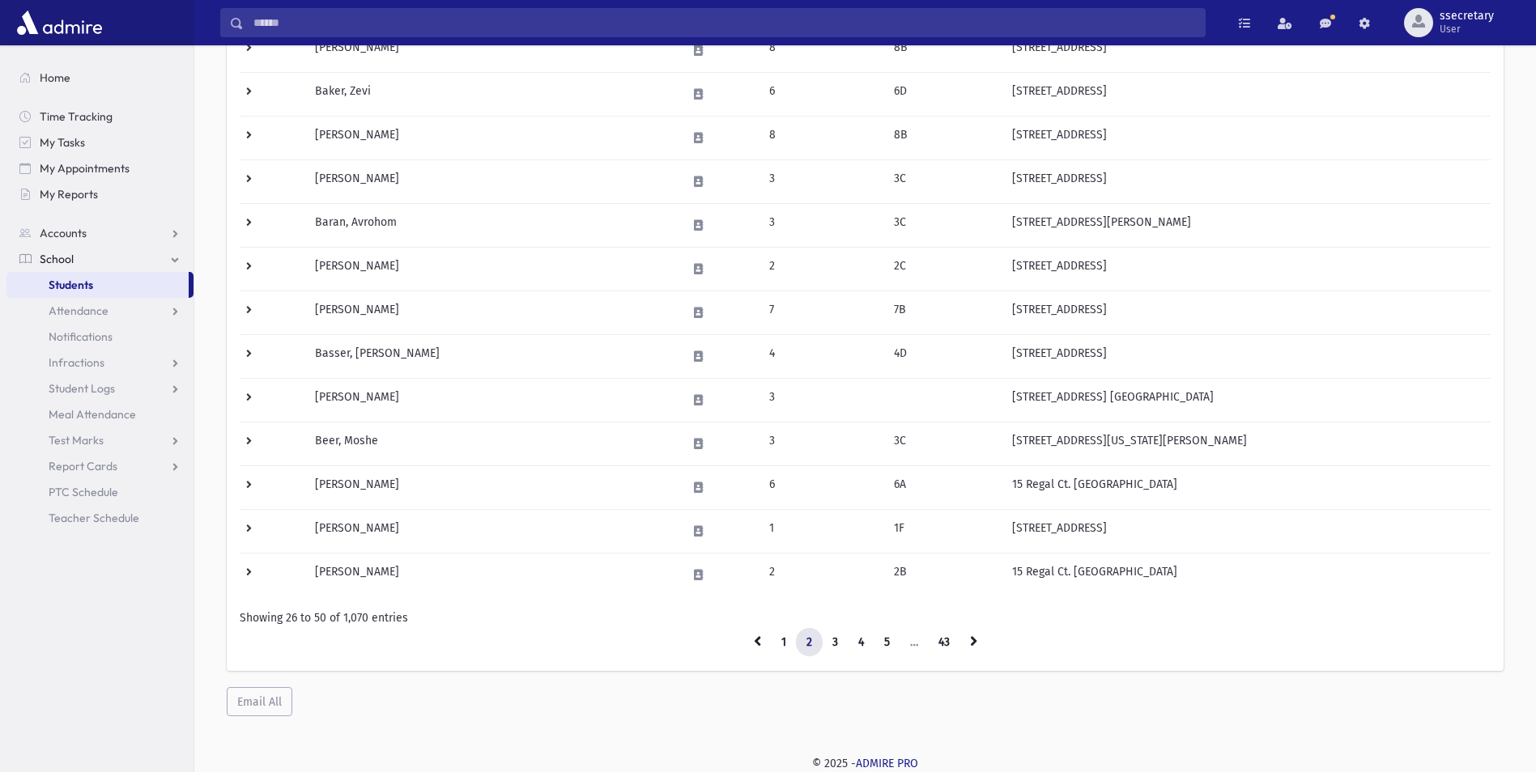
click at [973, 644] on icon at bounding box center [973, 641] width 7 height 11
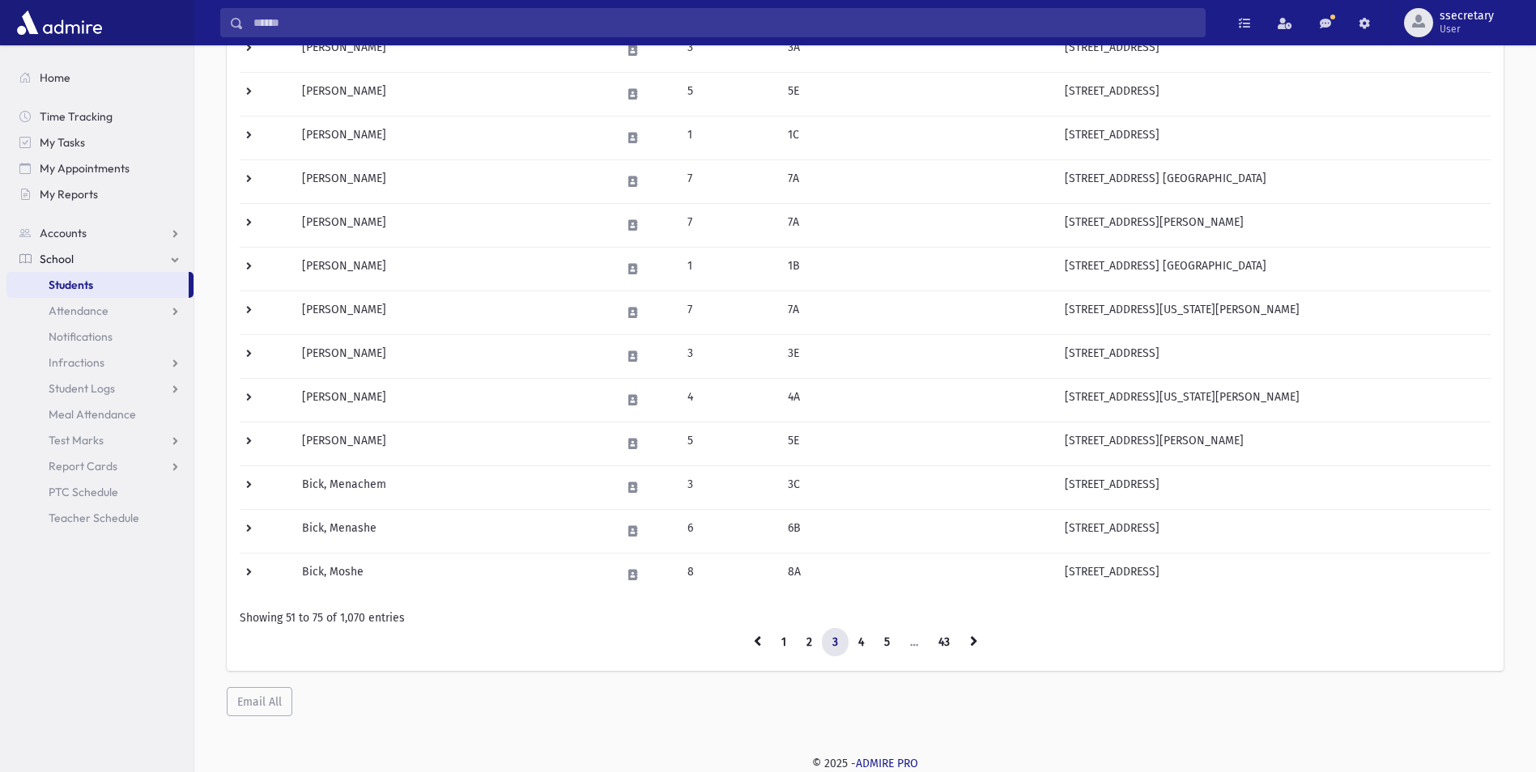
click at [973, 644] on icon at bounding box center [973, 641] width 7 height 11
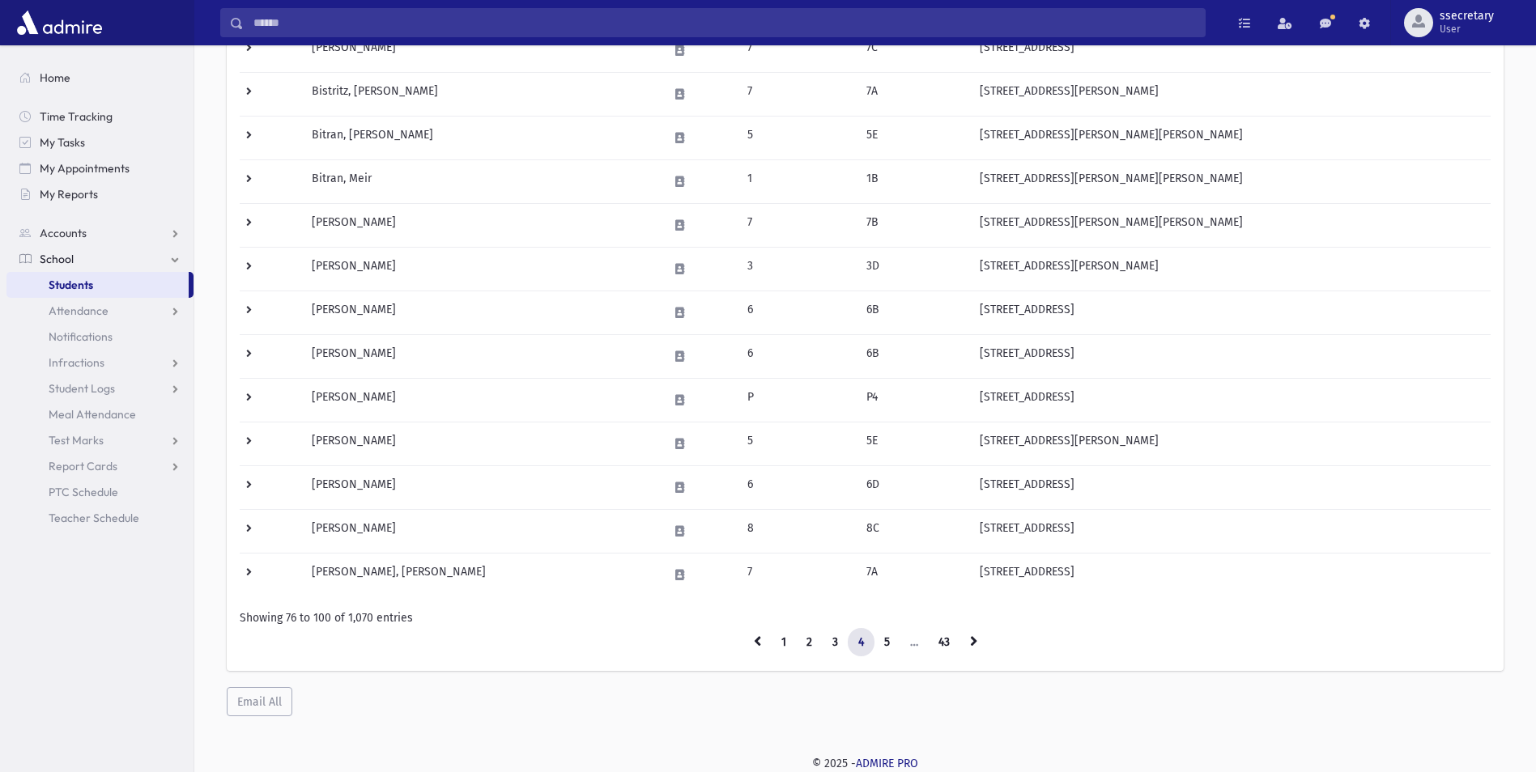
click at [976, 640] on icon at bounding box center [973, 641] width 7 height 11
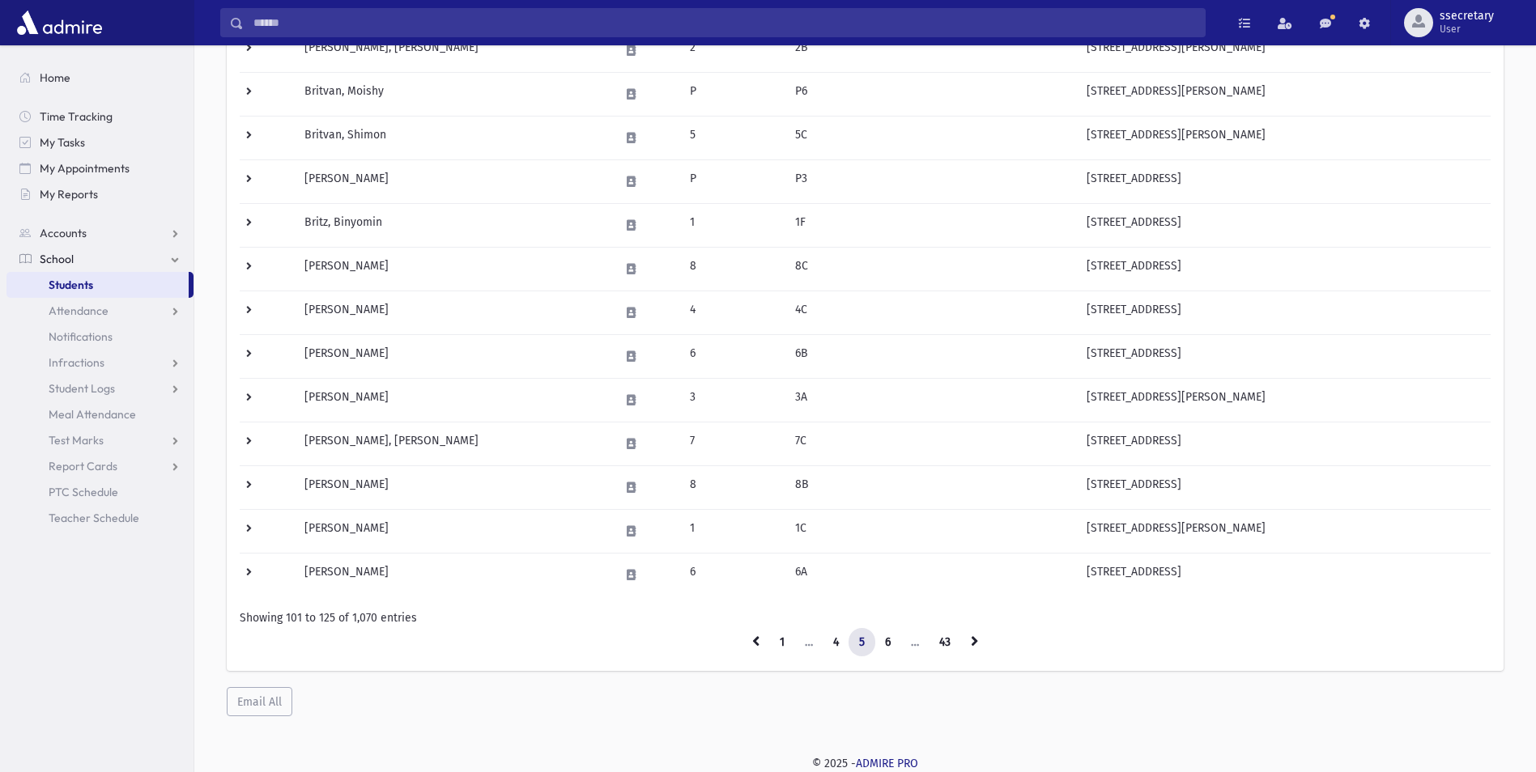
click at [976, 640] on icon at bounding box center [974, 641] width 7 height 11
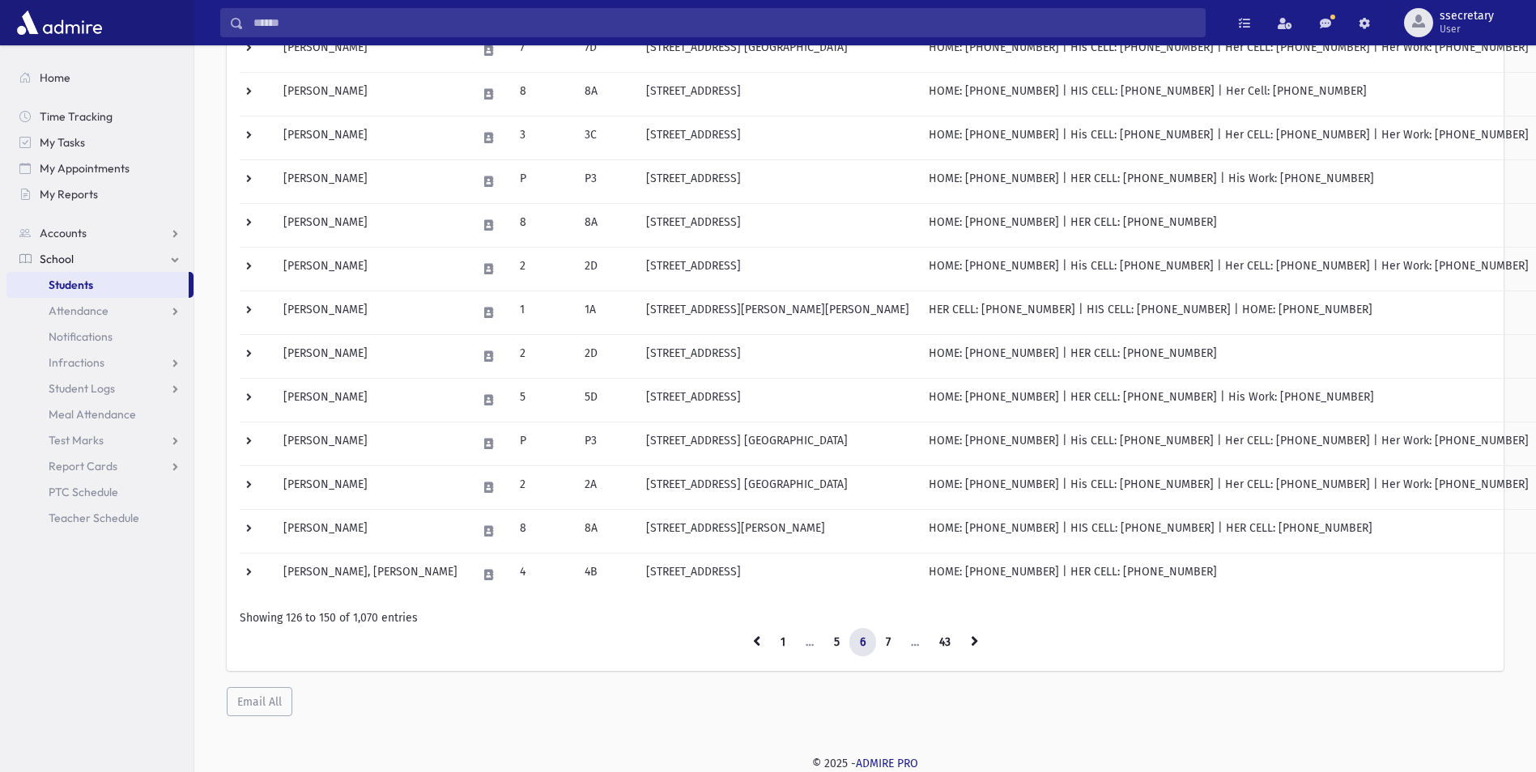
click at [976, 640] on icon at bounding box center [974, 641] width 7 height 11
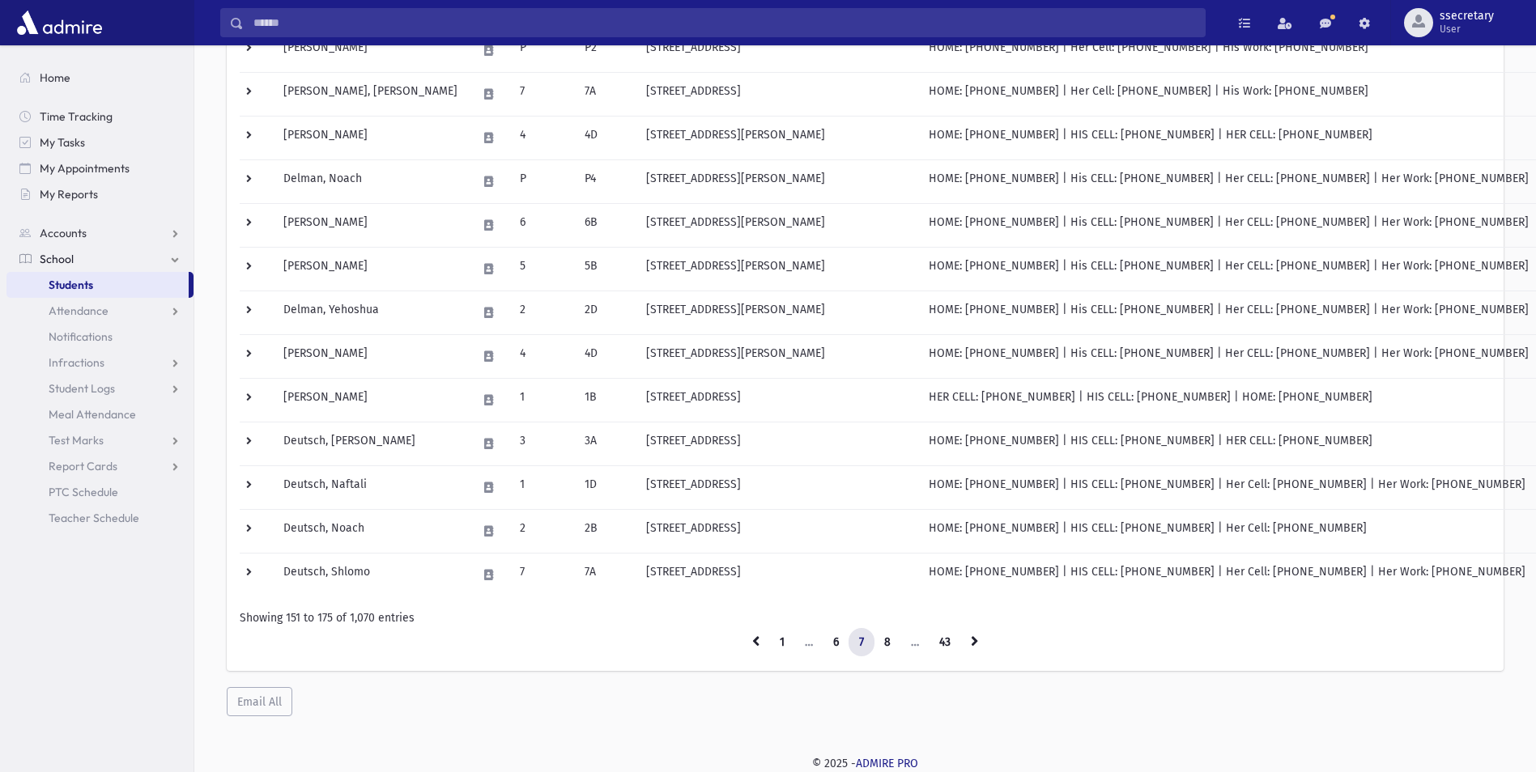
click at [976, 640] on icon at bounding box center [974, 641] width 7 height 11
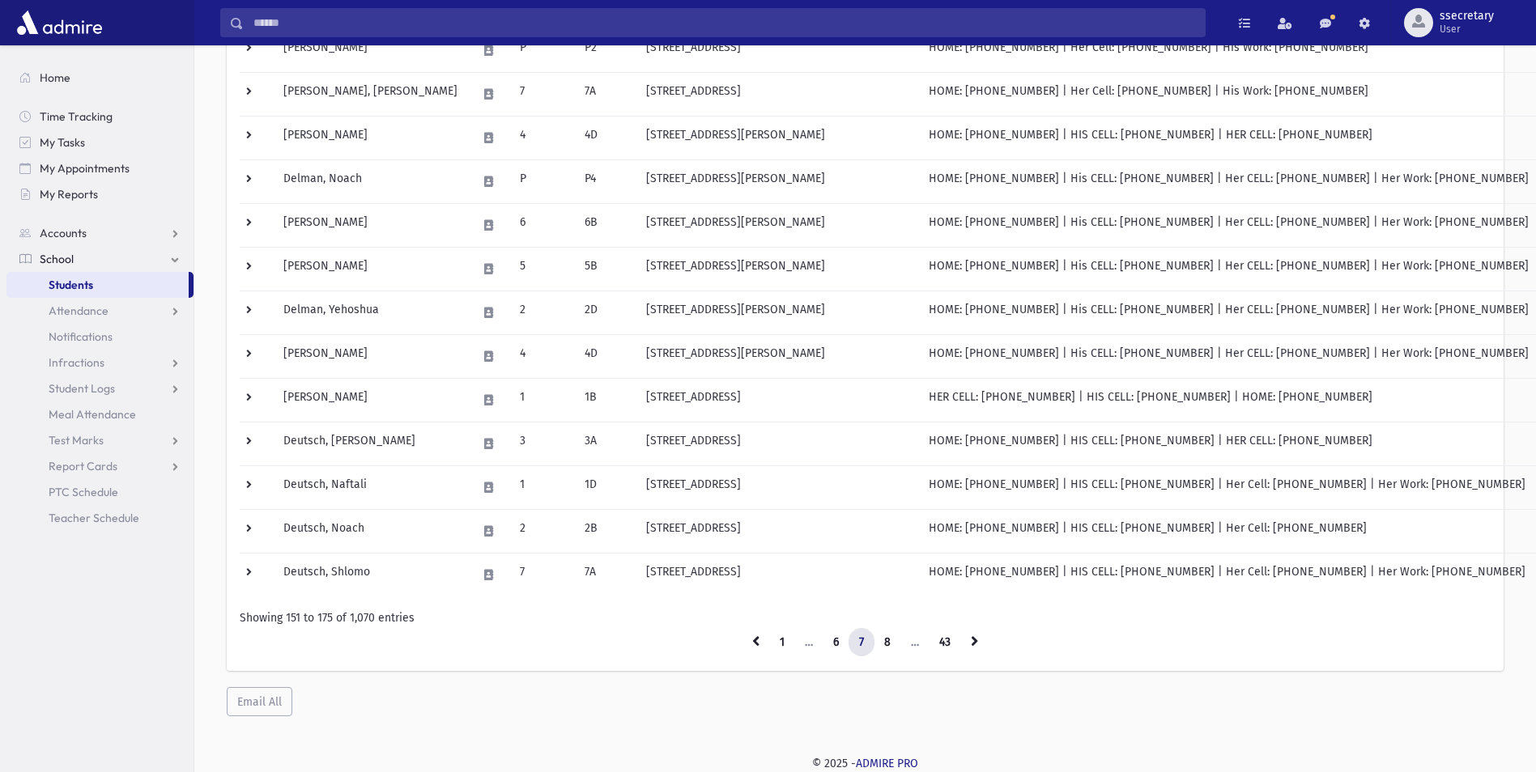
click at [976, 640] on icon at bounding box center [974, 641] width 7 height 11
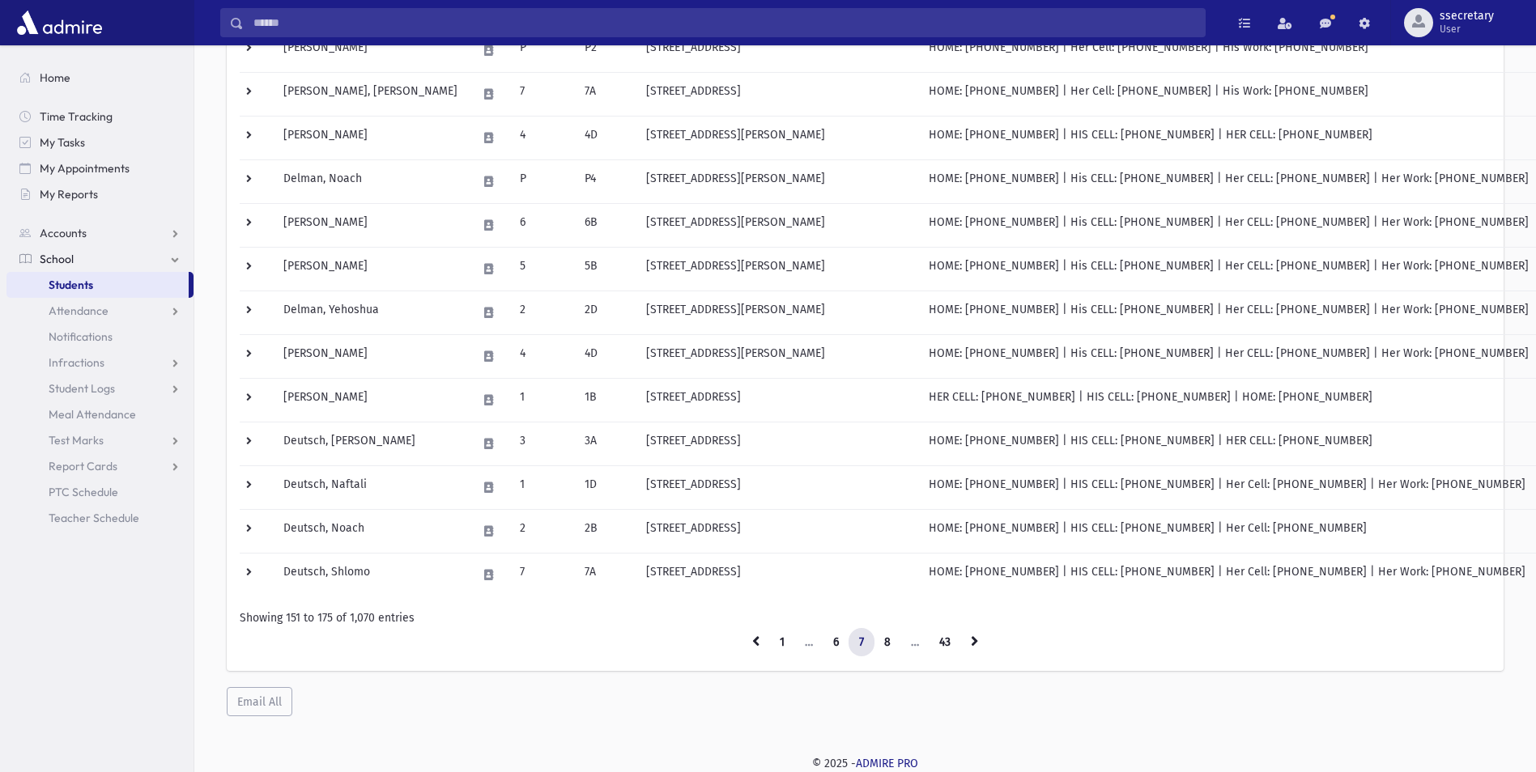
click at [976, 640] on icon at bounding box center [974, 641] width 7 height 11
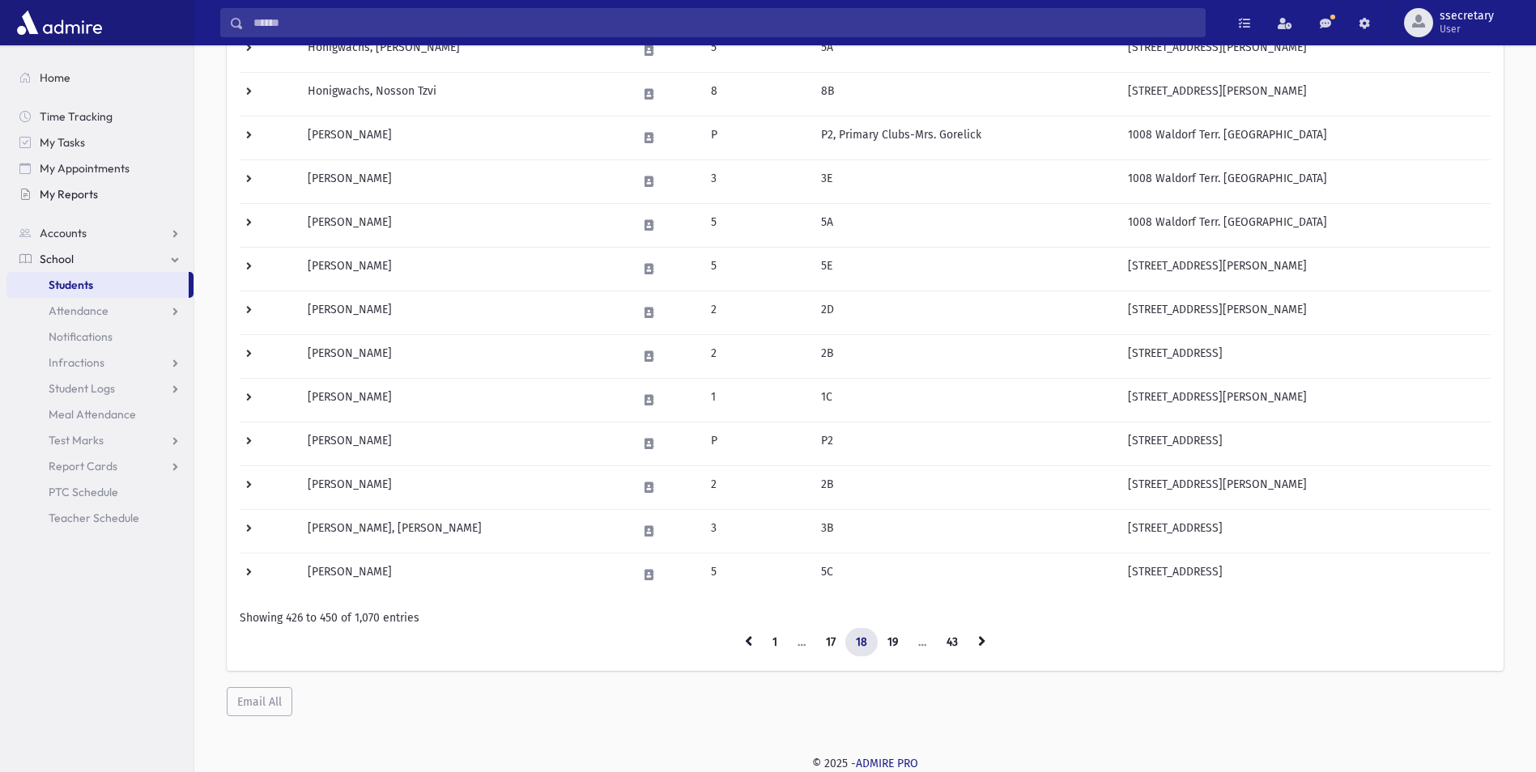
click at [96, 192] on span "My Reports" at bounding box center [69, 194] width 58 height 15
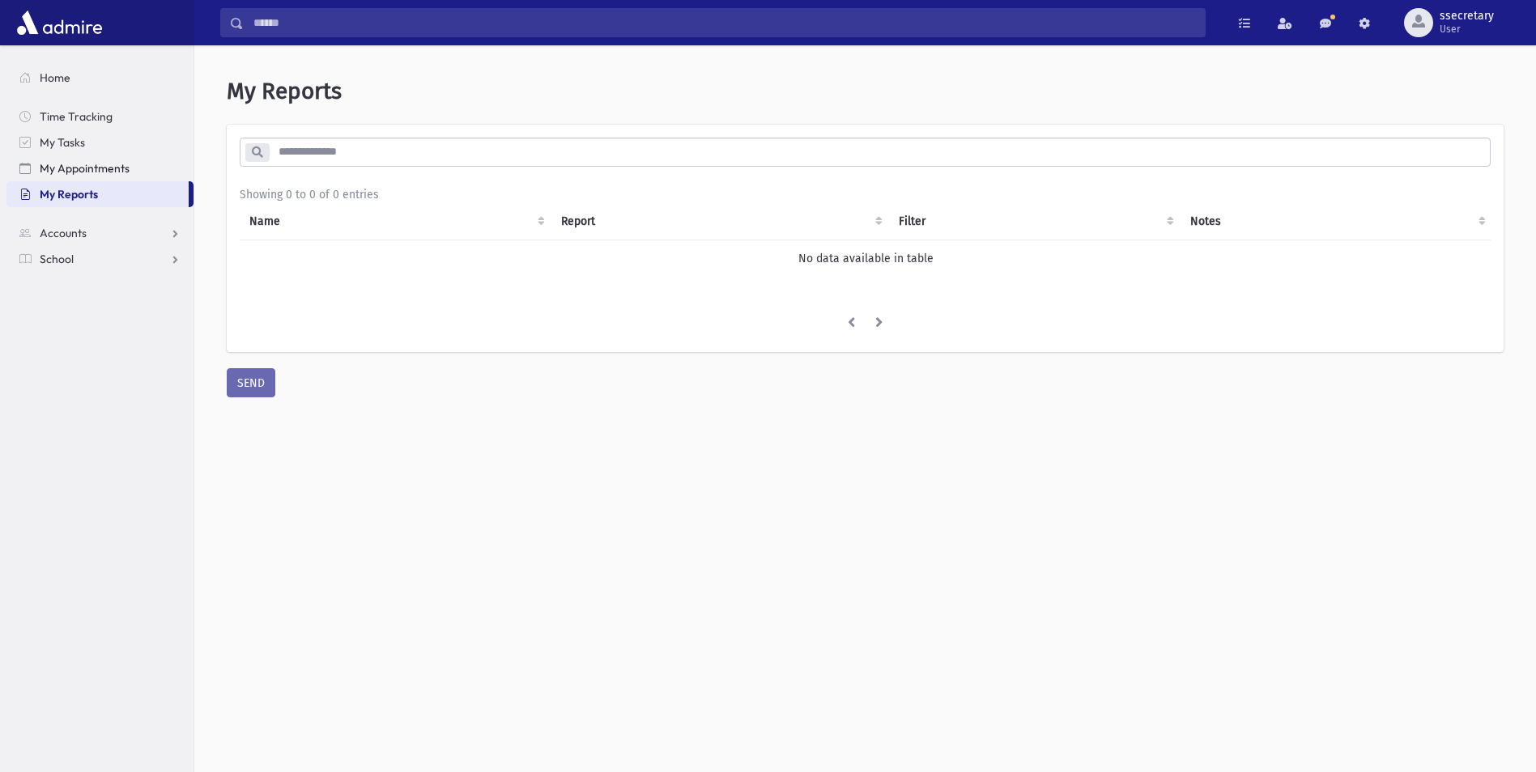
click at [109, 169] on span "My Appointments" at bounding box center [85, 168] width 90 height 15
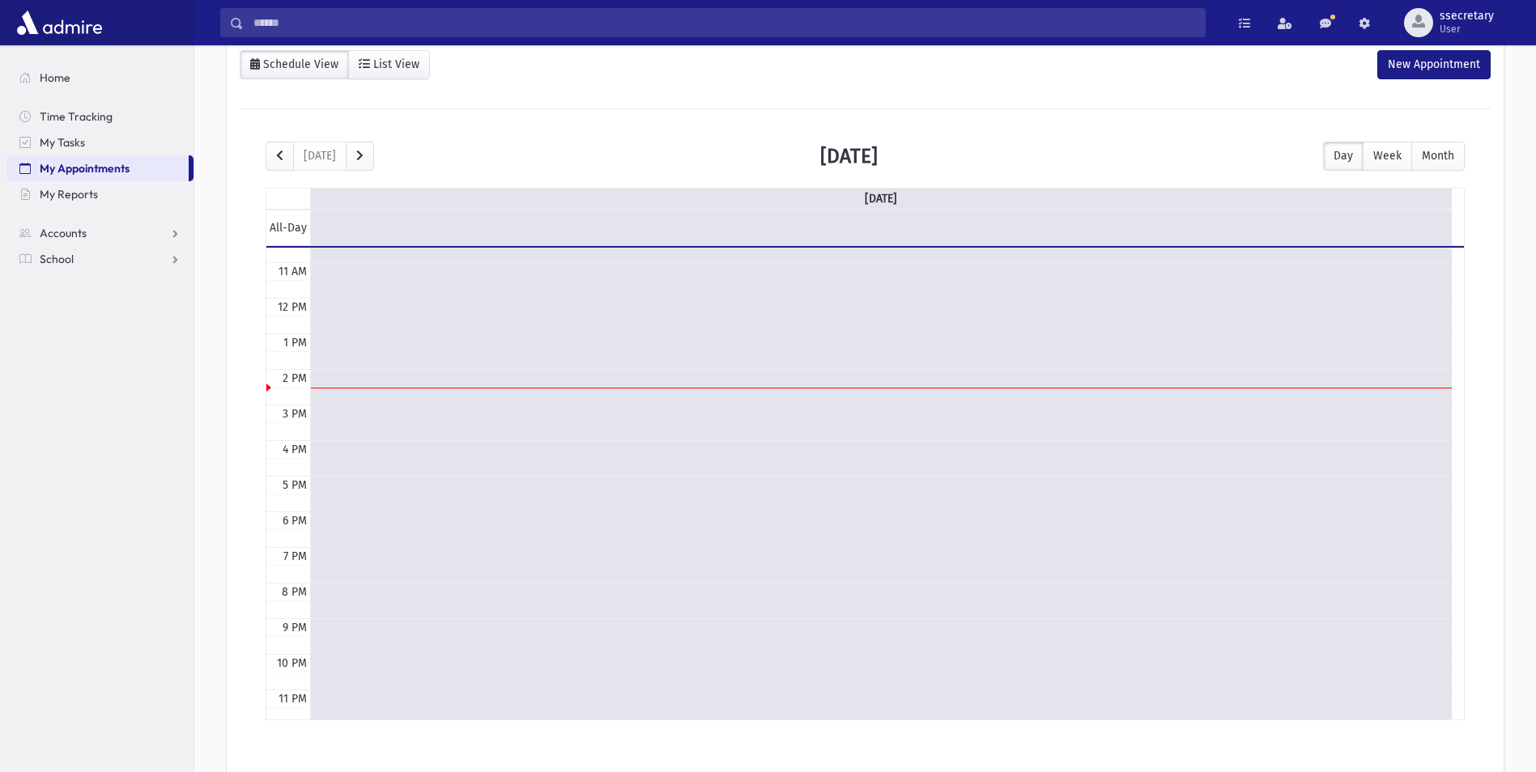
scroll to position [382, 0]
click at [61, 142] on span "My Tasks" at bounding box center [62, 142] width 45 height 15
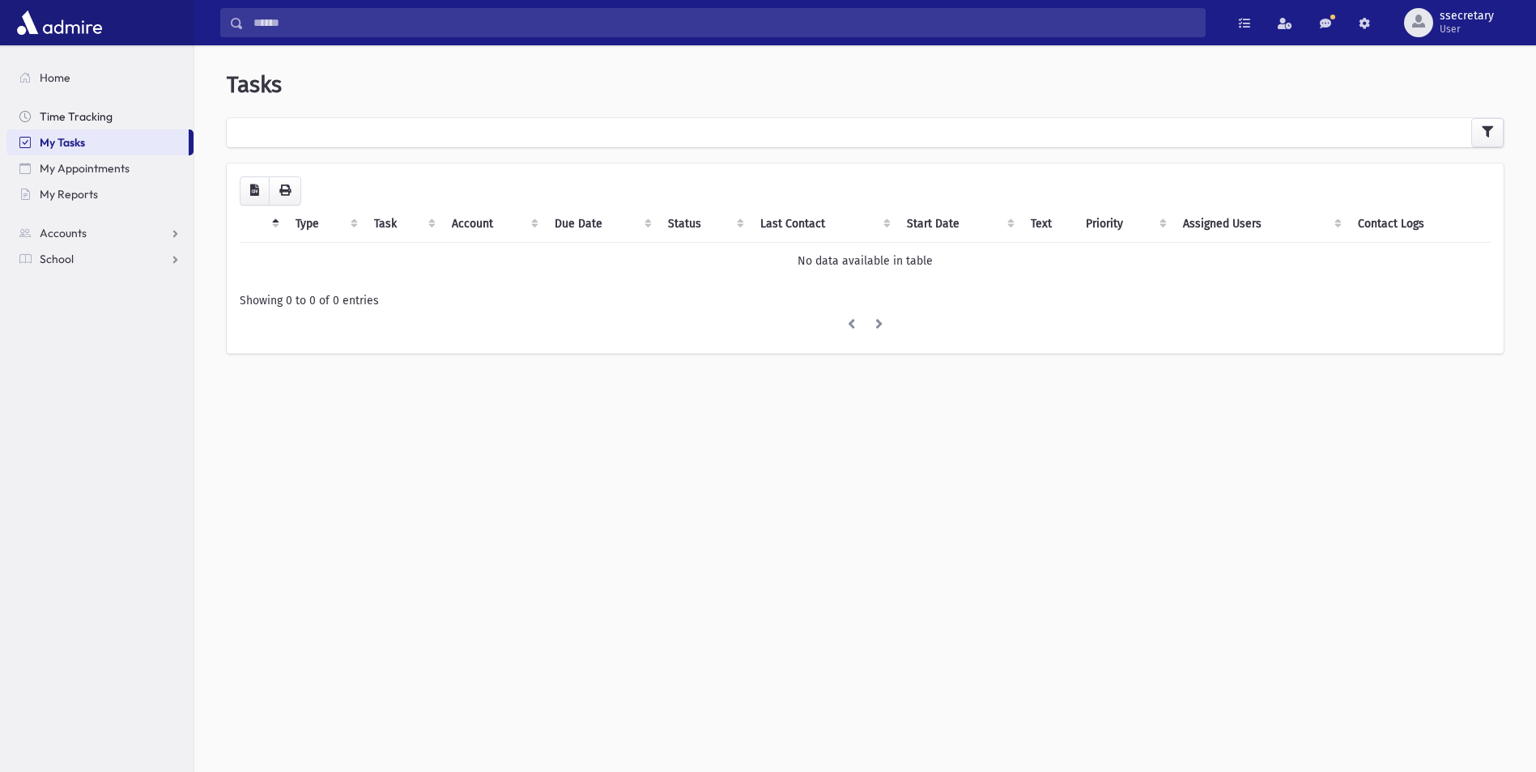
click at [99, 115] on span "Time Tracking" at bounding box center [76, 116] width 73 height 15
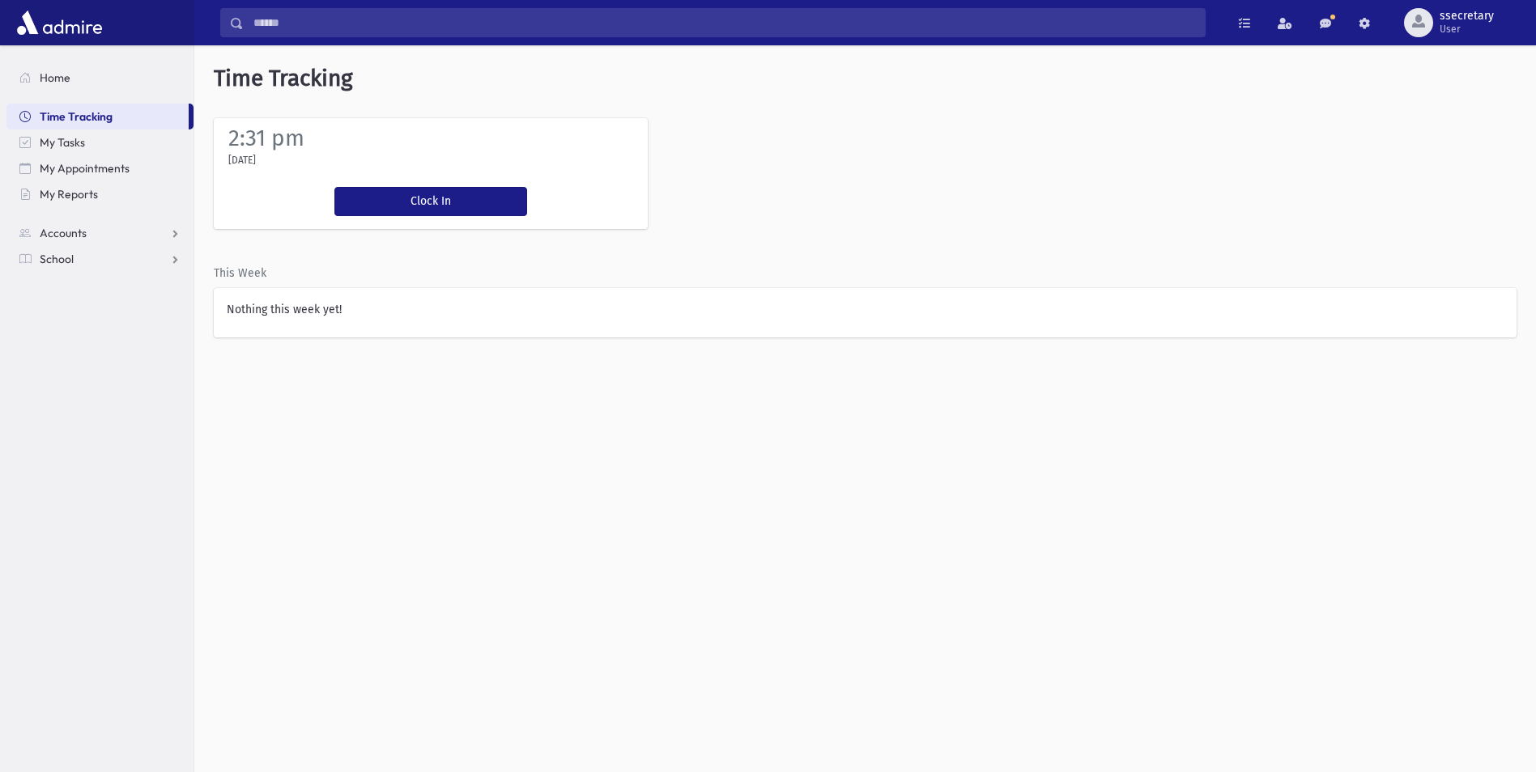
click at [278, 317] on label "Nothing this week yet!" at bounding box center [284, 309] width 115 height 17
click at [271, 305] on label "Nothing this week yet!" at bounding box center [284, 309] width 115 height 17
click at [271, 304] on label "Nothing this week yet!" at bounding box center [284, 309] width 115 height 17
click at [94, 189] on span "My Reports" at bounding box center [69, 194] width 58 height 15
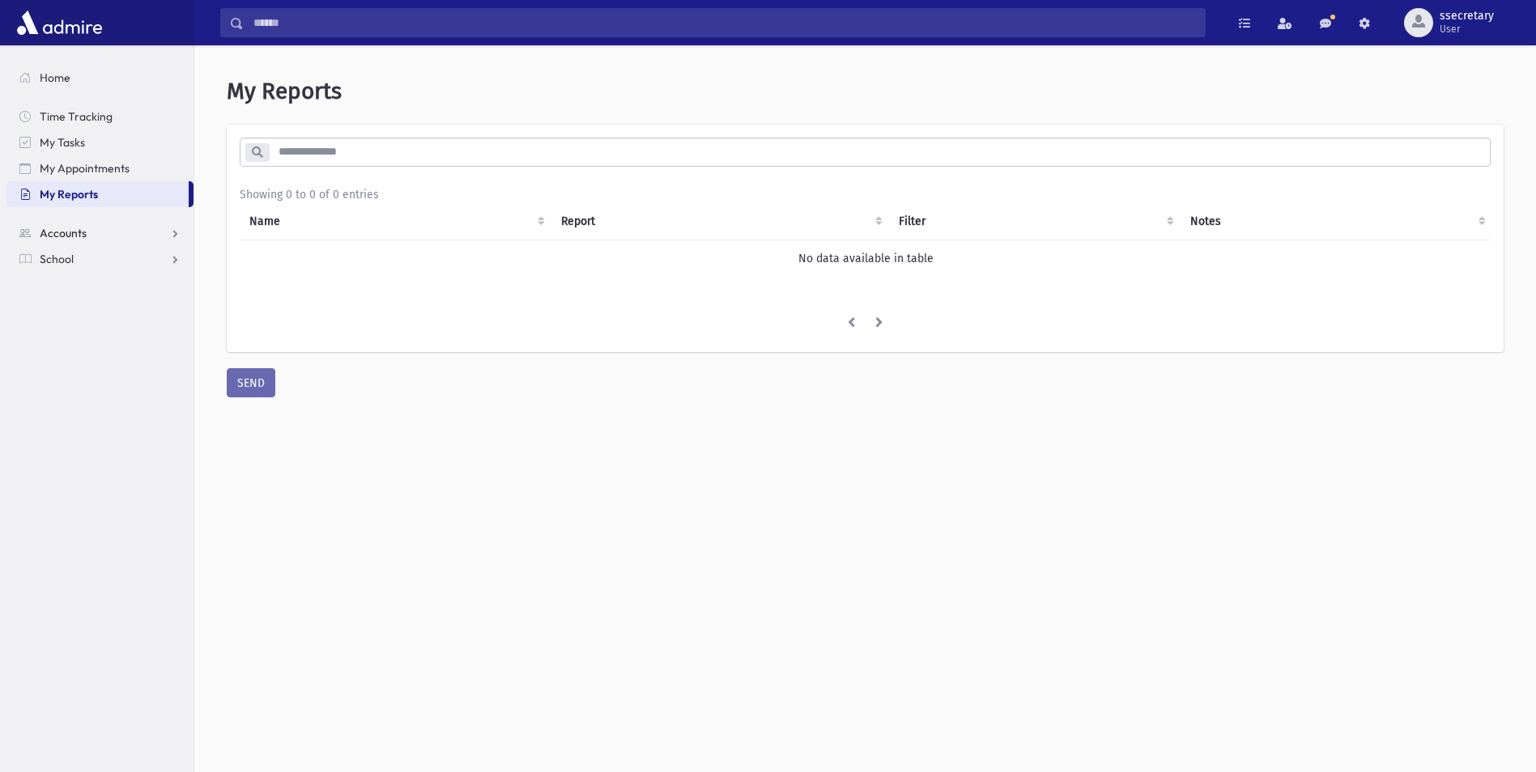
click at [92, 232] on link "Accounts" at bounding box center [99, 233] width 187 height 26
click at [137, 251] on link "Account List" at bounding box center [99, 259] width 187 height 26
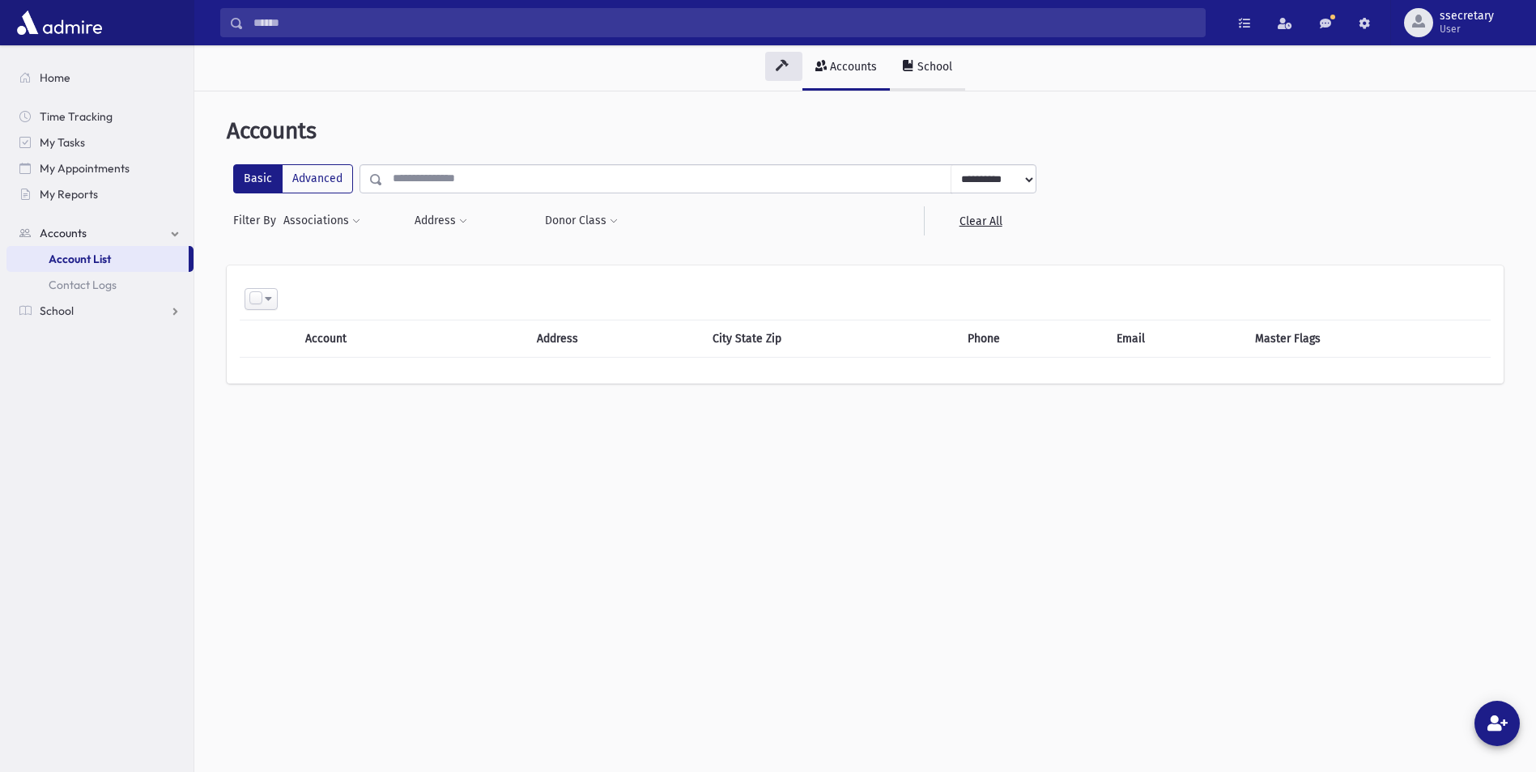
click at [927, 66] on div "School" at bounding box center [933, 67] width 38 height 14
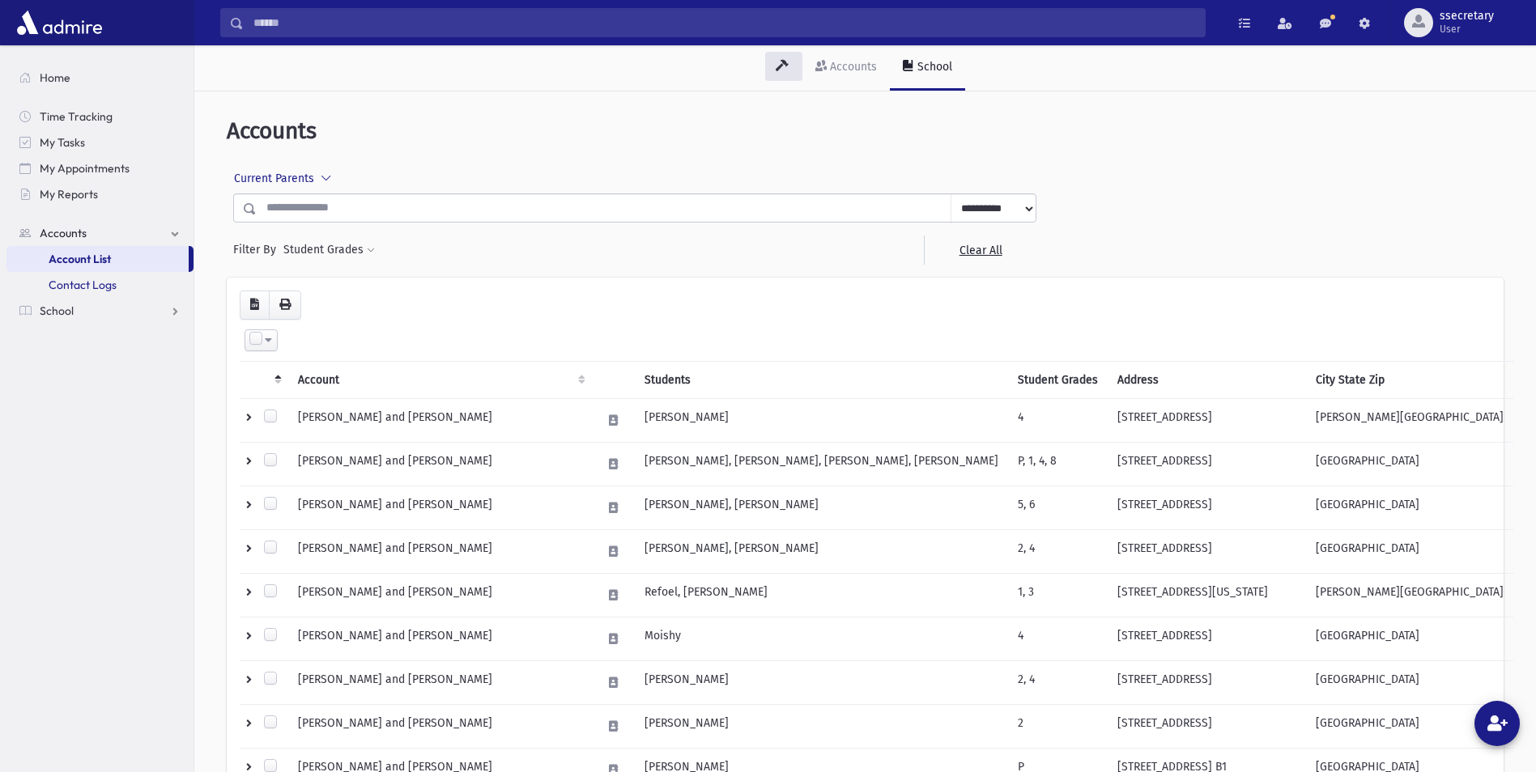
click at [53, 291] on span "Contact Logs" at bounding box center [83, 285] width 68 height 15
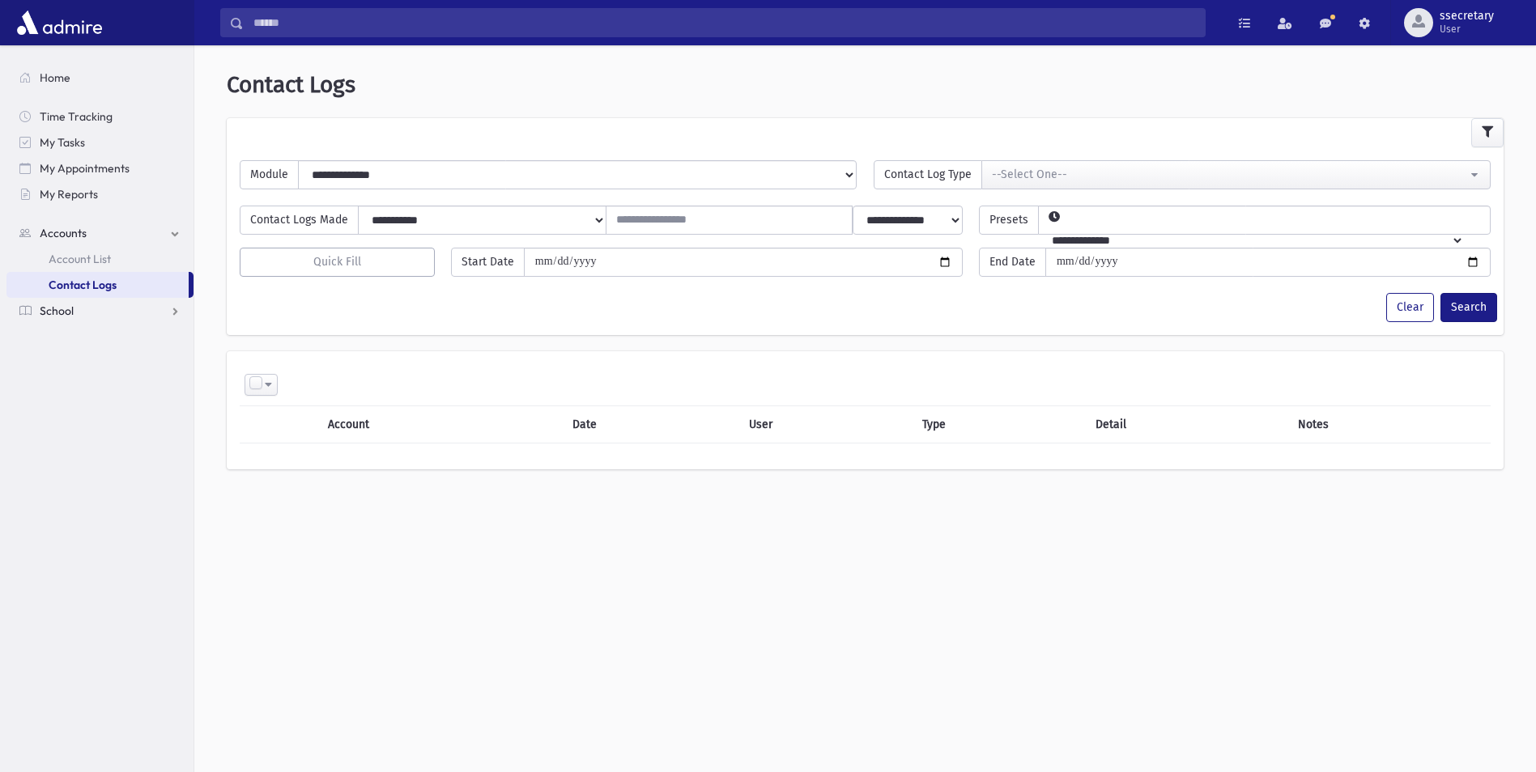
click at [120, 322] on nav "Home Time Tracking My Tasks My Appointments My Reports Accounts Accounts Accoun…" at bounding box center [96, 186] width 193 height 282
click at [121, 309] on link "School" at bounding box center [99, 311] width 187 height 26
click at [117, 313] on link "Attendance" at bounding box center [99, 311] width 187 height 26
click at [125, 333] on link "Entry" at bounding box center [99, 337] width 187 height 26
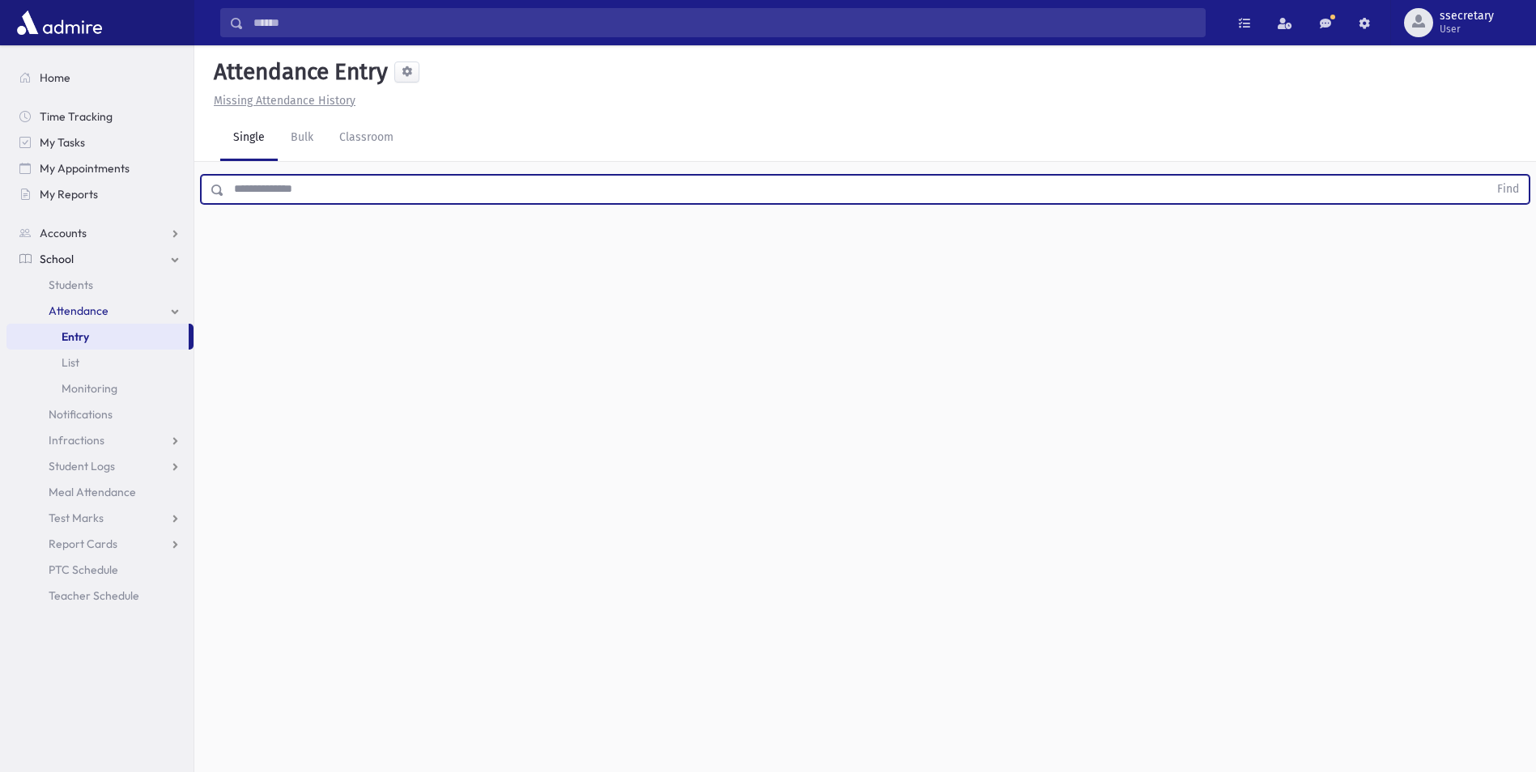
click at [252, 182] on input "text" at bounding box center [856, 189] width 1264 height 29
click at [321, 193] on input "*****" at bounding box center [856, 189] width 1264 height 29
click at [281, 194] on input "*****" at bounding box center [856, 189] width 1264 height 29
click at [334, 177] on input "*****" at bounding box center [856, 189] width 1264 height 29
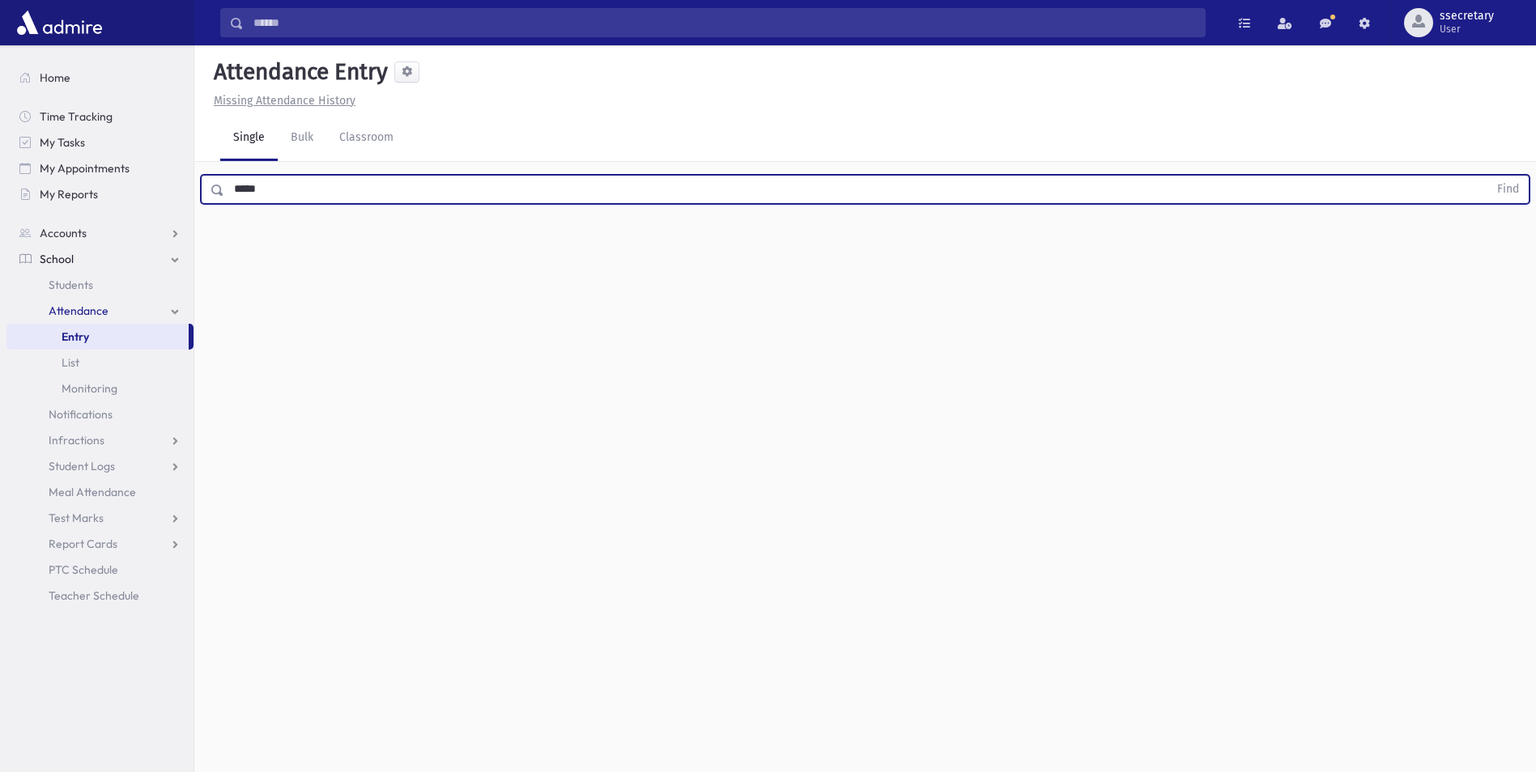
click at [329, 190] on input "*****" at bounding box center [856, 189] width 1264 height 29
type input "*"
click at [1487, 176] on button "Find" at bounding box center [1507, 190] width 41 height 28
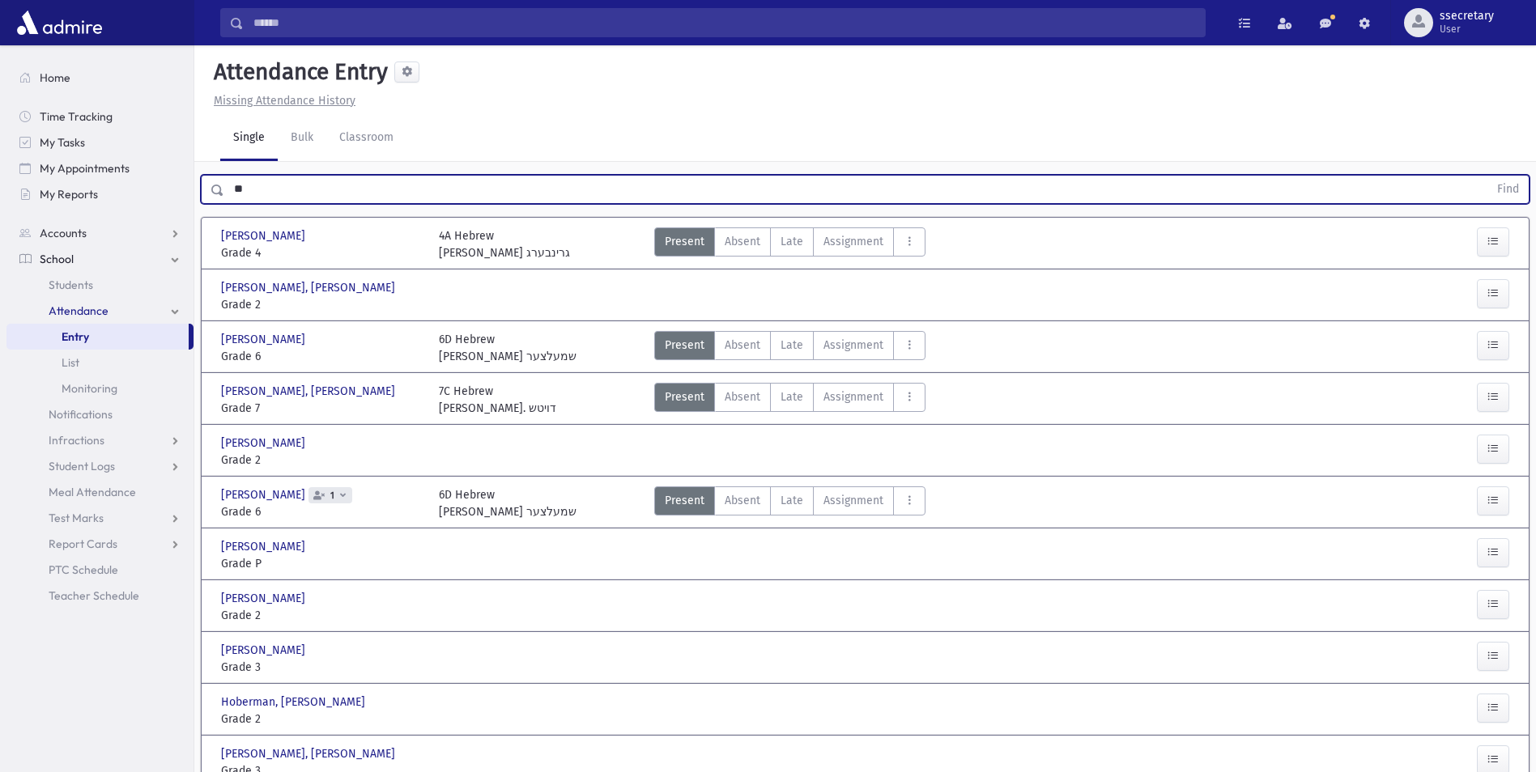
type input "*"
type input "****"
click at [1487, 176] on button "Find" at bounding box center [1507, 190] width 41 height 28
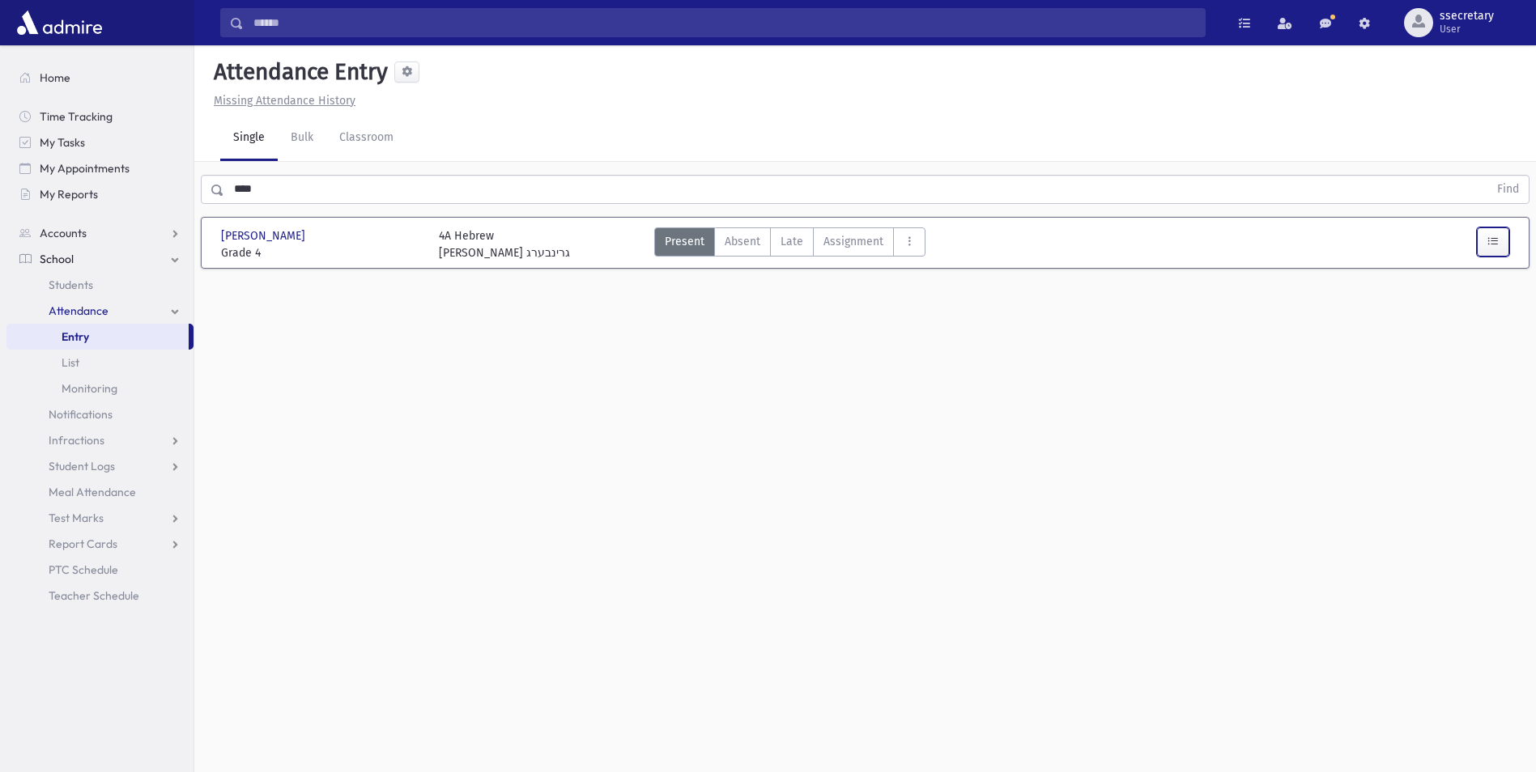
click at [1492, 253] on button "button" at bounding box center [1493, 241] width 32 height 29
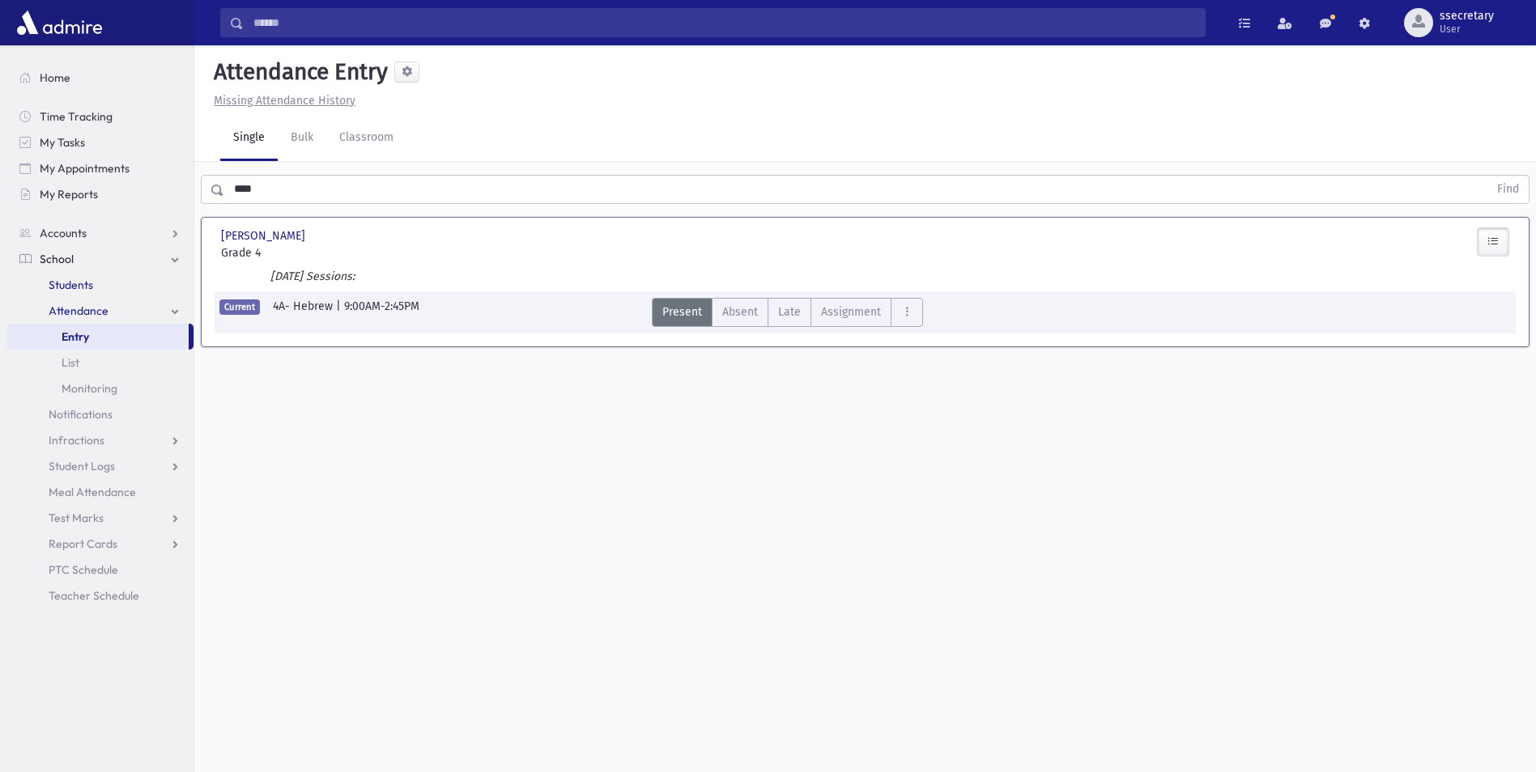
click at [108, 282] on link "Students" at bounding box center [99, 285] width 187 height 26
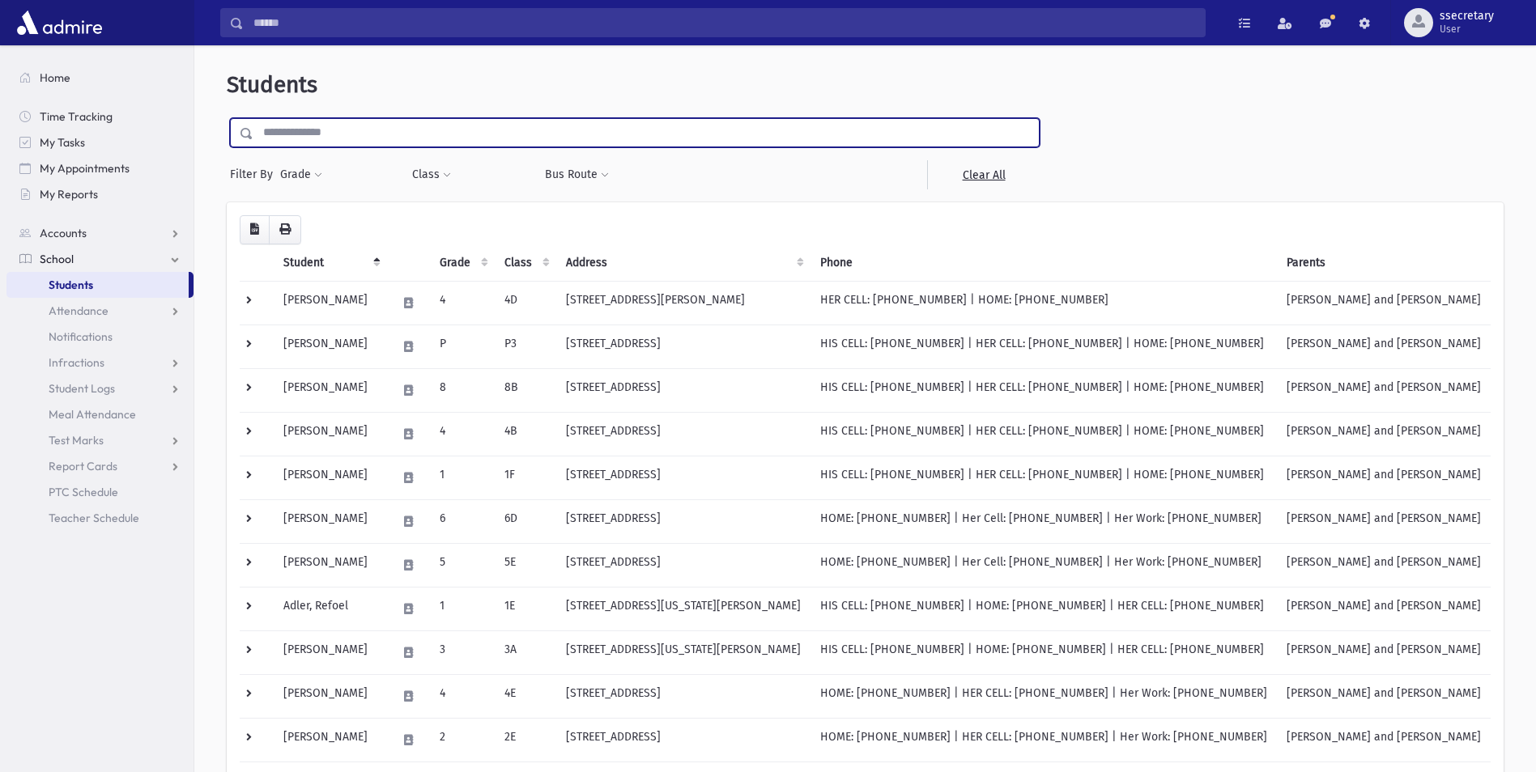
click at [353, 128] on input "text" at bounding box center [645, 132] width 785 height 29
type input "****"
click at [227, 118] on input "submit" at bounding box center [249, 129] width 45 height 22
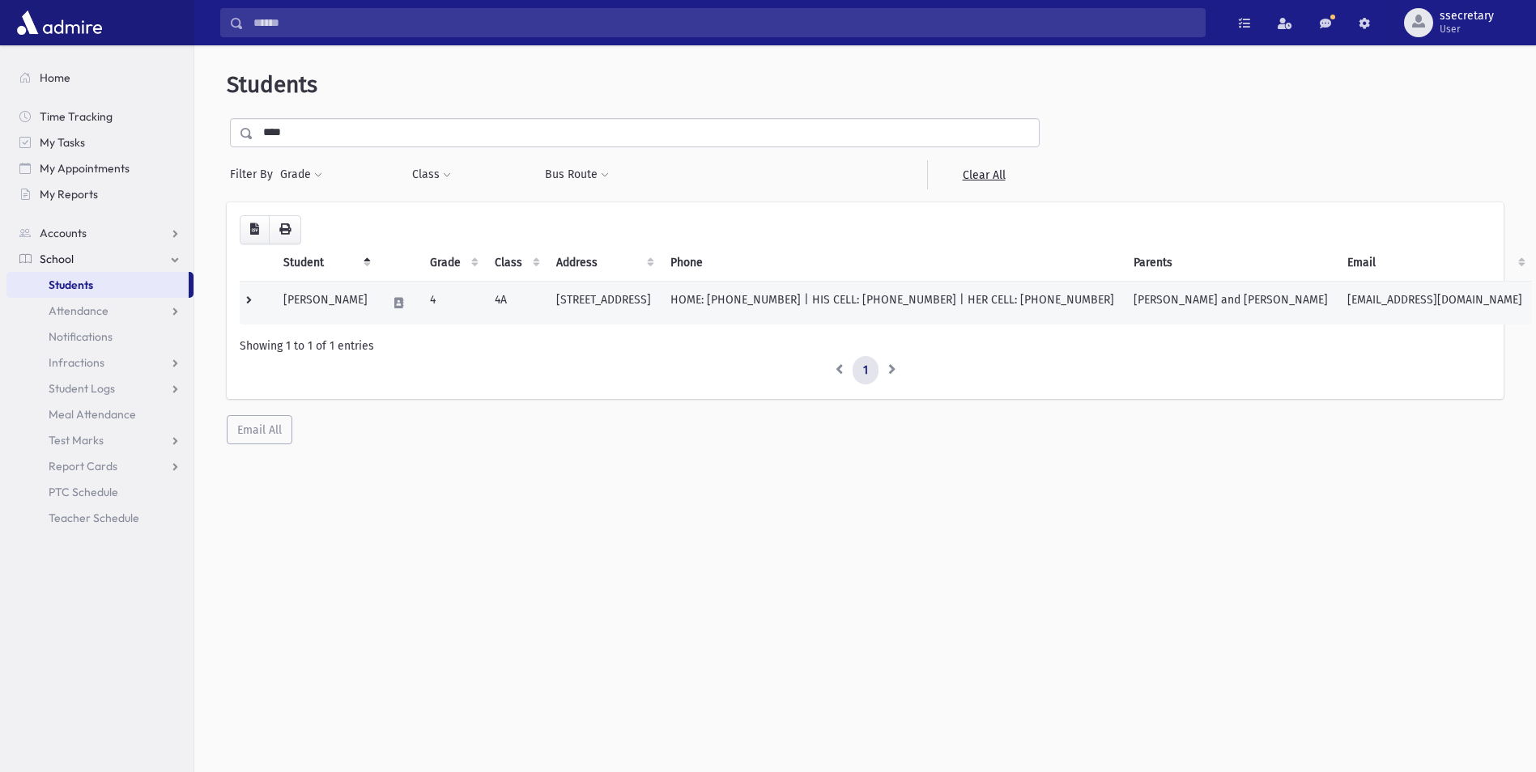
click at [810, 299] on td "HOME: [PHONE_NUMBER] | HIS CELL: [PHONE_NUMBER] | HER CELL: [PHONE_NUMBER]" at bounding box center [892, 303] width 463 height 44
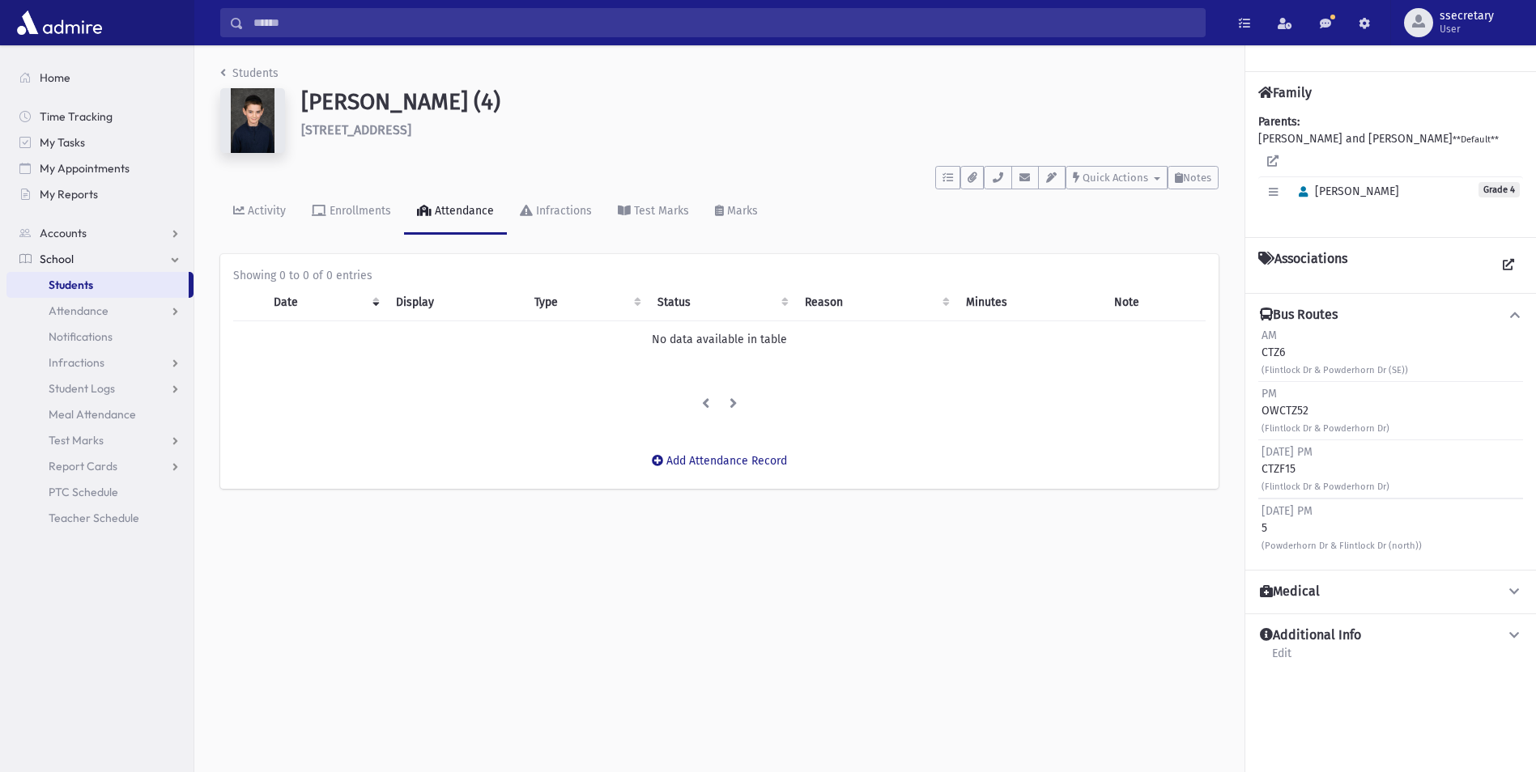
click at [99, 284] on link "Students" at bounding box center [97, 285] width 182 height 26
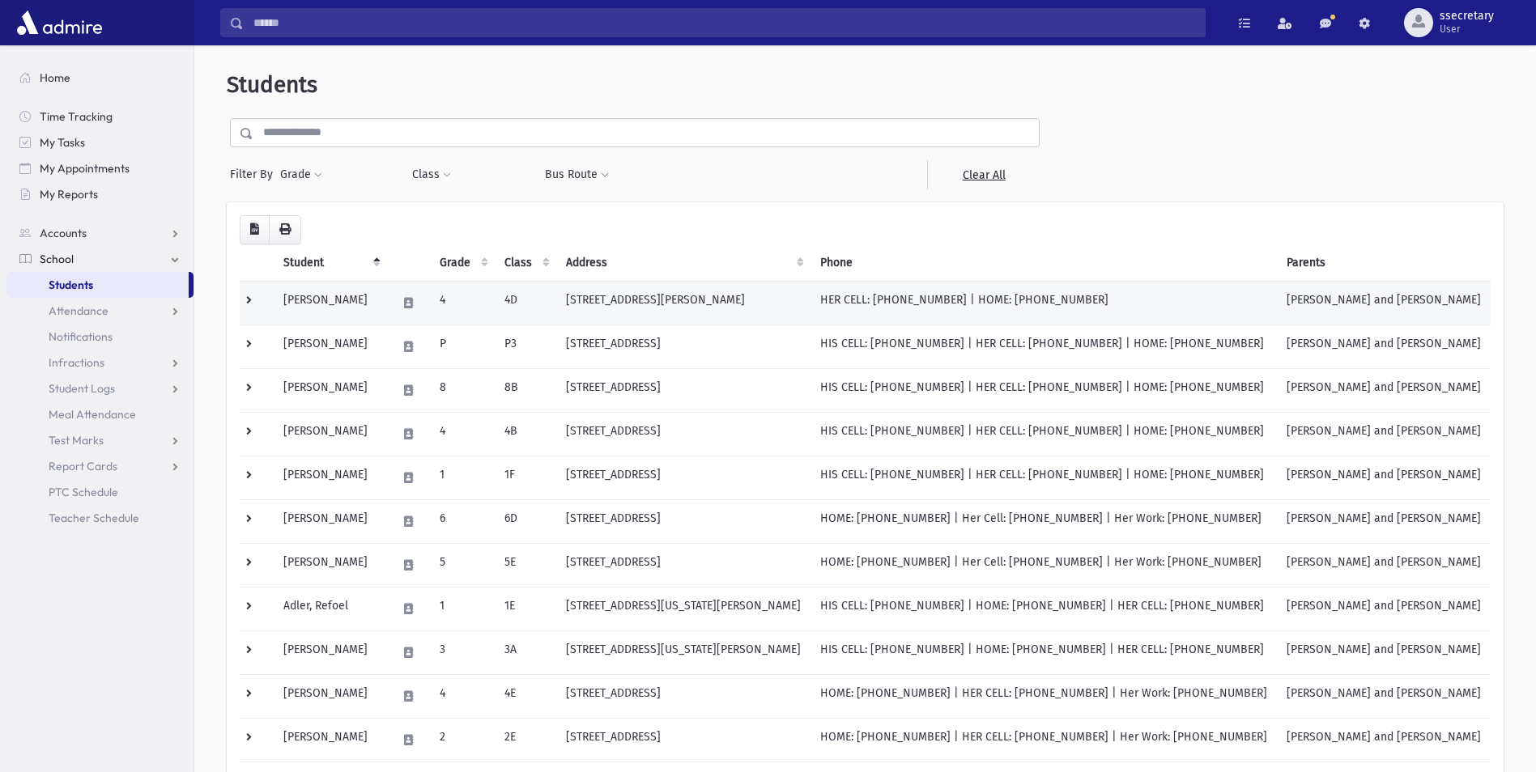
click at [372, 300] on td "[PERSON_NAME]" at bounding box center [330, 303] width 113 height 44
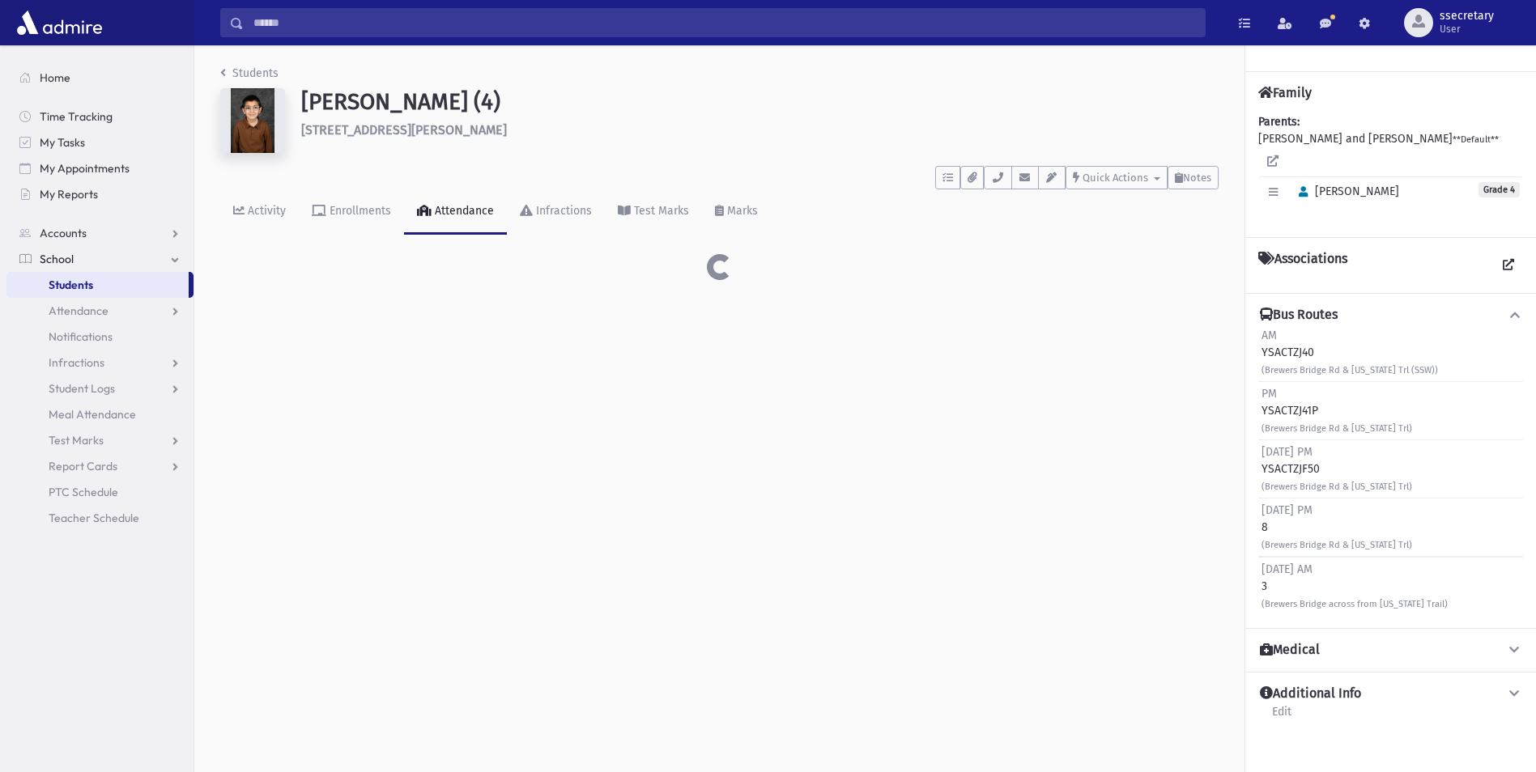
click at [376, 304] on div "Students [PERSON_NAME] (4) [STREET_ADDRESS][PERSON_NAME] **** To Do's No open t…" at bounding box center [864, 408] width 1341 height 727
click at [134, 284] on link "Students" at bounding box center [97, 285] width 182 height 26
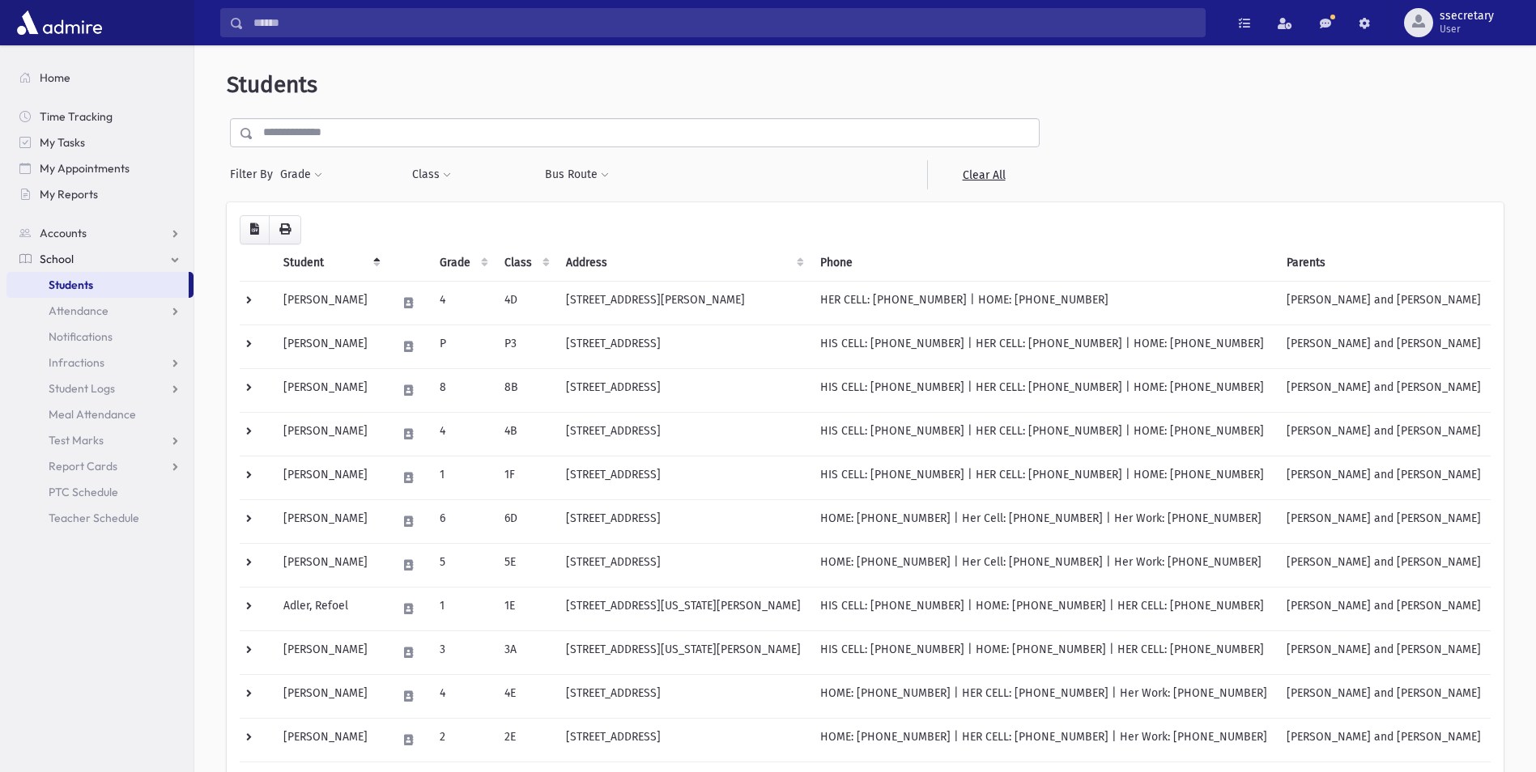
drag, startPoint x: 372, startPoint y: 138, endPoint x: 372, endPoint y: 128, distance: 10.5
click at [372, 135] on input "text" at bounding box center [645, 132] width 785 height 29
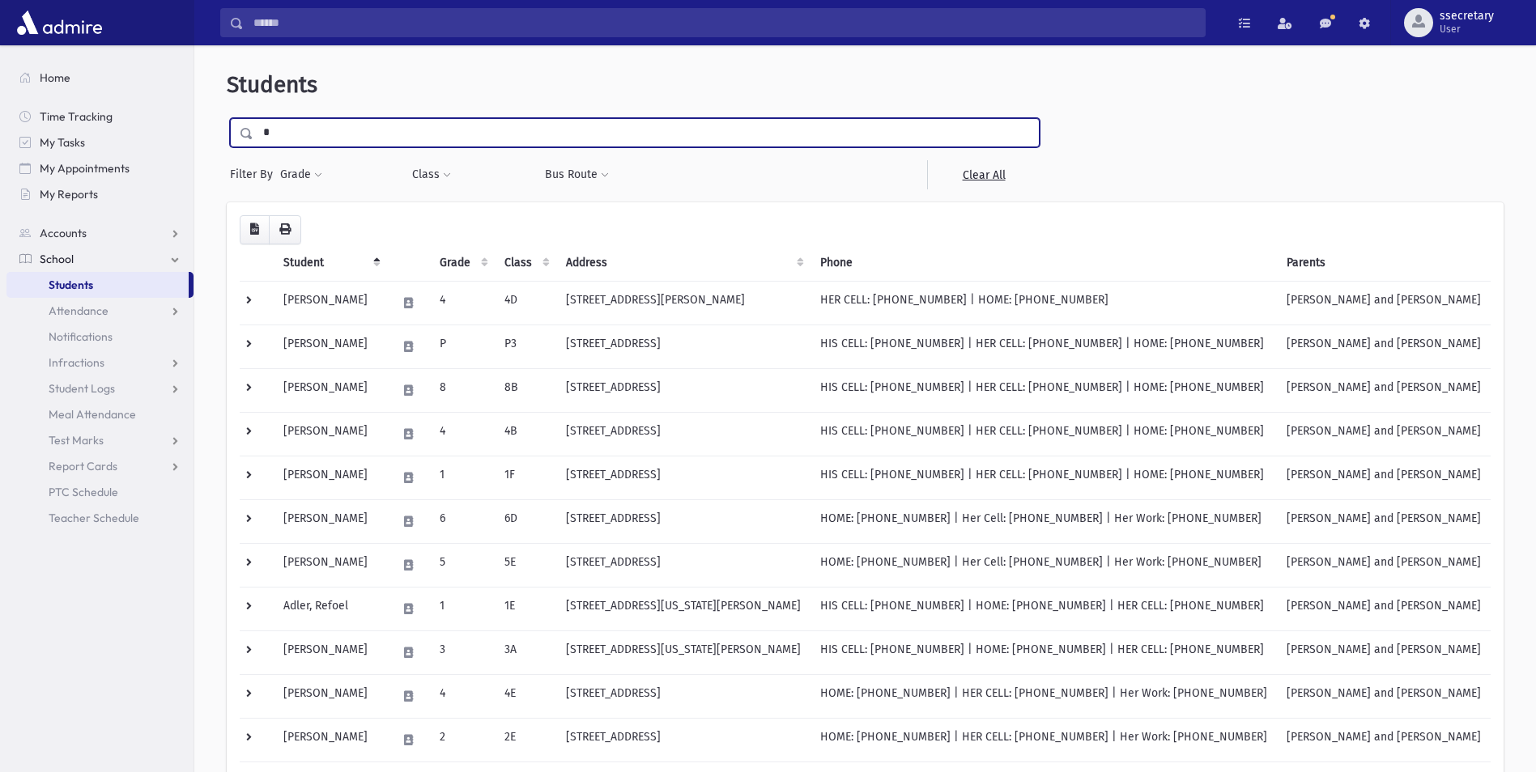
type input "*"
click at [227, 118] on input "submit" at bounding box center [249, 129] width 45 height 22
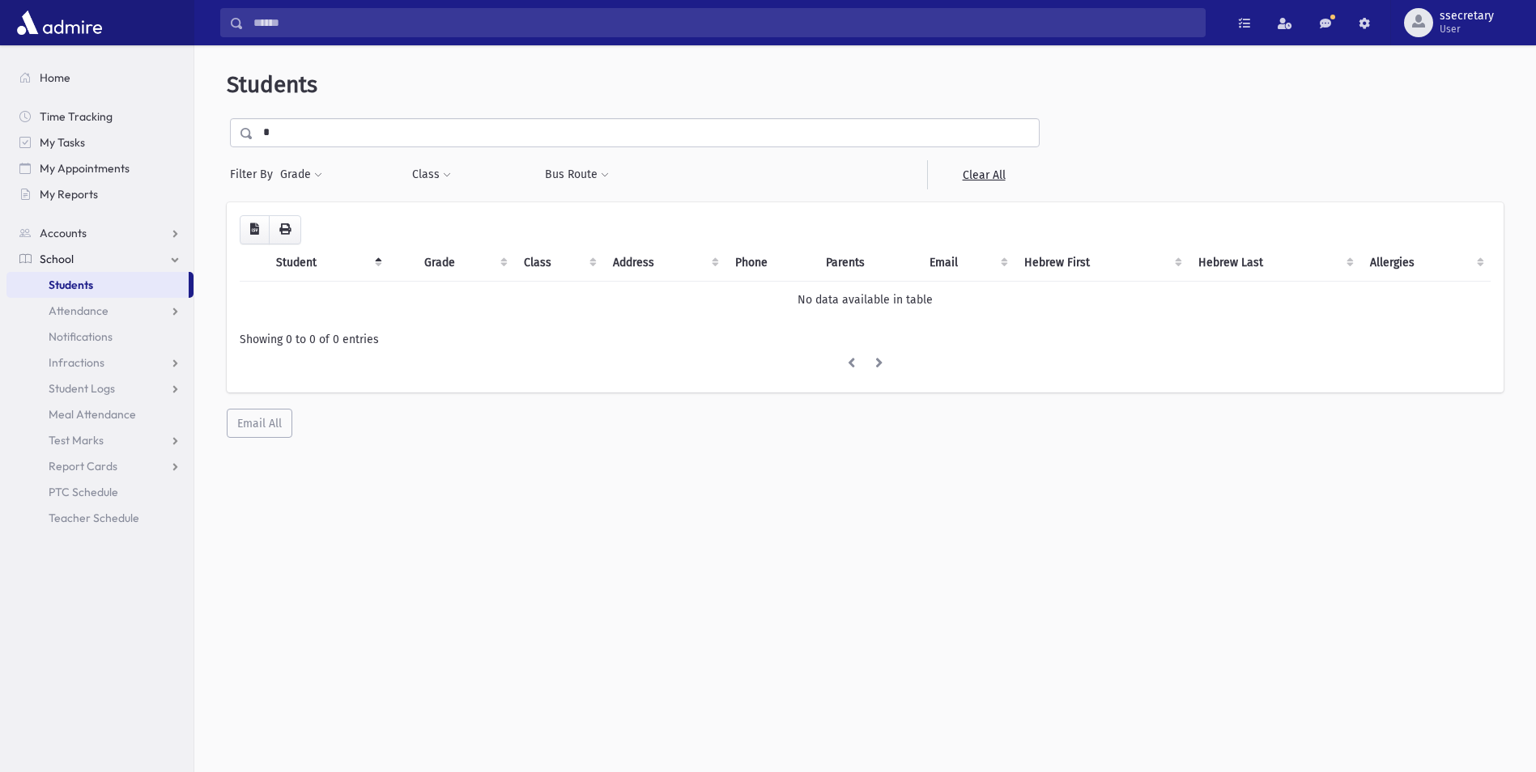
click at [346, 125] on input "*" at bounding box center [645, 132] width 785 height 29
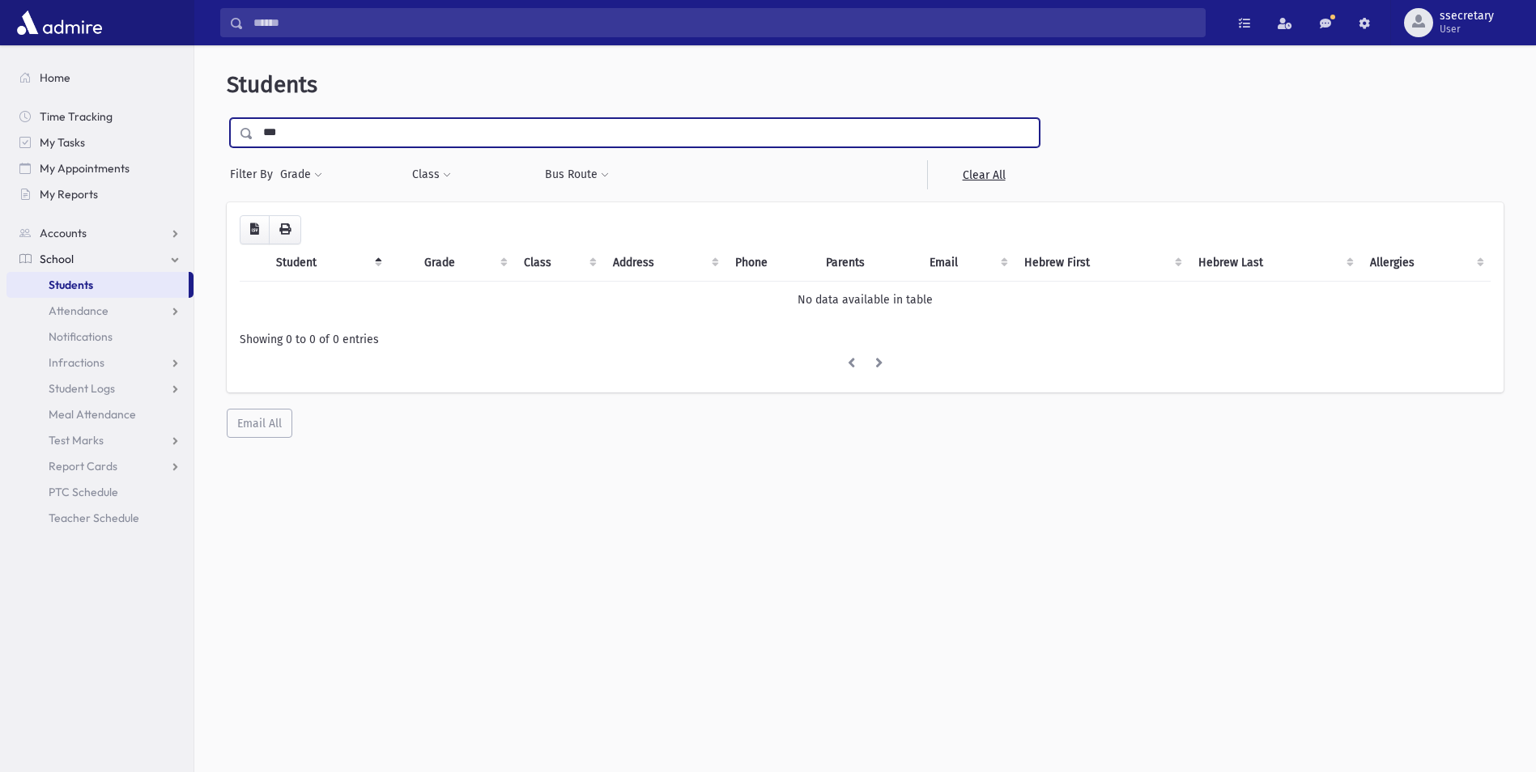
type input "***"
click at [227, 118] on input "submit" at bounding box center [249, 129] width 45 height 22
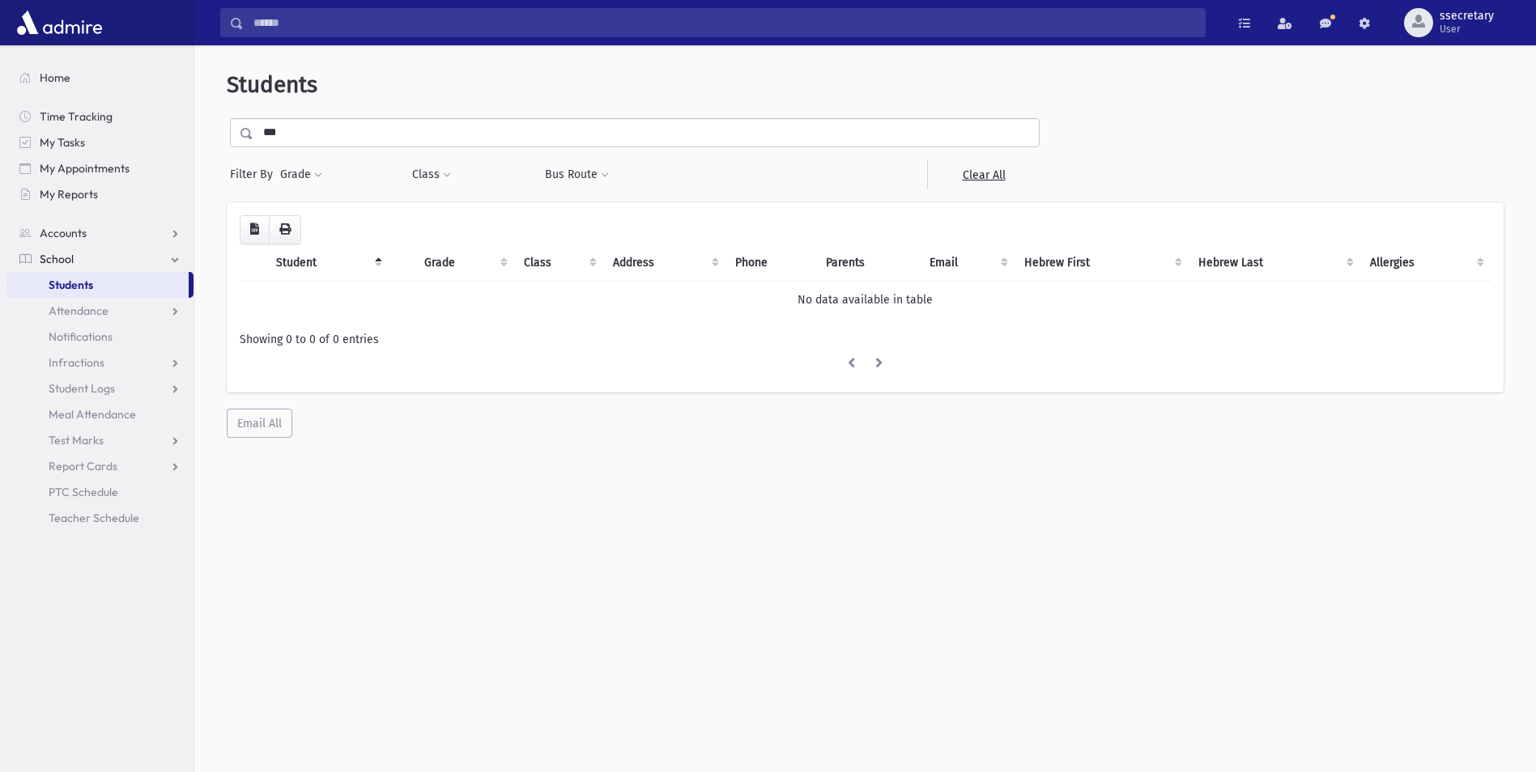
click at [351, 130] on input "***" at bounding box center [645, 132] width 785 height 29
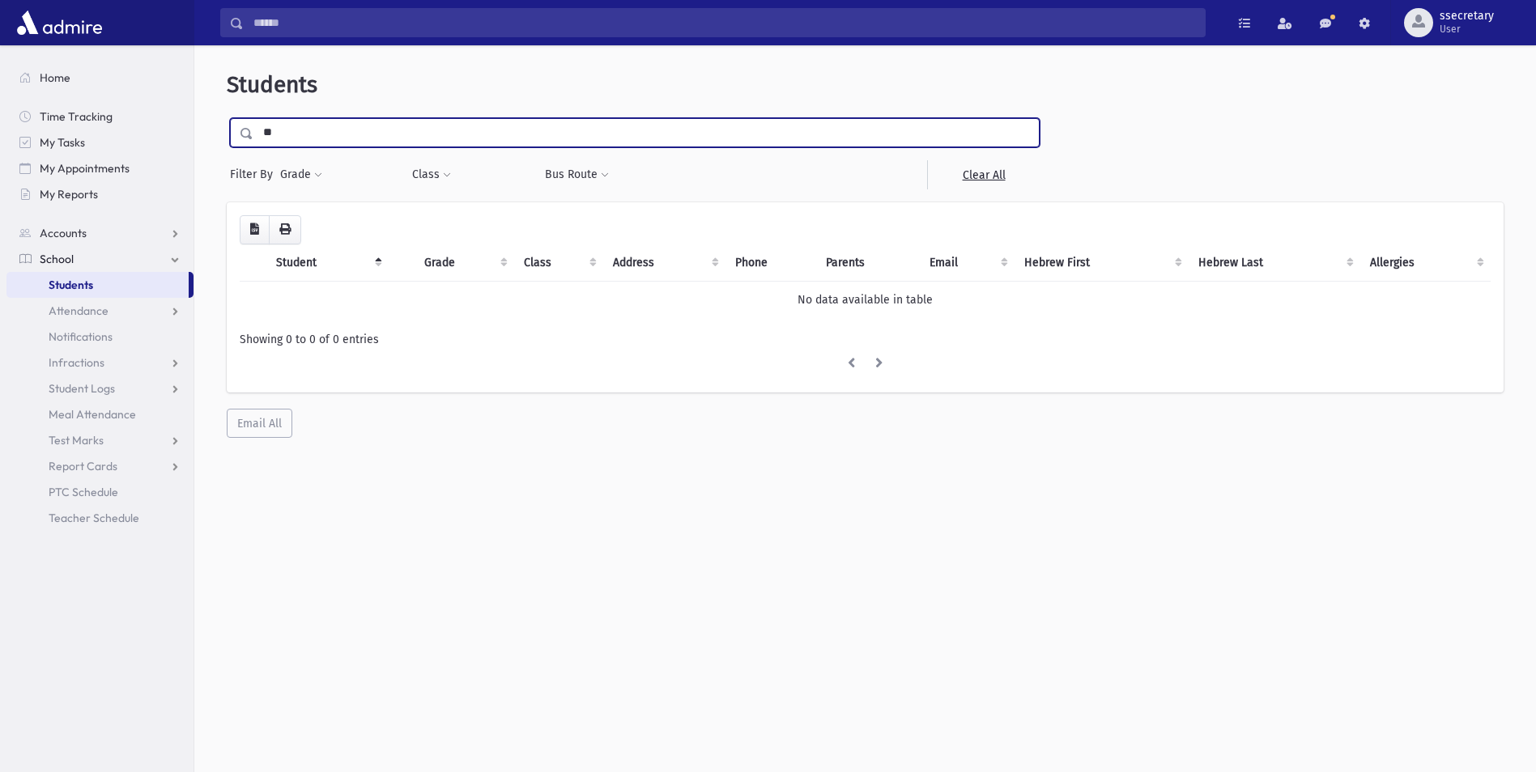
type input "*"
click at [107, 305] on span "Attendance" at bounding box center [79, 311] width 60 height 15
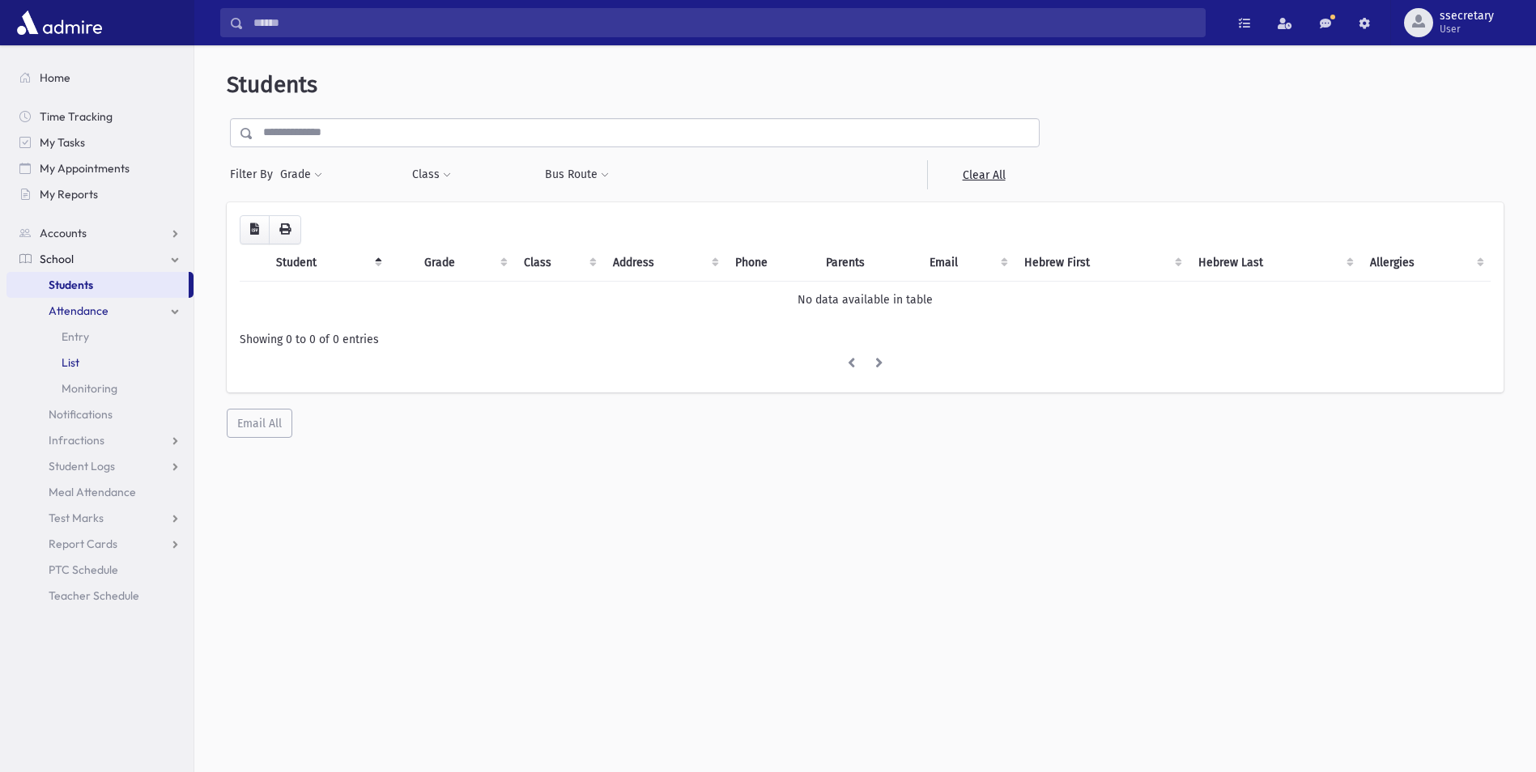
click at [107, 354] on link "List" at bounding box center [99, 363] width 187 height 26
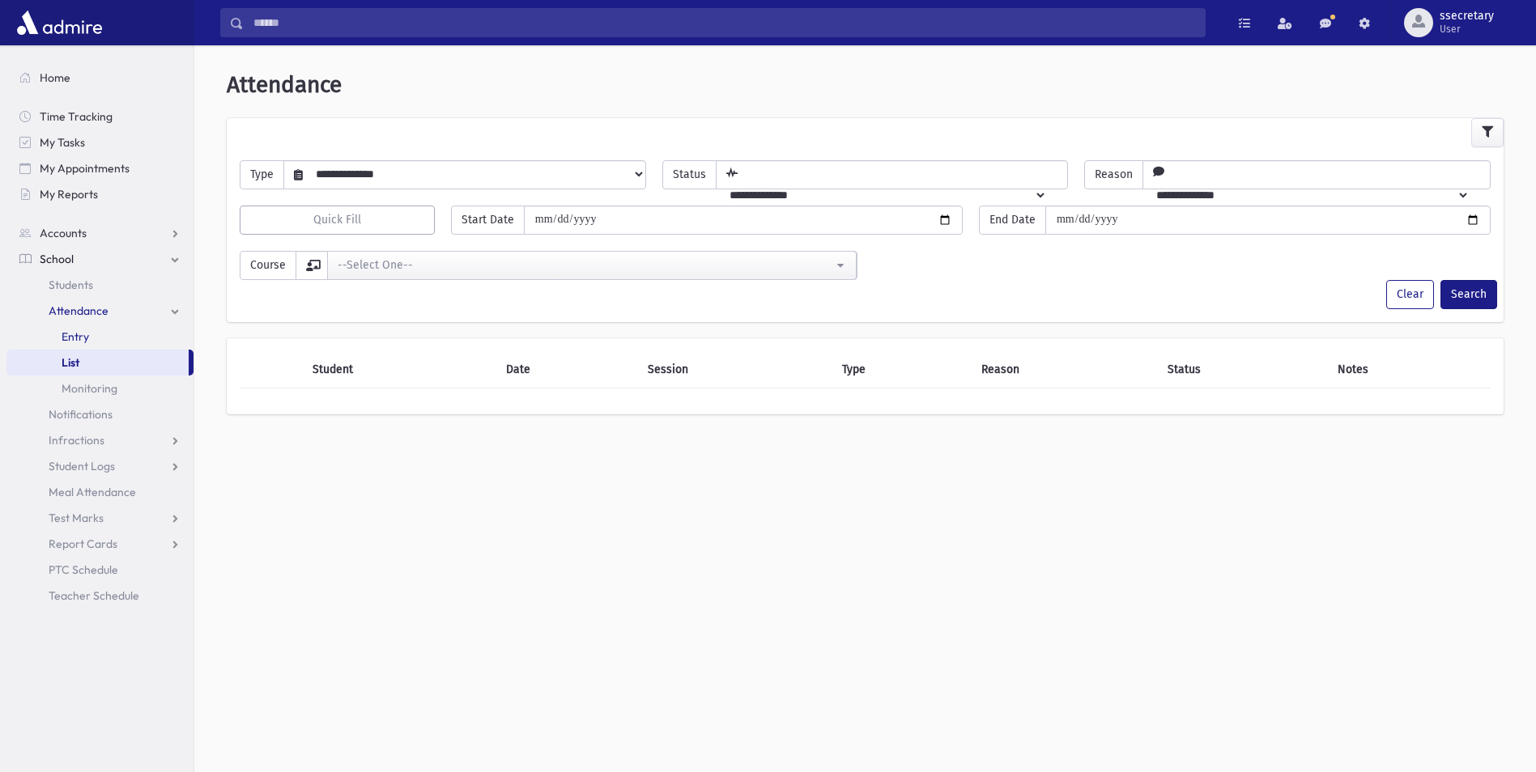
click at [79, 332] on span "Entry" at bounding box center [76, 337] width 28 height 15
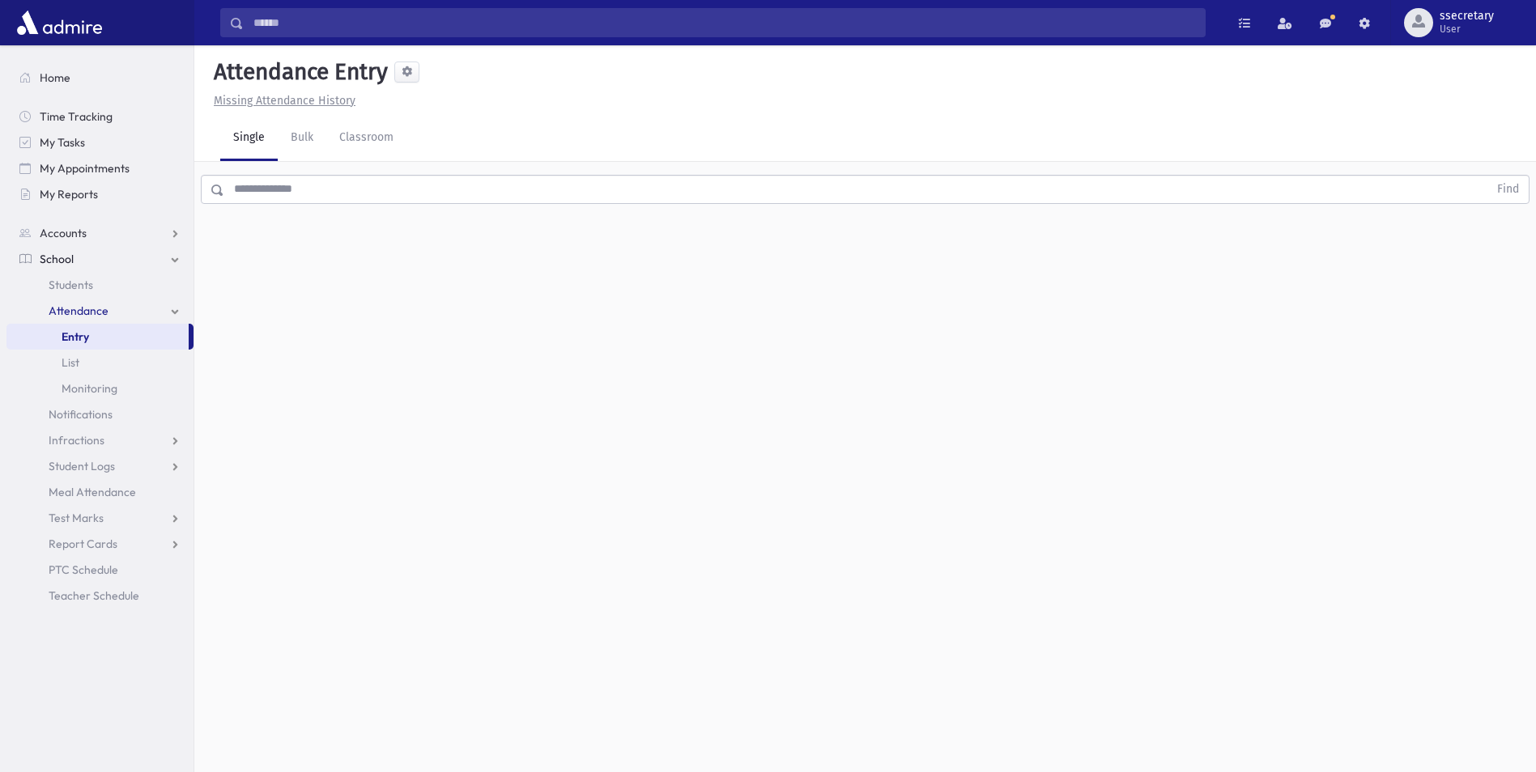
click at [407, 193] on input "text" at bounding box center [856, 189] width 1264 height 29
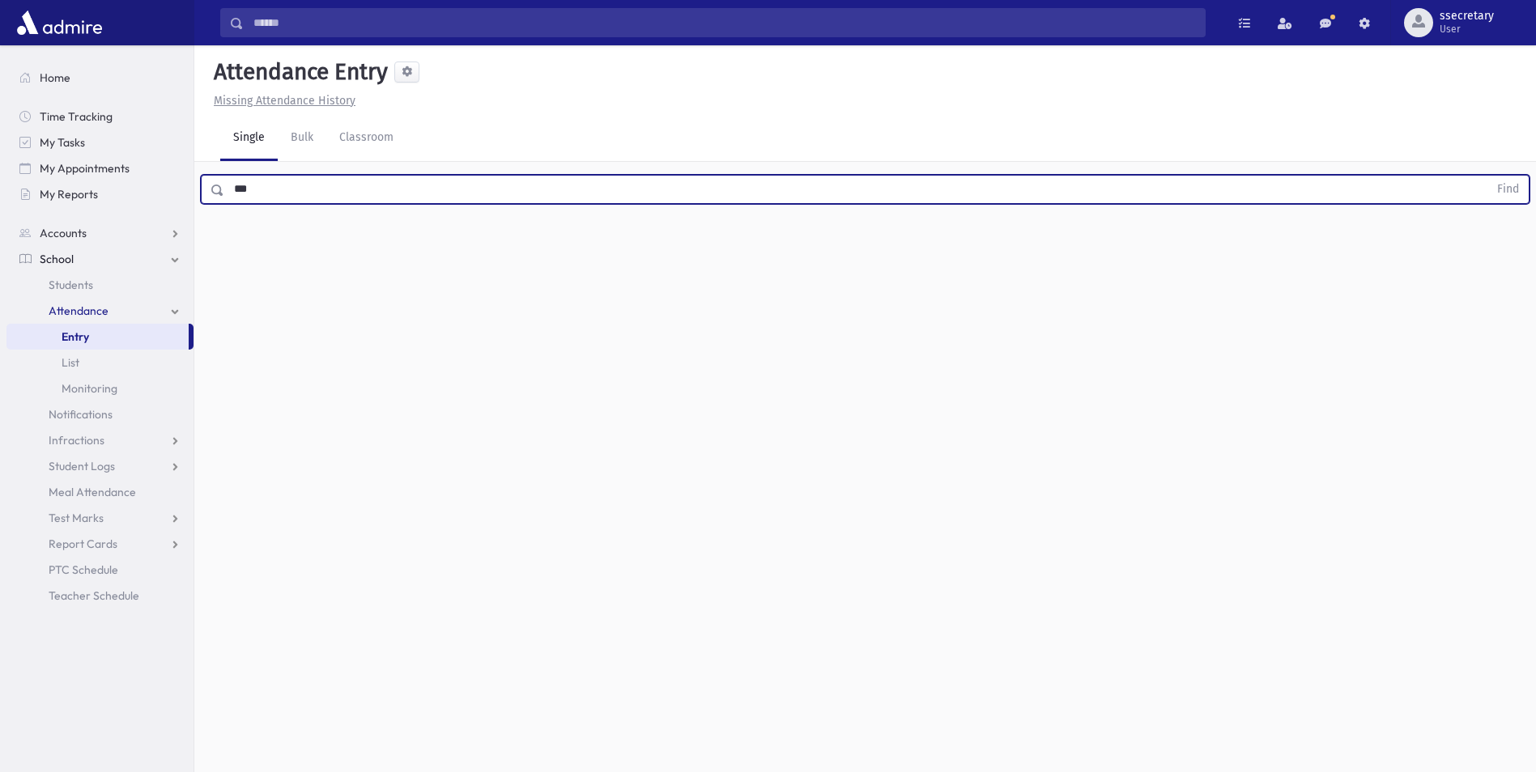
click at [1487, 176] on button "Find" at bounding box center [1507, 190] width 41 height 28
type input "*"
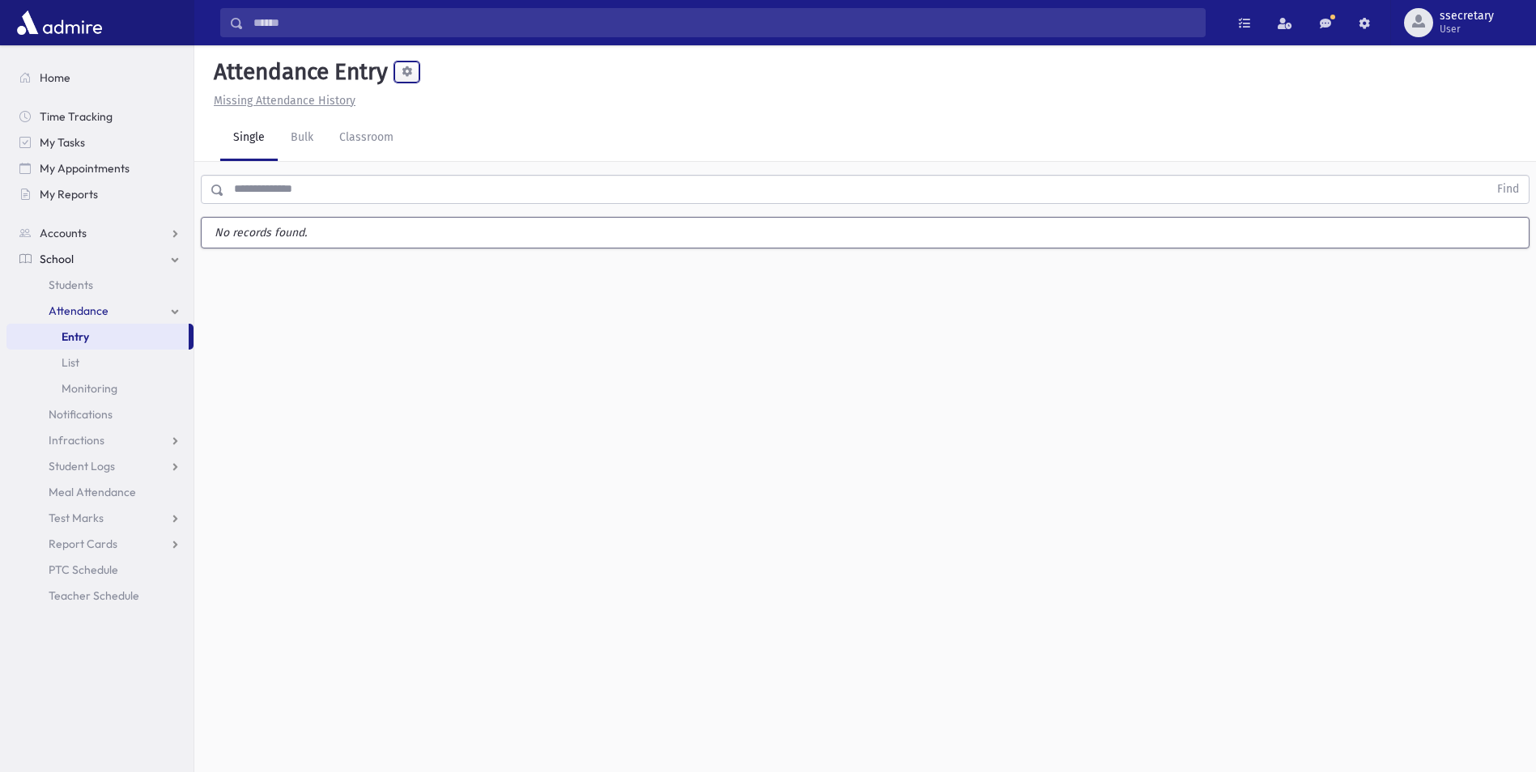
click at [410, 67] on span at bounding box center [407, 71] width 11 height 11
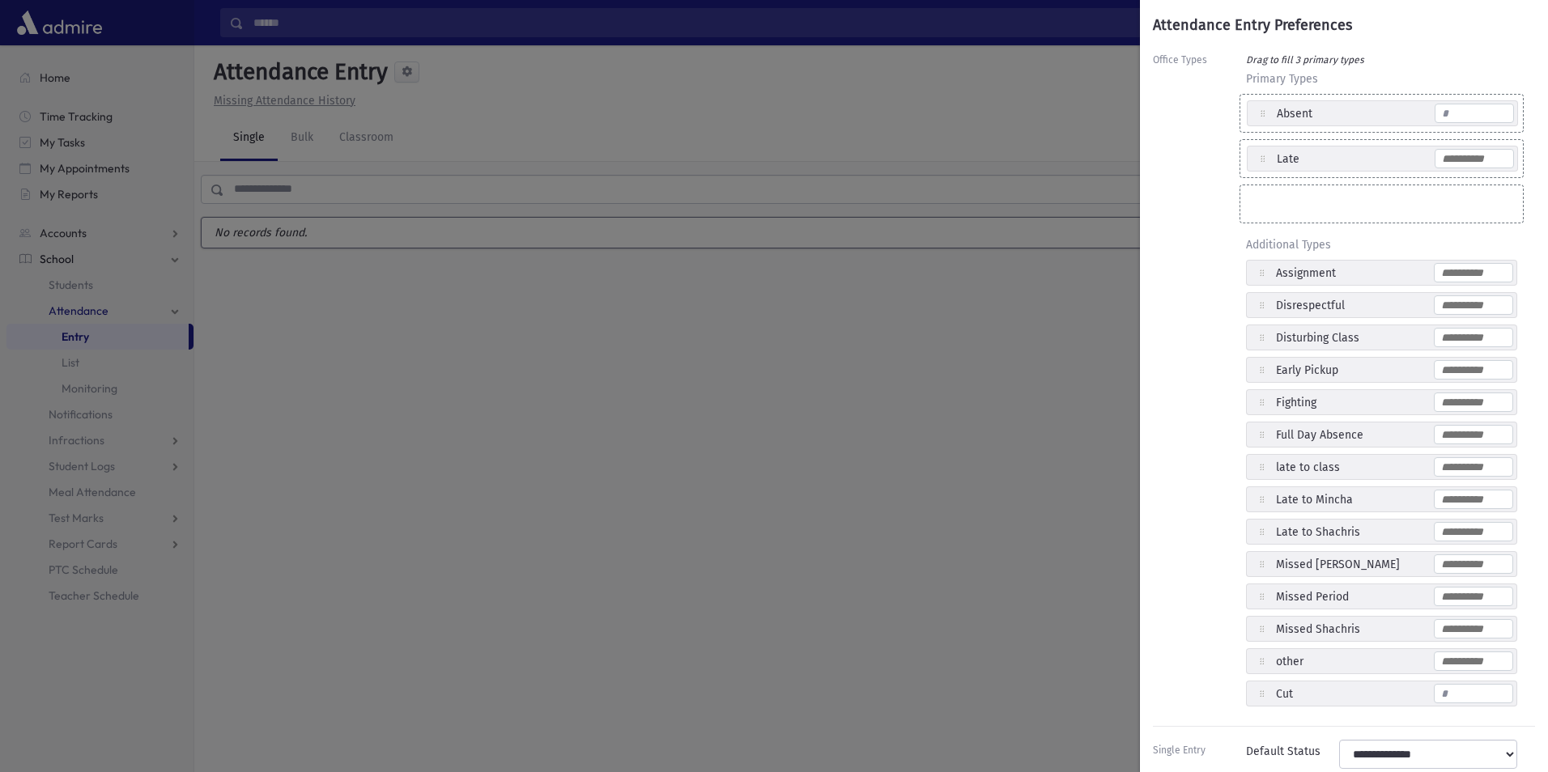
click at [1328, 205] on div at bounding box center [1381, 204] width 284 height 39
click at [783, 421] on div "Attendance Entry Preferences Office Types Drag to fill 3 primary types Primary …" at bounding box center [774, 386] width 1548 height 772
click at [721, 433] on div "Attendance Entry Preferences Office Types Drag to fill 3 primary types Primary …" at bounding box center [774, 386] width 1548 height 772
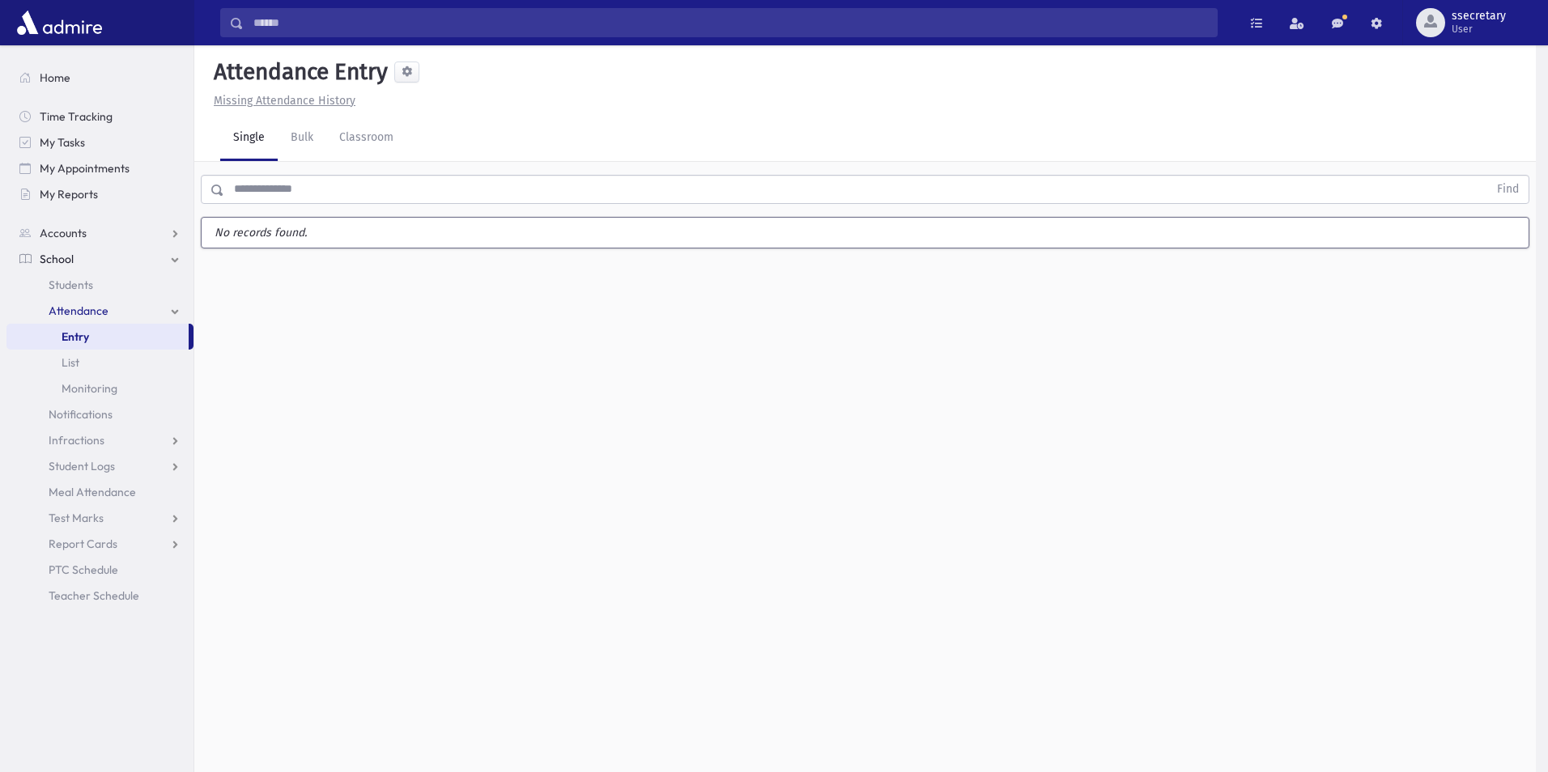
click at [728, 439] on div "Attendance Entry Missing Attendance History Single Bulk Classroom Find No recor…" at bounding box center [864, 408] width 1341 height 727
click at [712, 432] on div "Attendance Entry Missing Attendance History Single Bulk Classroom Find No recor…" at bounding box center [864, 408] width 1341 height 727
drag, startPoint x: 703, startPoint y: 418, endPoint x: 287, endPoint y: 393, distance: 416.8
click at [287, 393] on div "Attendance Entry Missing Attendance History Single Bulk Classroom Find No recor…" at bounding box center [864, 408] width 1341 height 727
drag, startPoint x: 285, startPoint y: 292, endPoint x: 351, endPoint y: 332, distance: 76.6
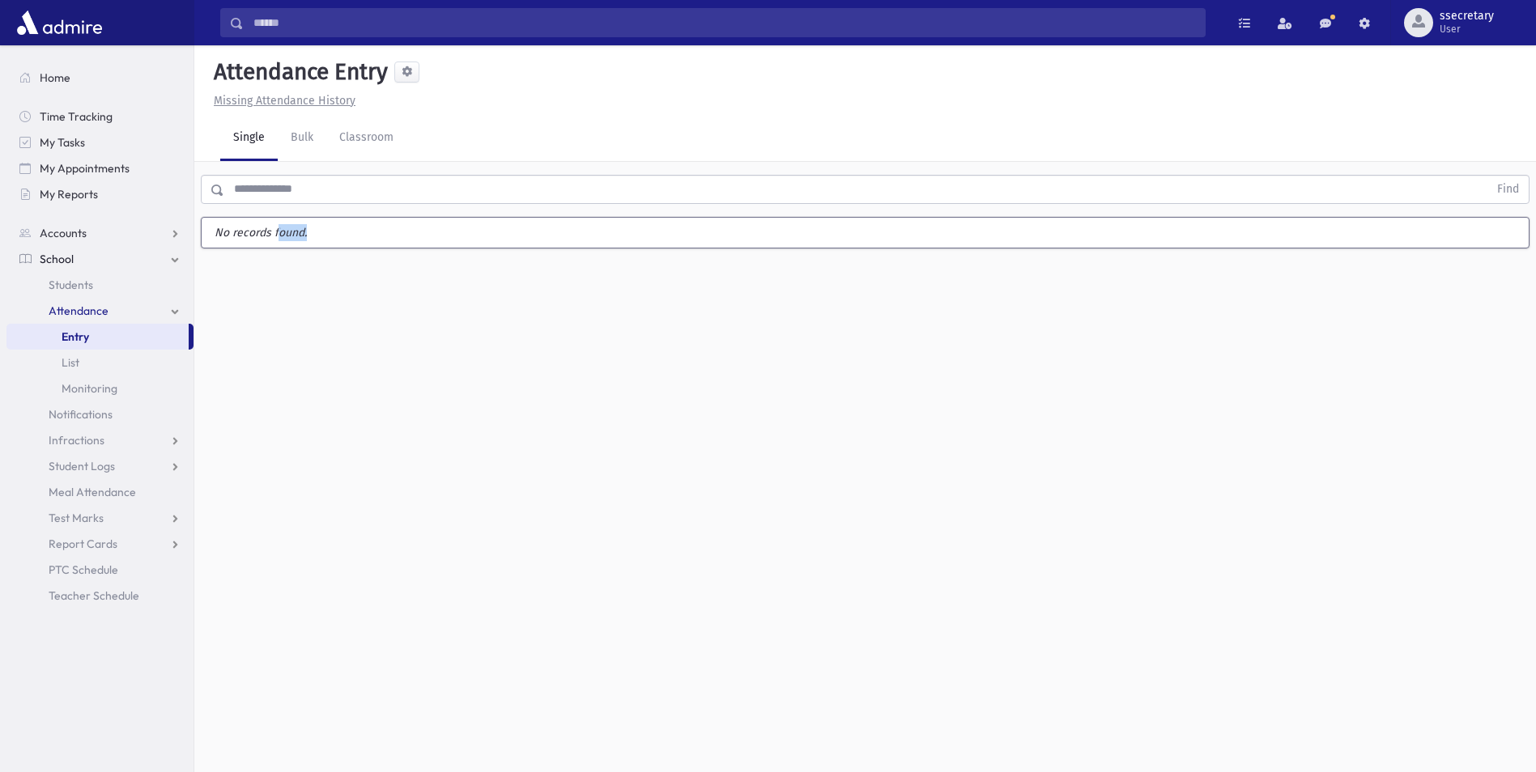
click at [351, 332] on div "Attendance Entry Missing Attendance History Single Bulk Classroom Find No recor…" at bounding box center [864, 408] width 1341 height 727
drag, startPoint x: 980, startPoint y: 123, endPoint x: 1022, endPoint y: 108, distance: 44.5
click at [1022, 108] on div "Attendance Entry Missing Attendance History Single Bulk Classroom Find No recor…" at bounding box center [864, 408] width 1341 height 727
drag, startPoint x: 787, startPoint y: 466, endPoint x: 410, endPoint y: 419, distance: 379.3
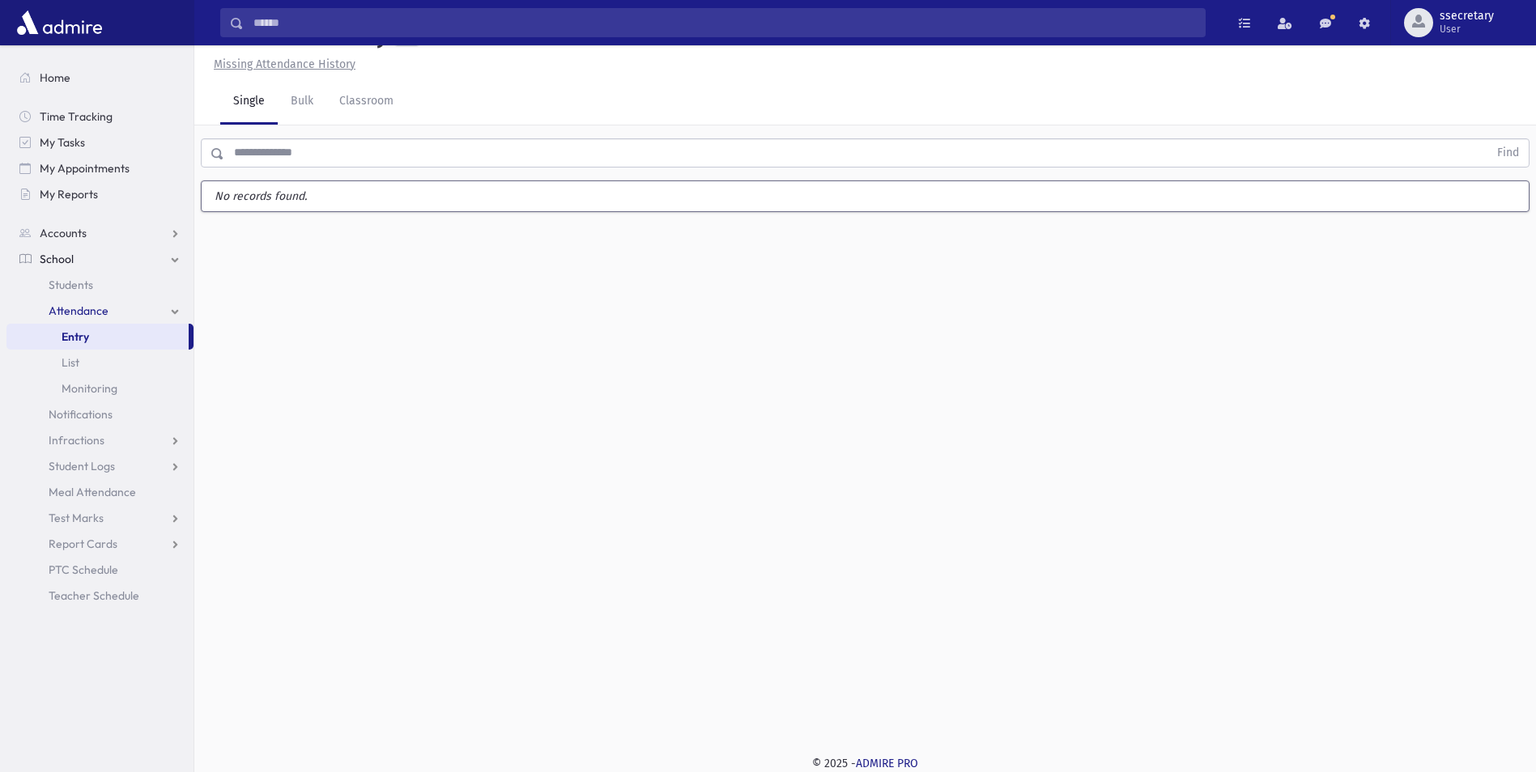
click at [410, 419] on div "Attendance Entry Missing Attendance History Single Bulk Classroom Find No recor…" at bounding box center [864, 372] width 1341 height 727
drag, startPoint x: 420, startPoint y: 426, endPoint x: 826, endPoint y: 579, distance: 433.5
click at [828, 580] on div "Attendance Entry Missing Attendance History Single Bulk Classroom Find No recor…" at bounding box center [864, 372] width 1341 height 727
drag, startPoint x: 504, startPoint y: 201, endPoint x: -3, endPoint y: 277, distance: 512.5
click at [0, 277] on html "Search Results All Accounts Students" at bounding box center [768, 350] width 1536 height 772
